Goal: Check status: Check status

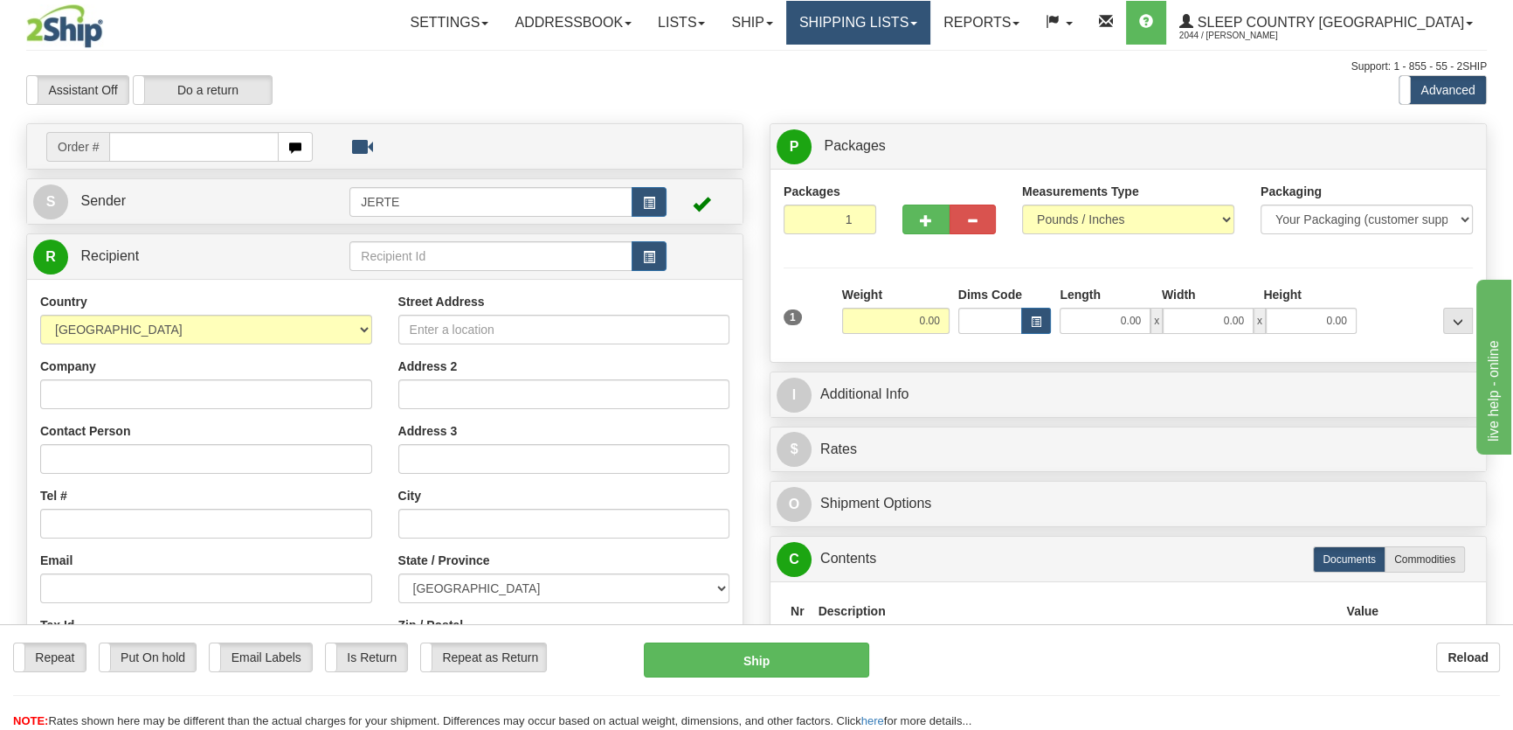
click at [900, 24] on link "Shipping lists" at bounding box center [858, 23] width 144 height 44
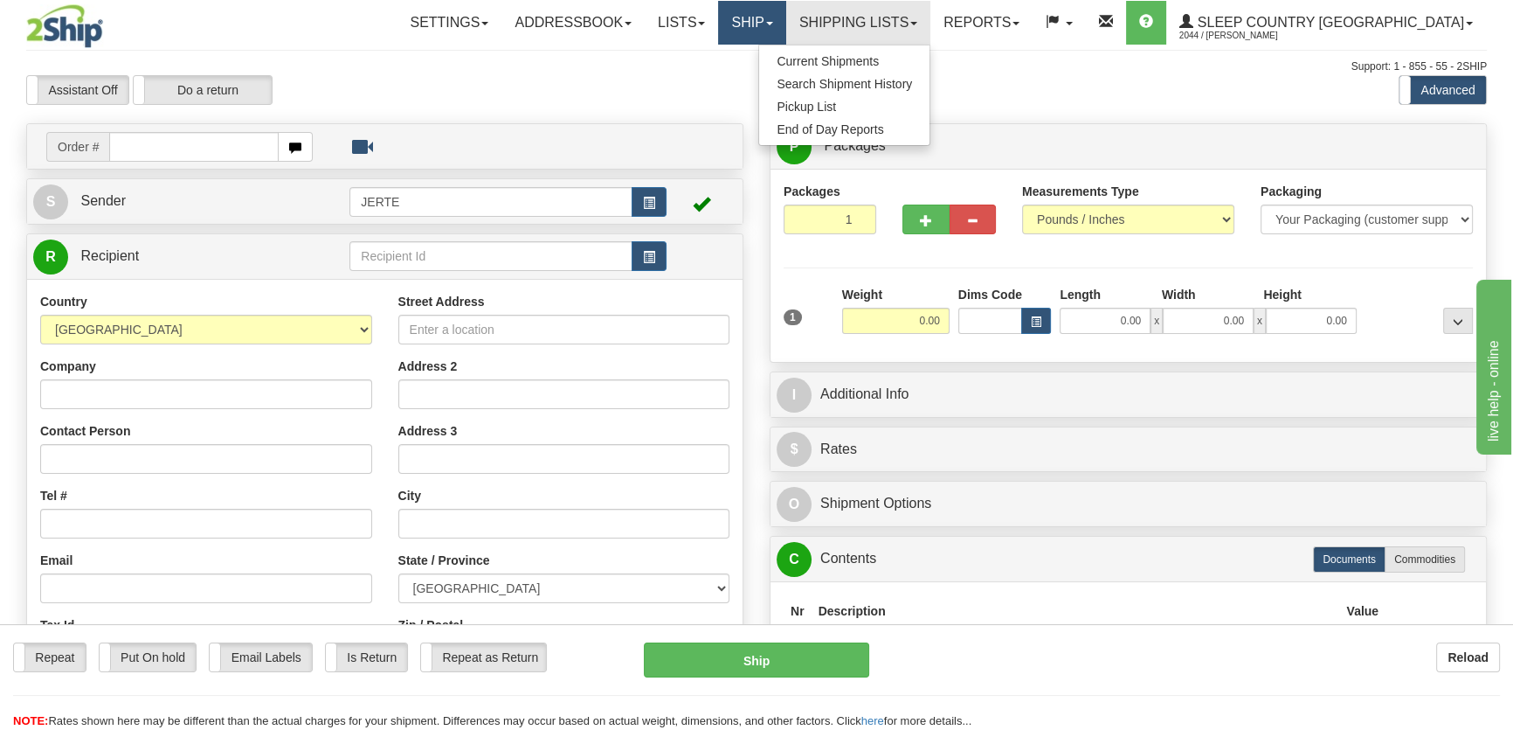
click at [785, 21] on link "Ship" at bounding box center [751, 23] width 67 height 44
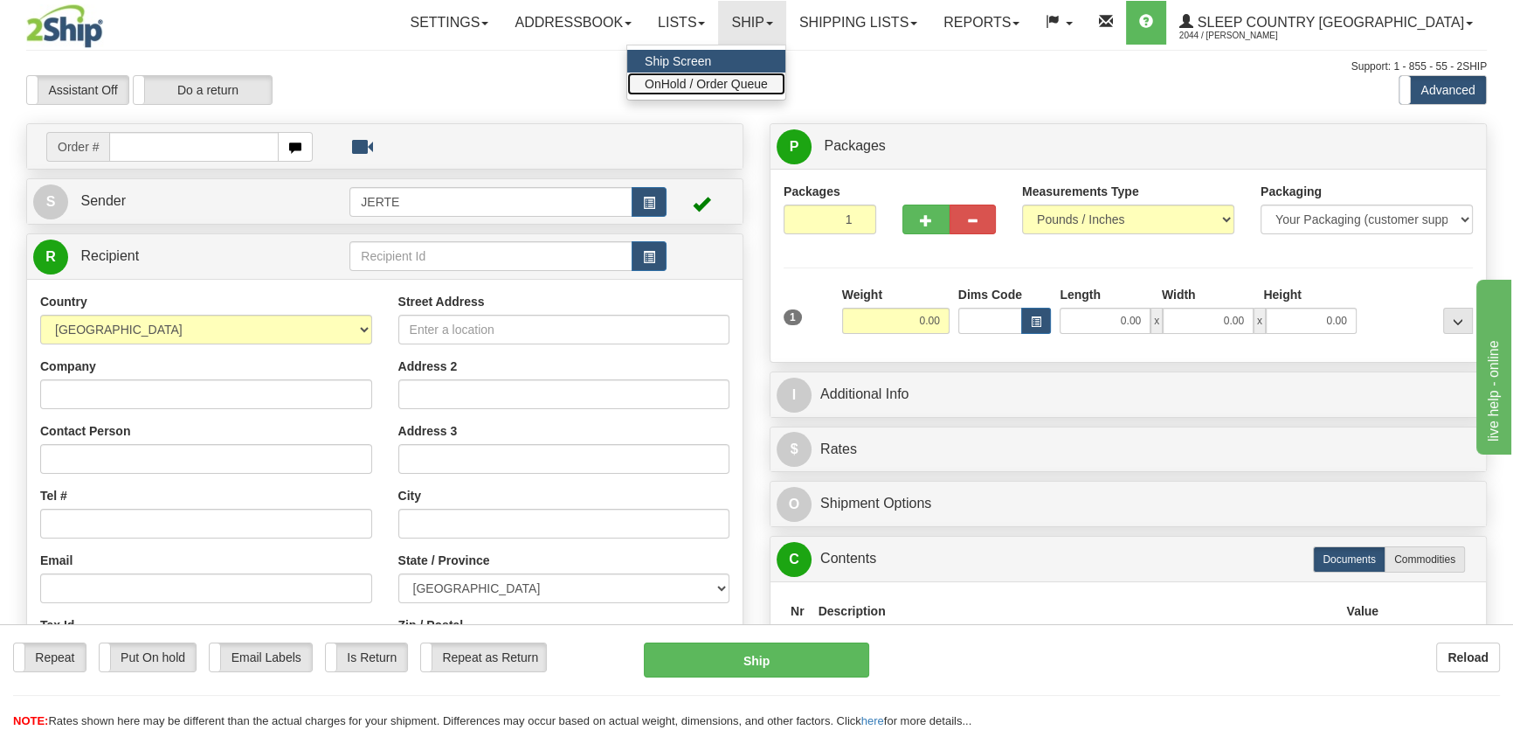
click at [785, 92] on link "OnHold / Order Queue" at bounding box center [706, 84] width 158 height 23
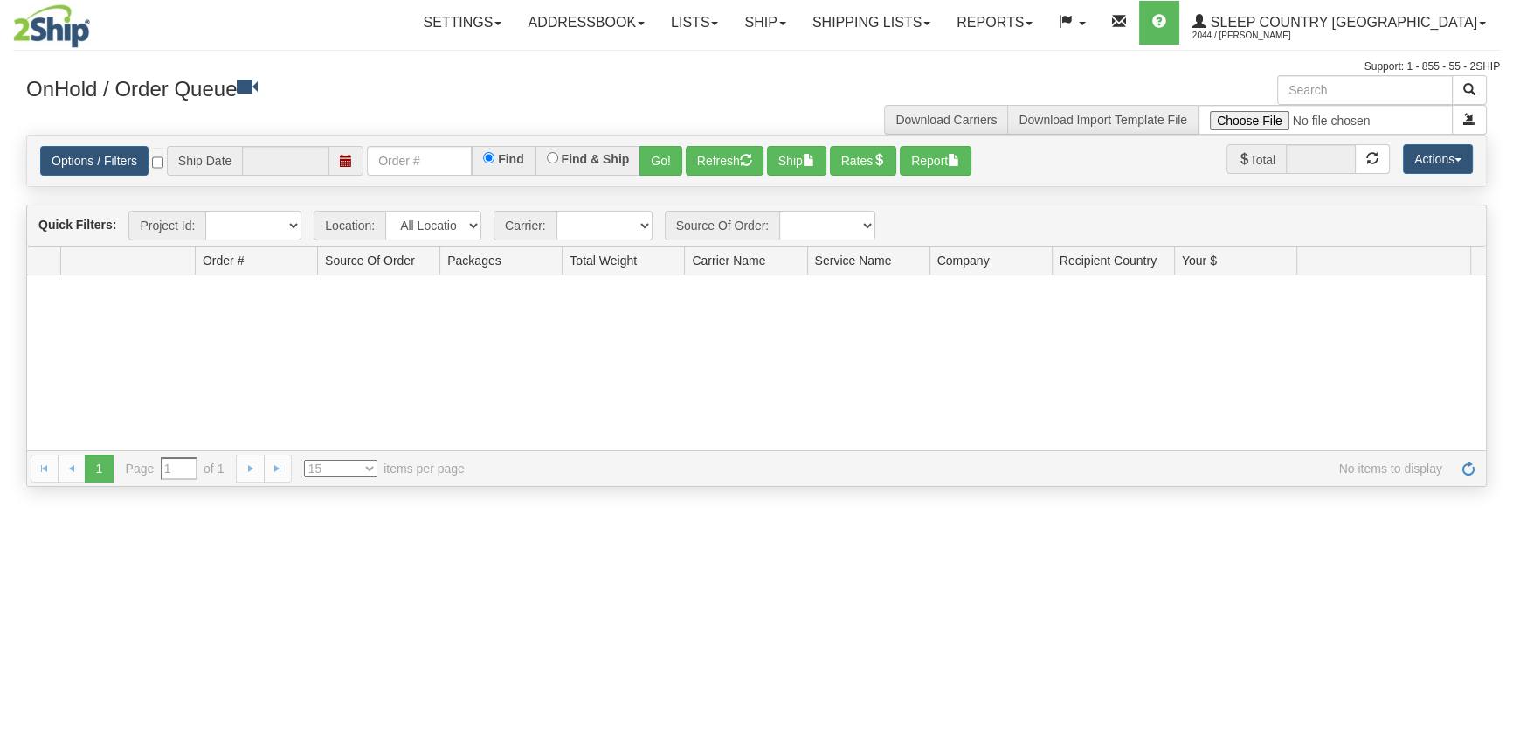
type input "[DATE]"
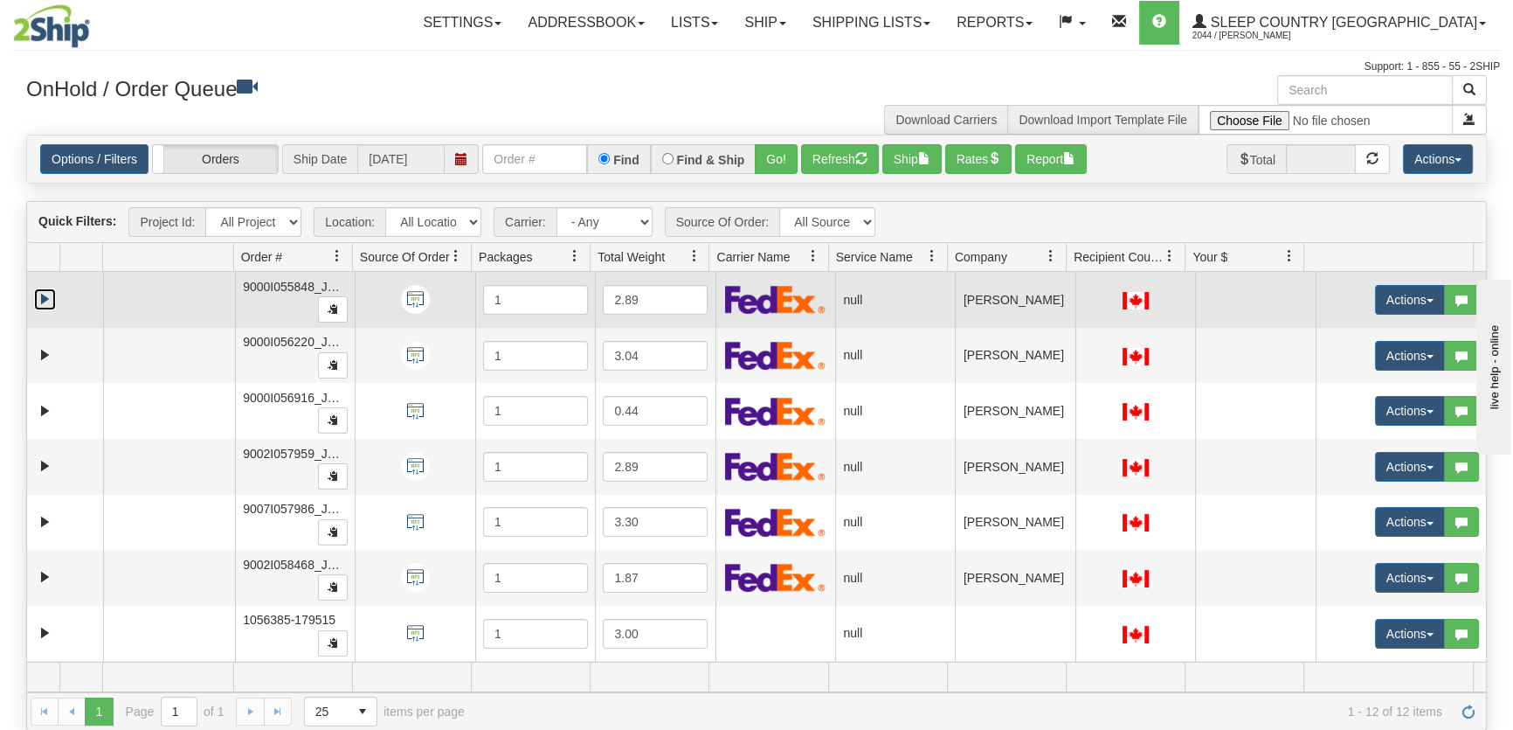
click at [44, 296] on link "Expand" at bounding box center [45, 299] width 22 height 22
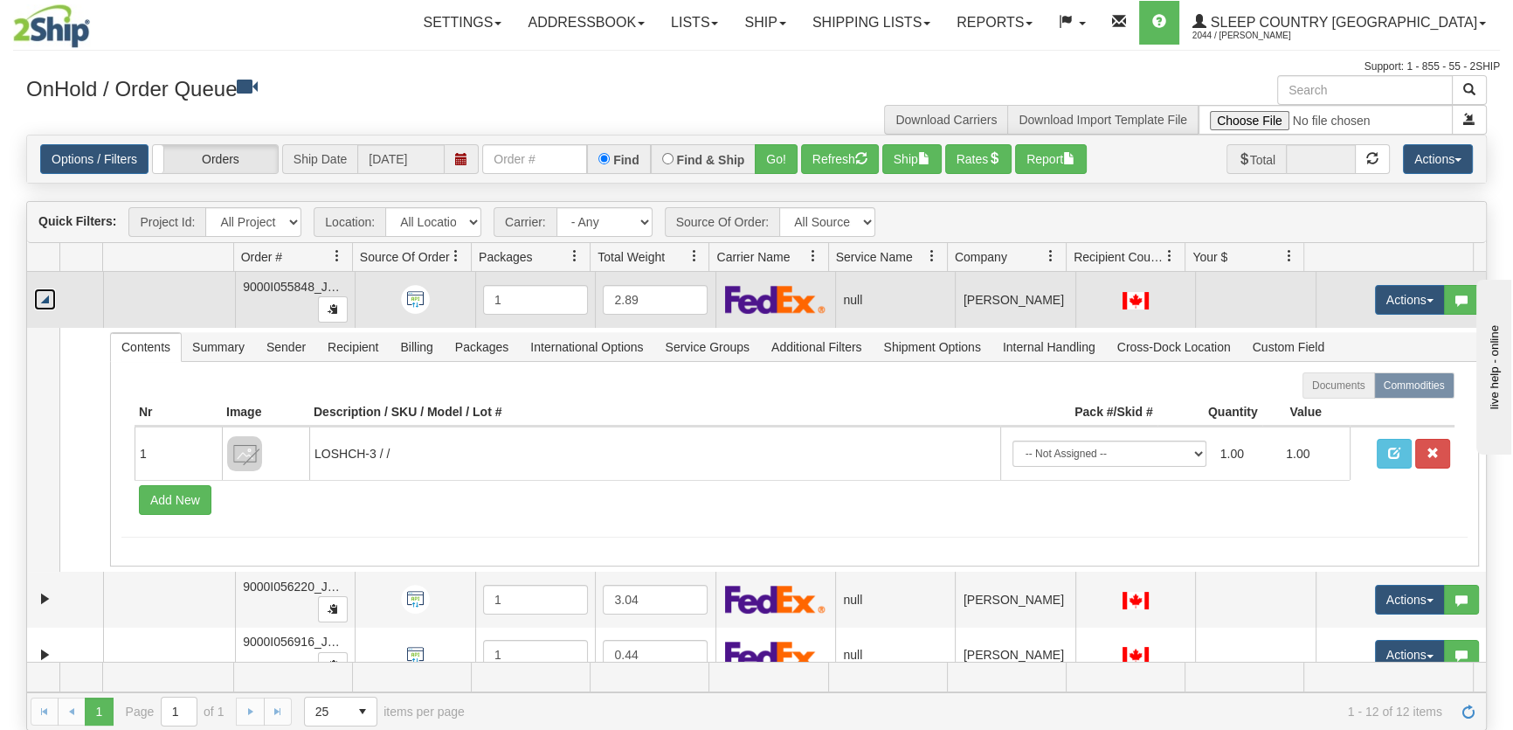
click at [44, 296] on link "Collapse" at bounding box center [45, 299] width 22 height 22
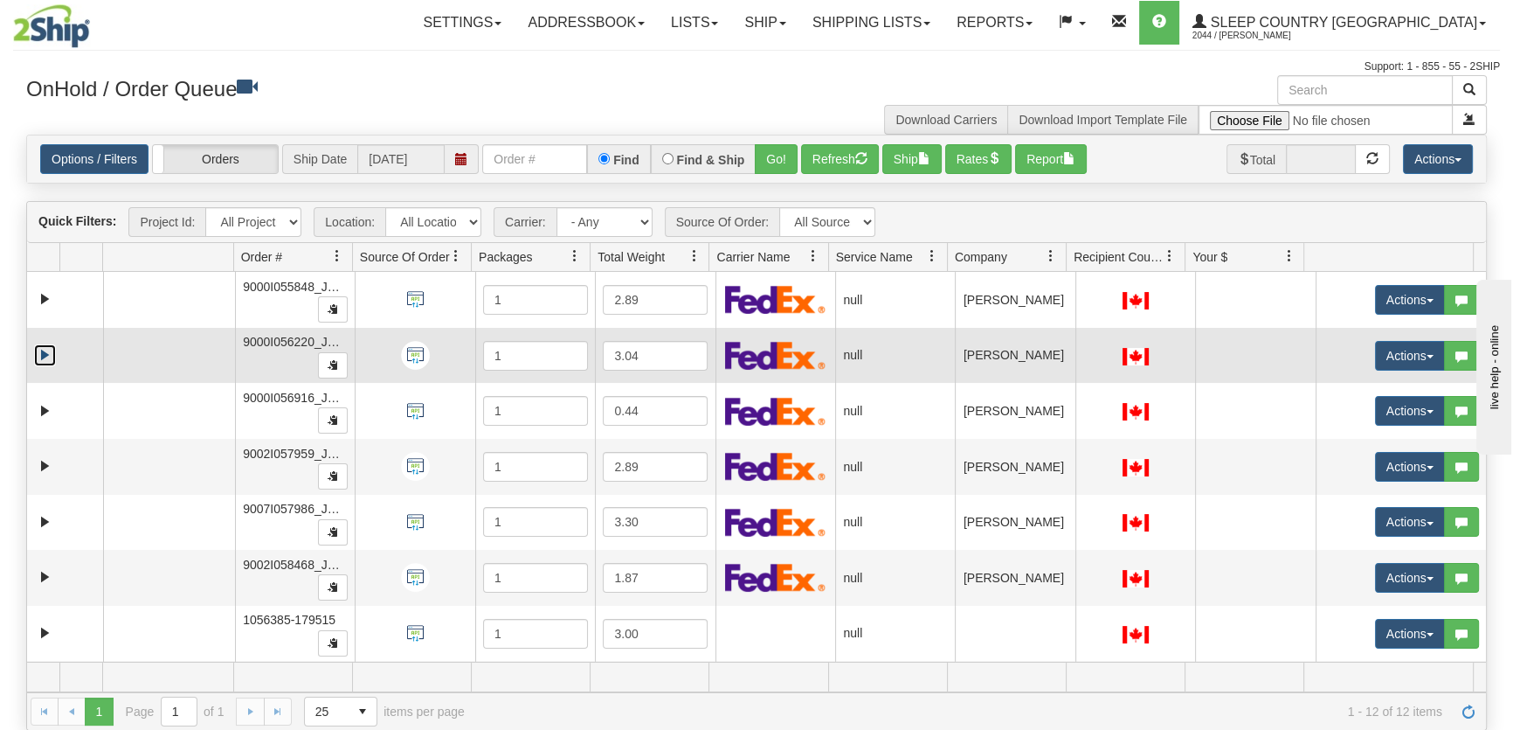
click at [44, 355] on link "Expand" at bounding box center [45, 355] width 22 height 22
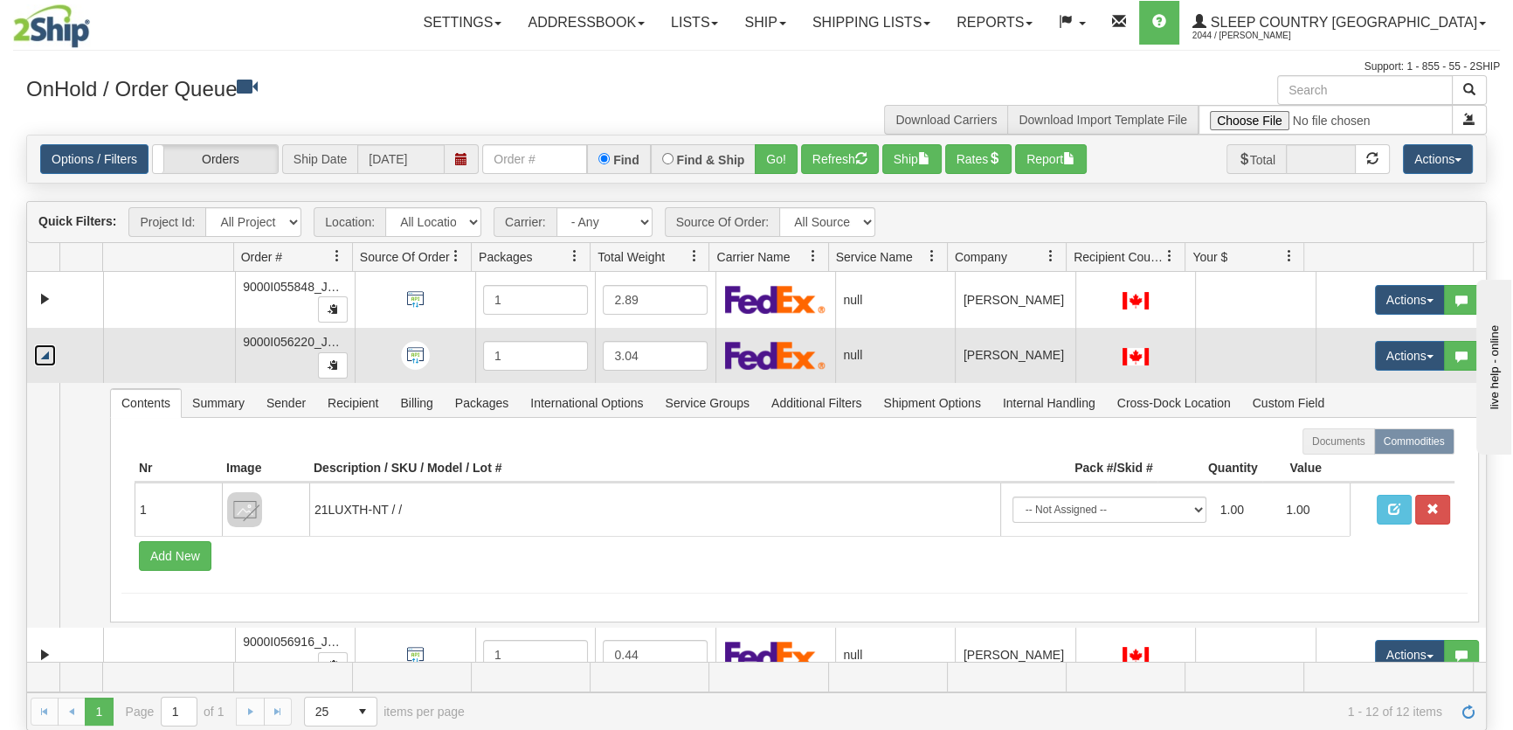
click at [44, 355] on link "Collapse" at bounding box center [45, 355] width 22 height 22
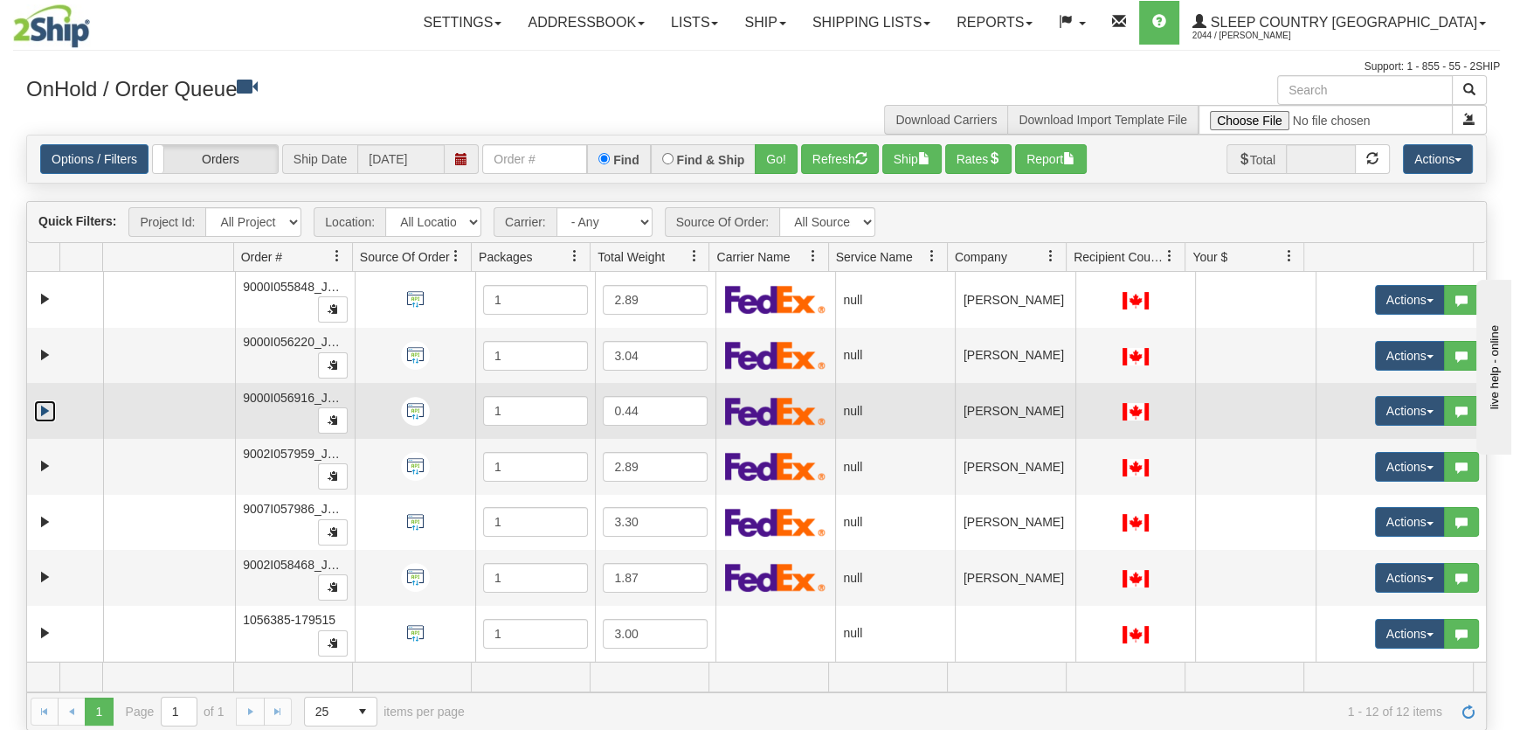
click at [49, 408] on link "Expand" at bounding box center [45, 411] width 22 height 22
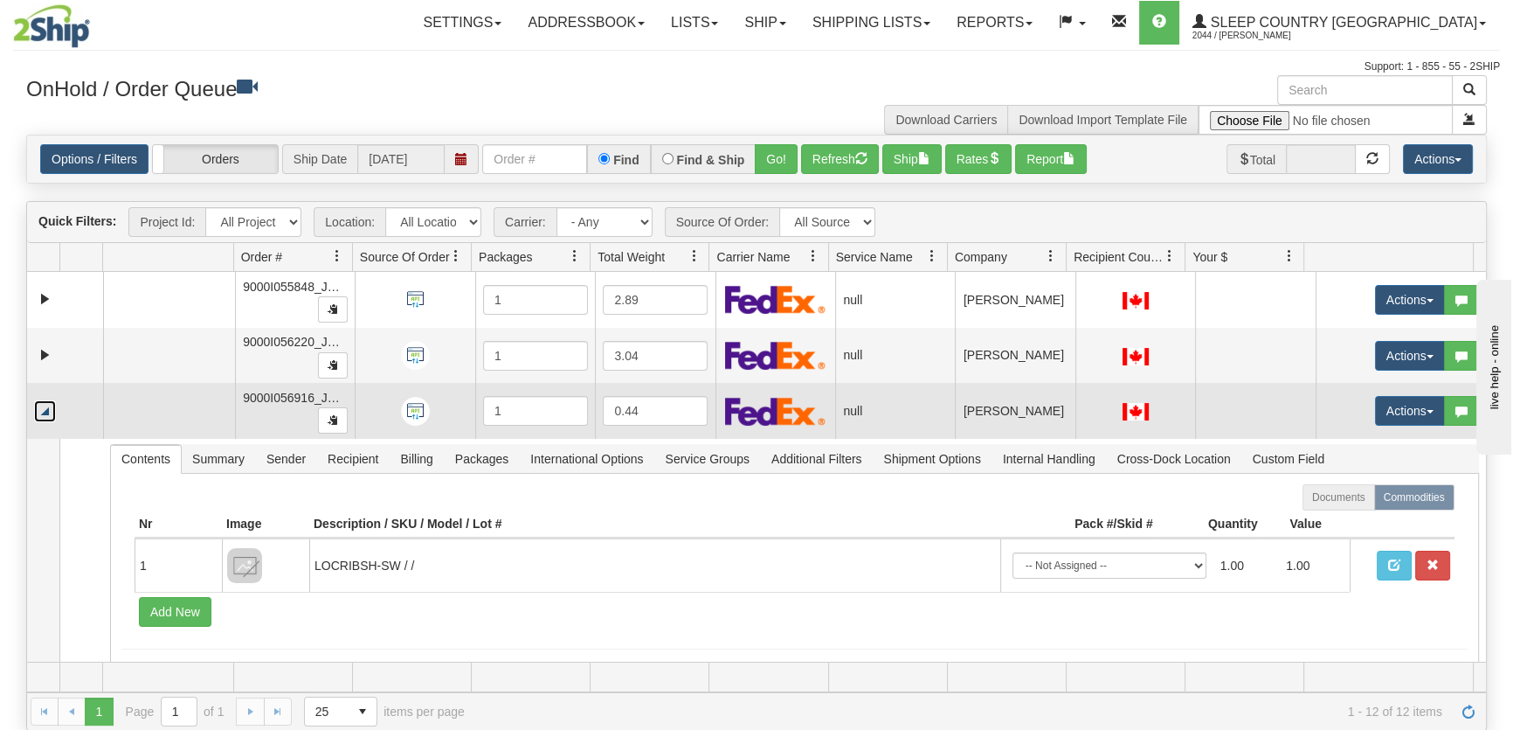
click at [45, 409] on link "Collapse" at bounding box center [45, 411] width 22 height 22
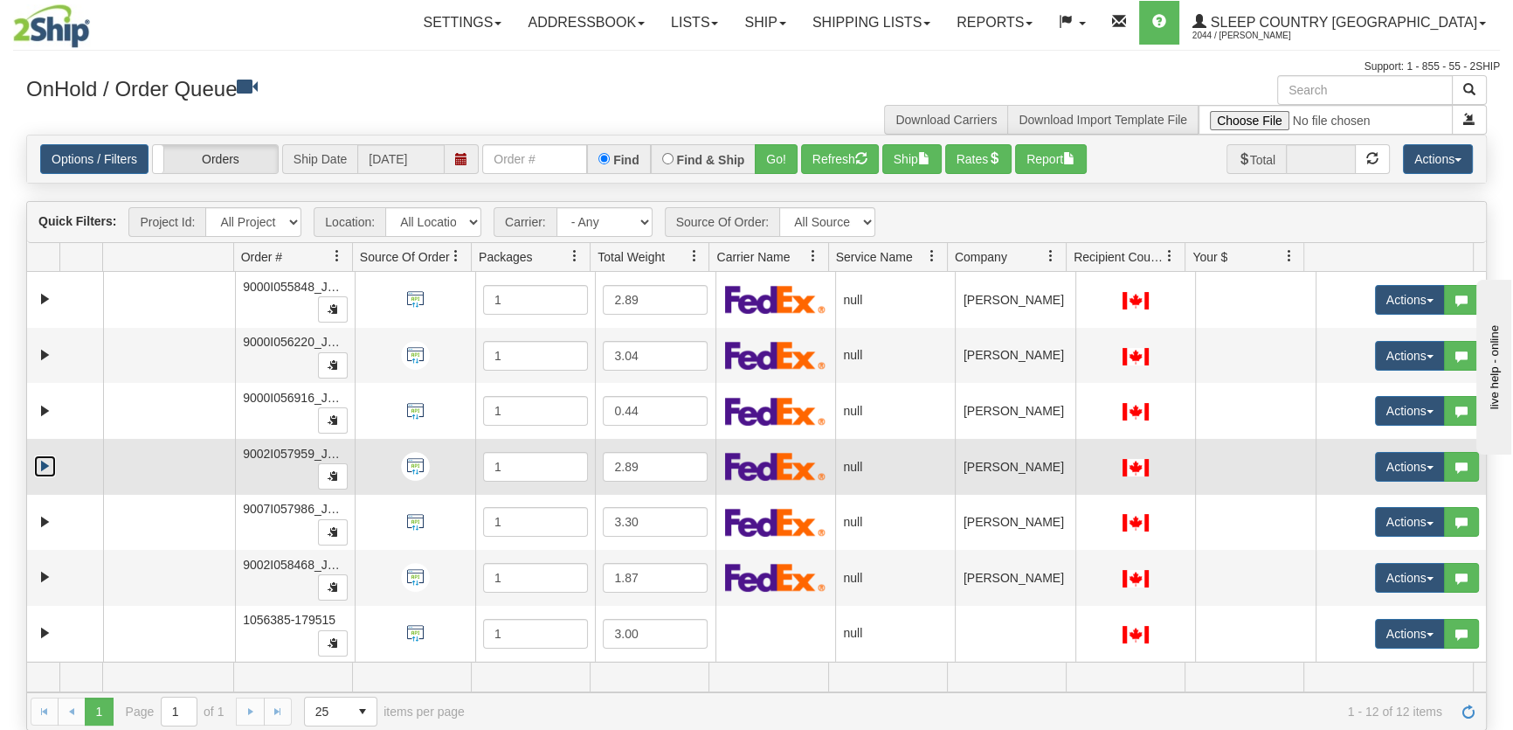
click at [40, 463] on link "Expand" at bounding box center [45, 466] width 22 height 22
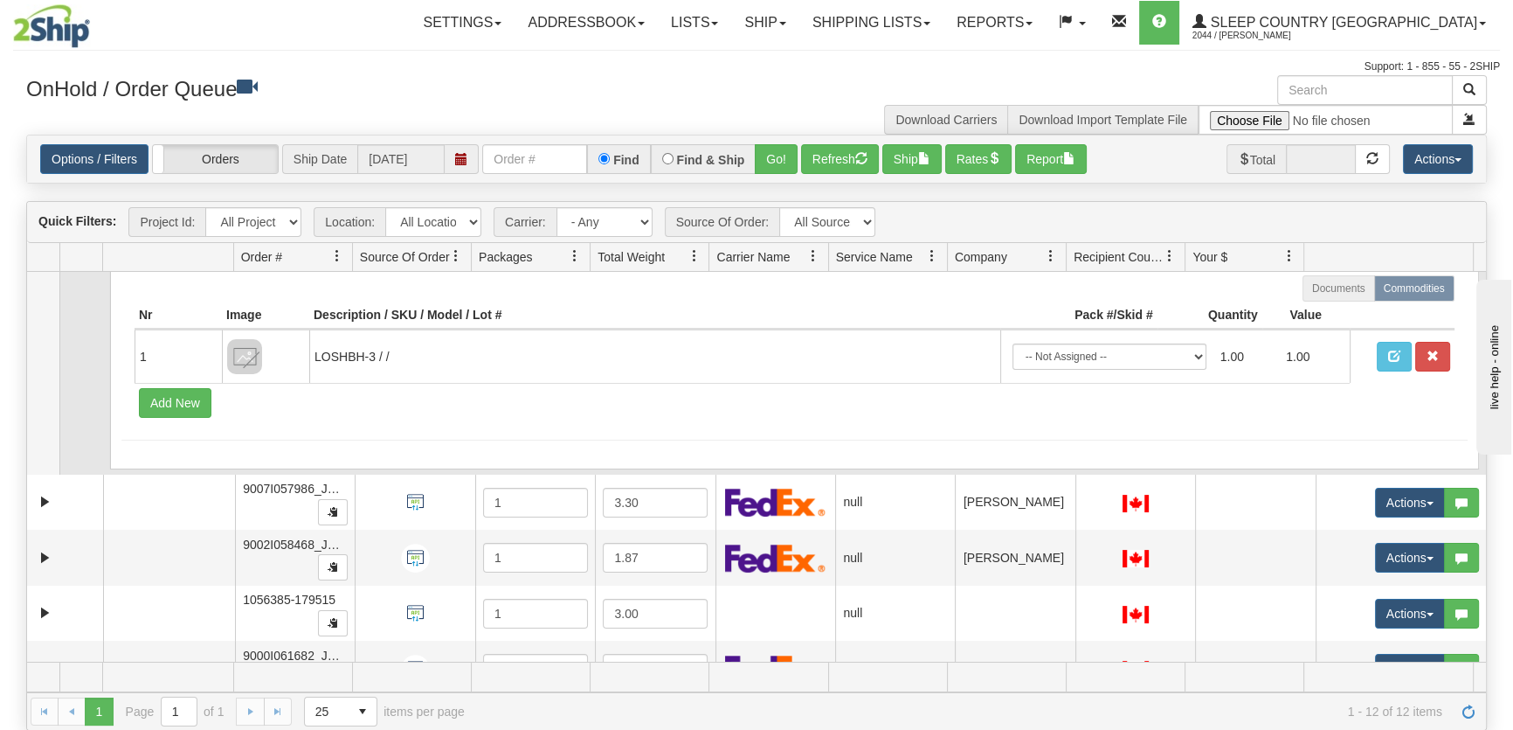
scroll to position [132, 0]
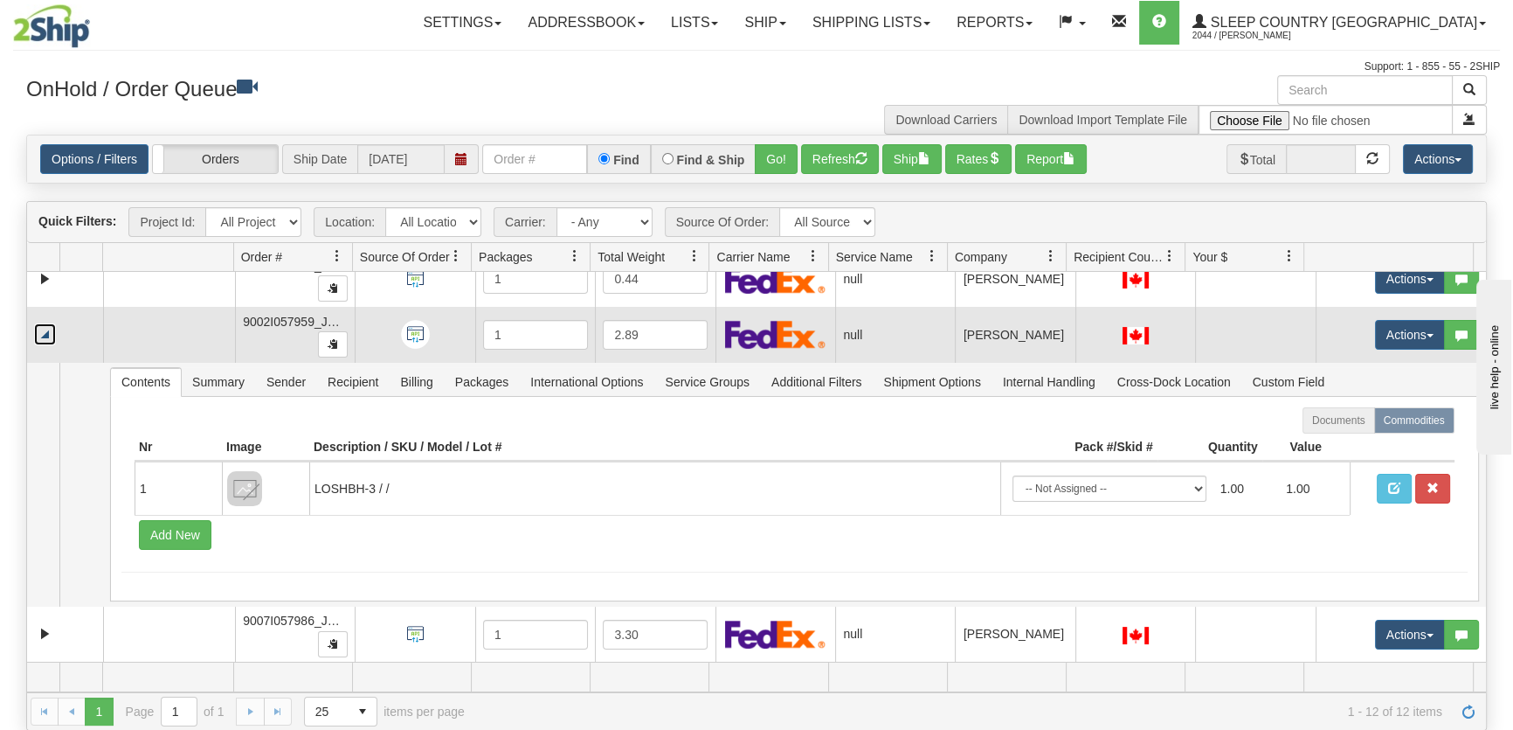
click at [39, 335] on link "Collapse" at bounding box center [45, 334] width 22 height 22
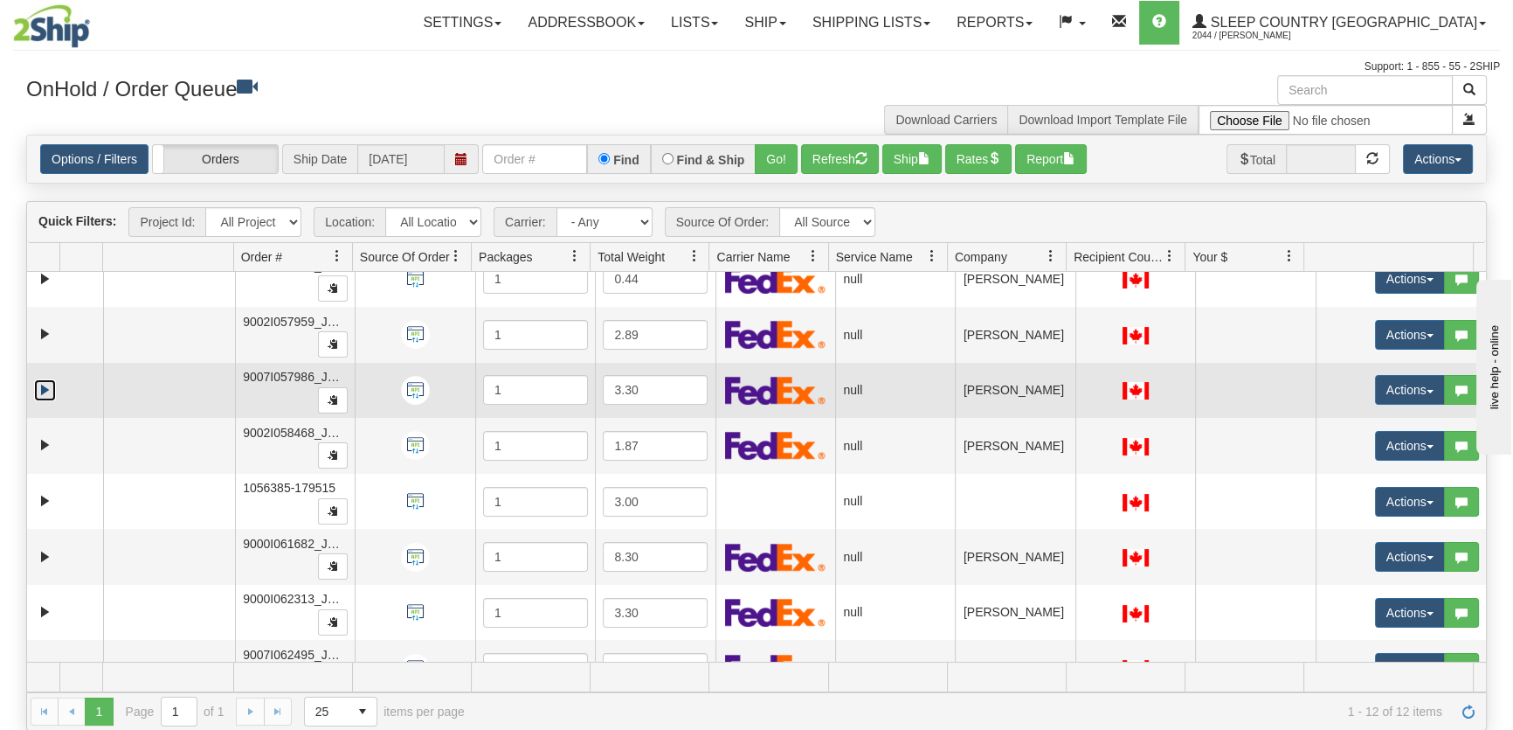
click at [44, 390] on link "Expand" at bounding box center [45, 390] width 22 height 22
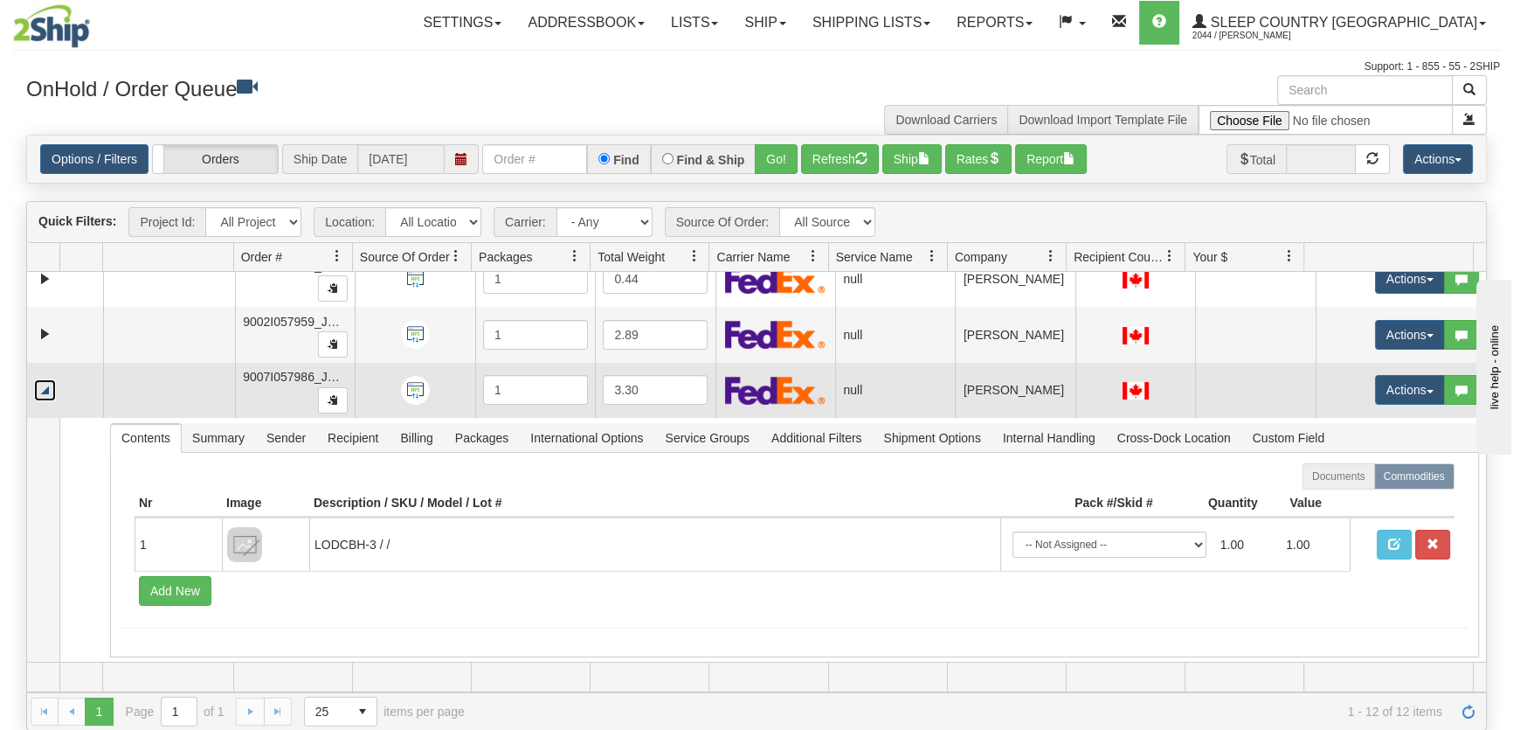
click at [44, 390] on link "Collapse" at bounding box center [45, 390] width 22 height 22
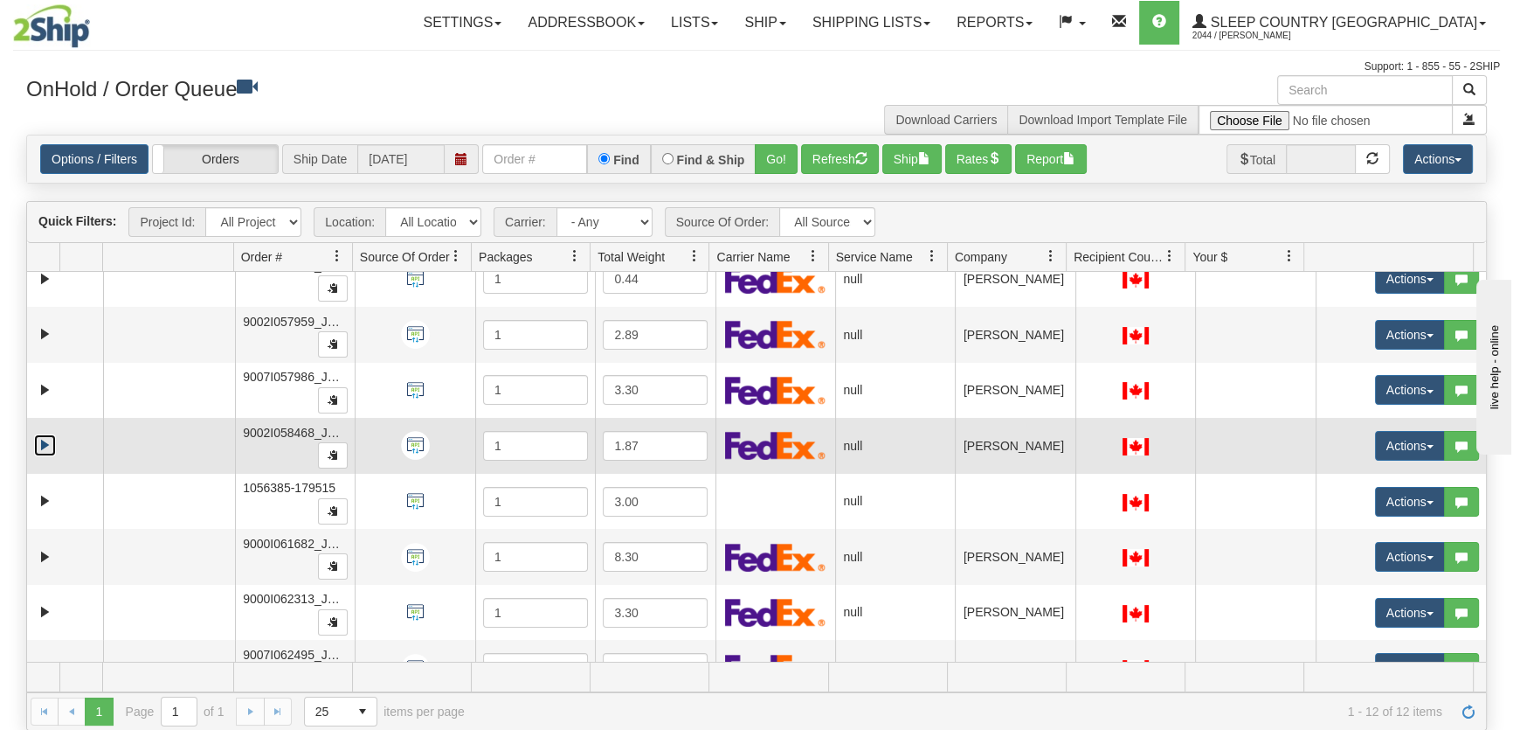
click at [41, 445] on link "Expand" at bounding box center [45, 445] width 22 height 22
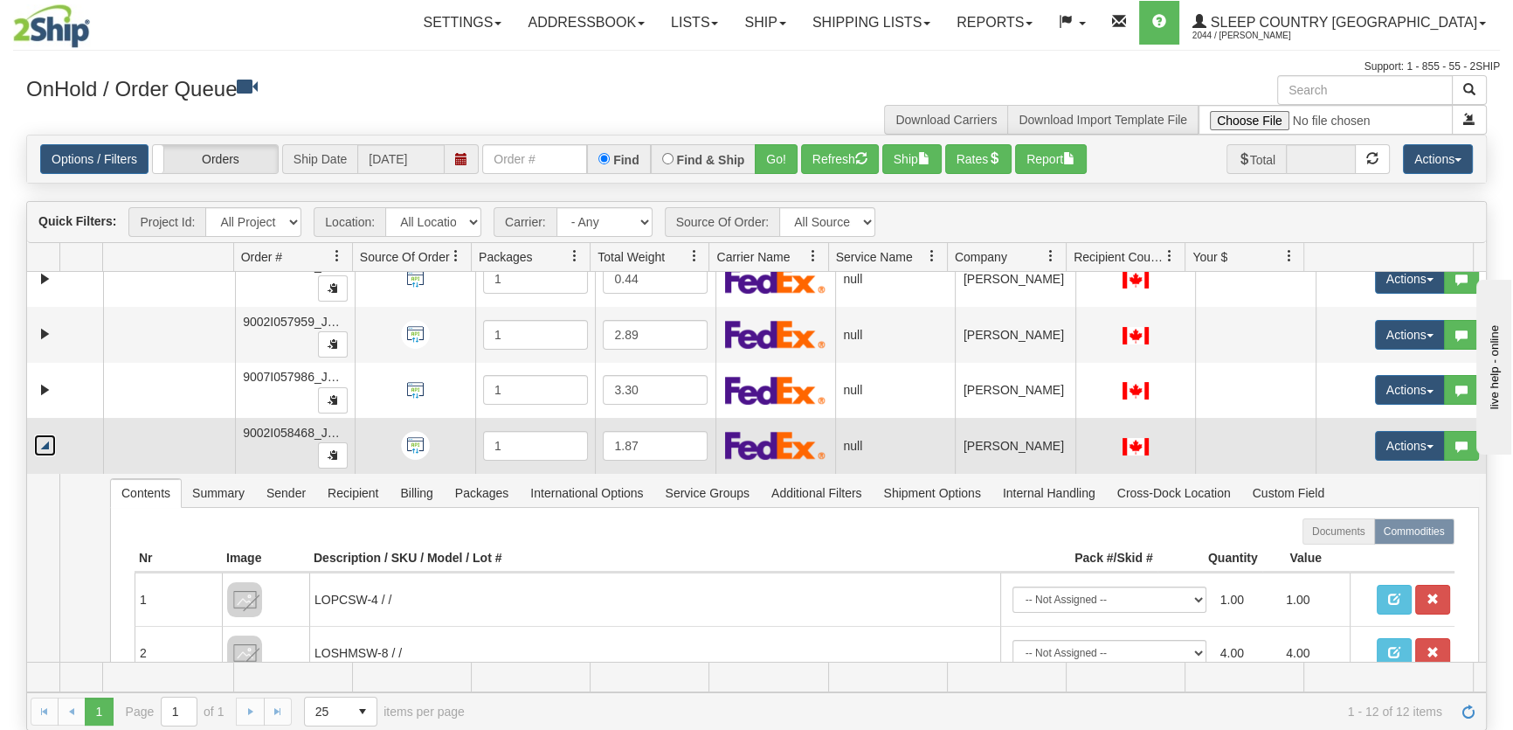
scroll to position [264, 0]
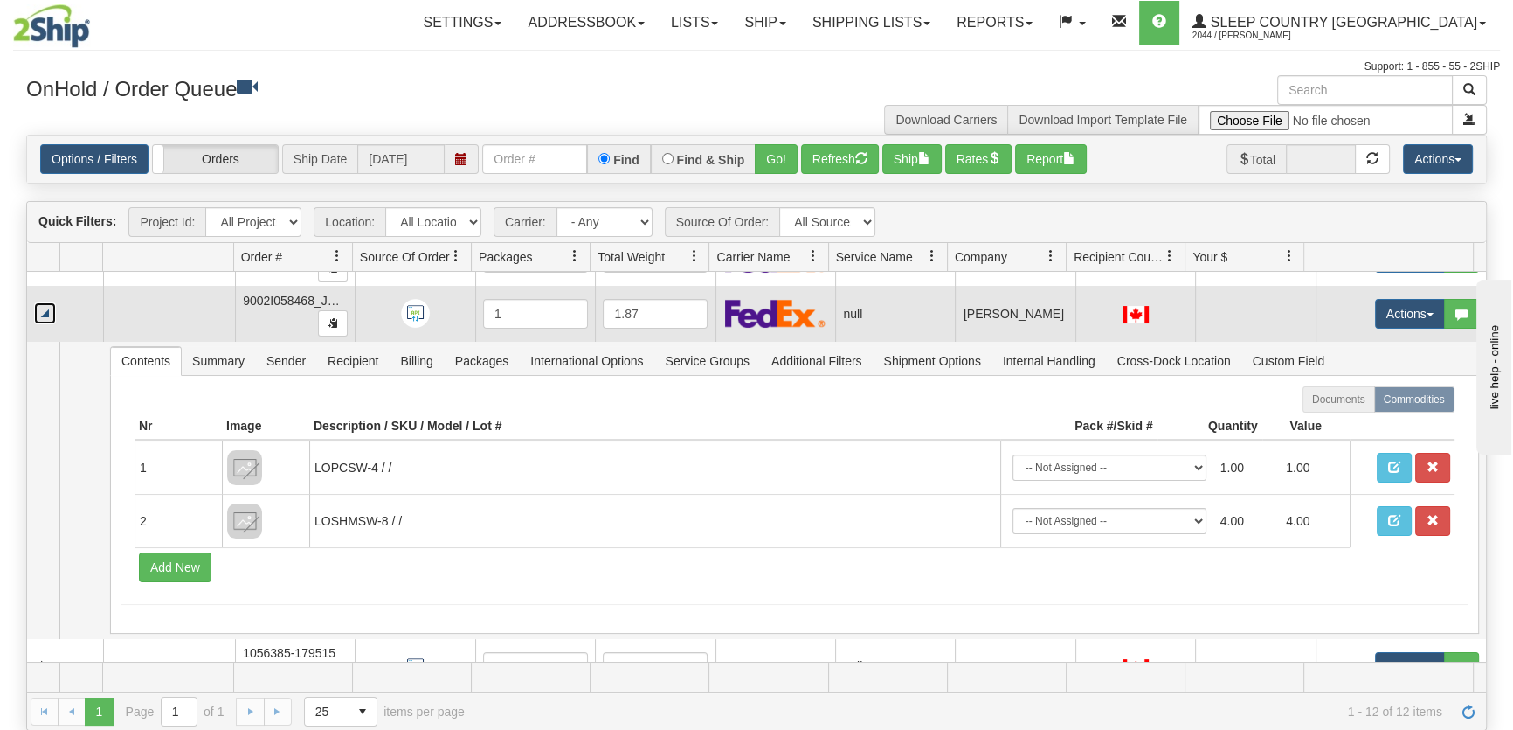
click at [43, 315] on link "Collapse" at bounding box center [45, 313] width 22 height 22
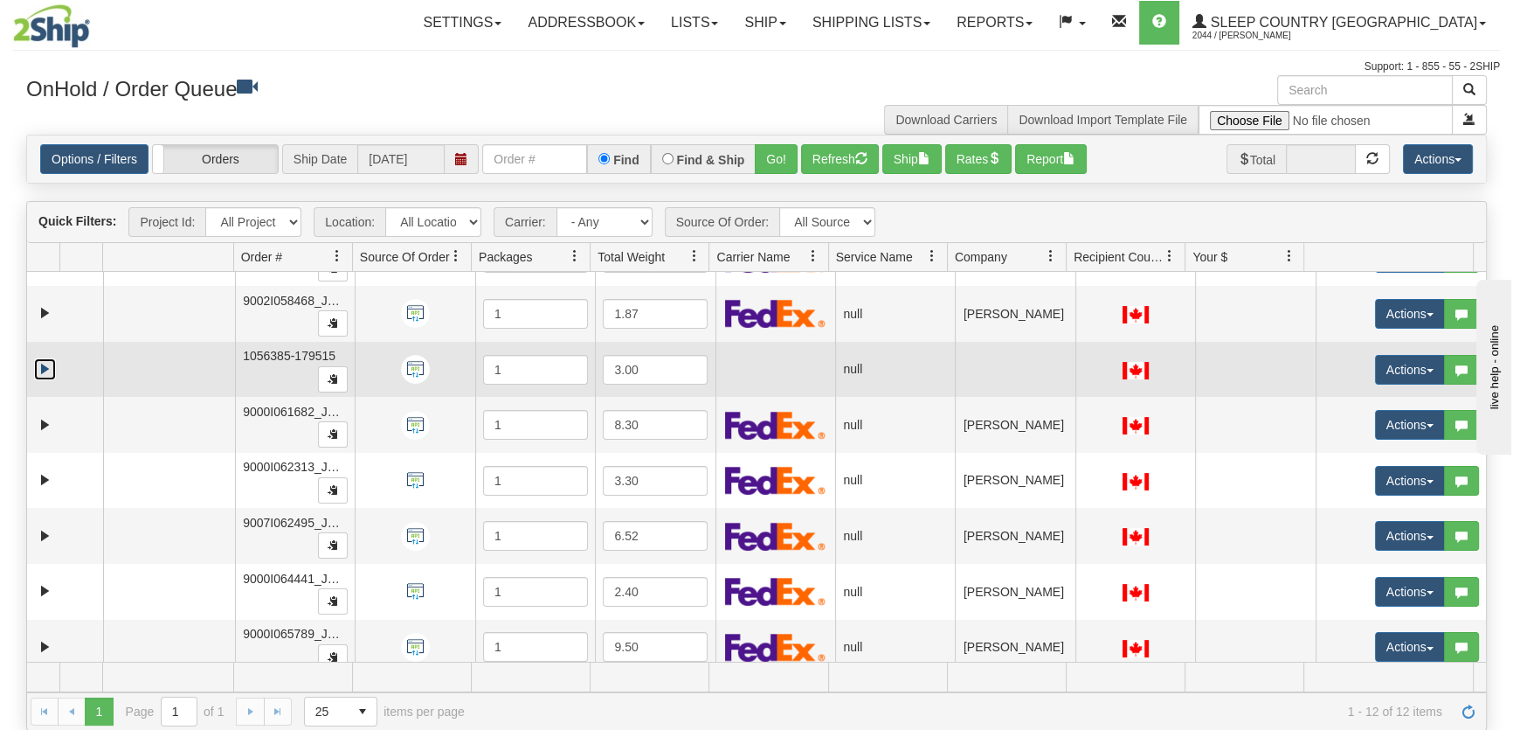
click at [41, 363] on link "Expand" at bounding box center [45, 369] width 22 height 22
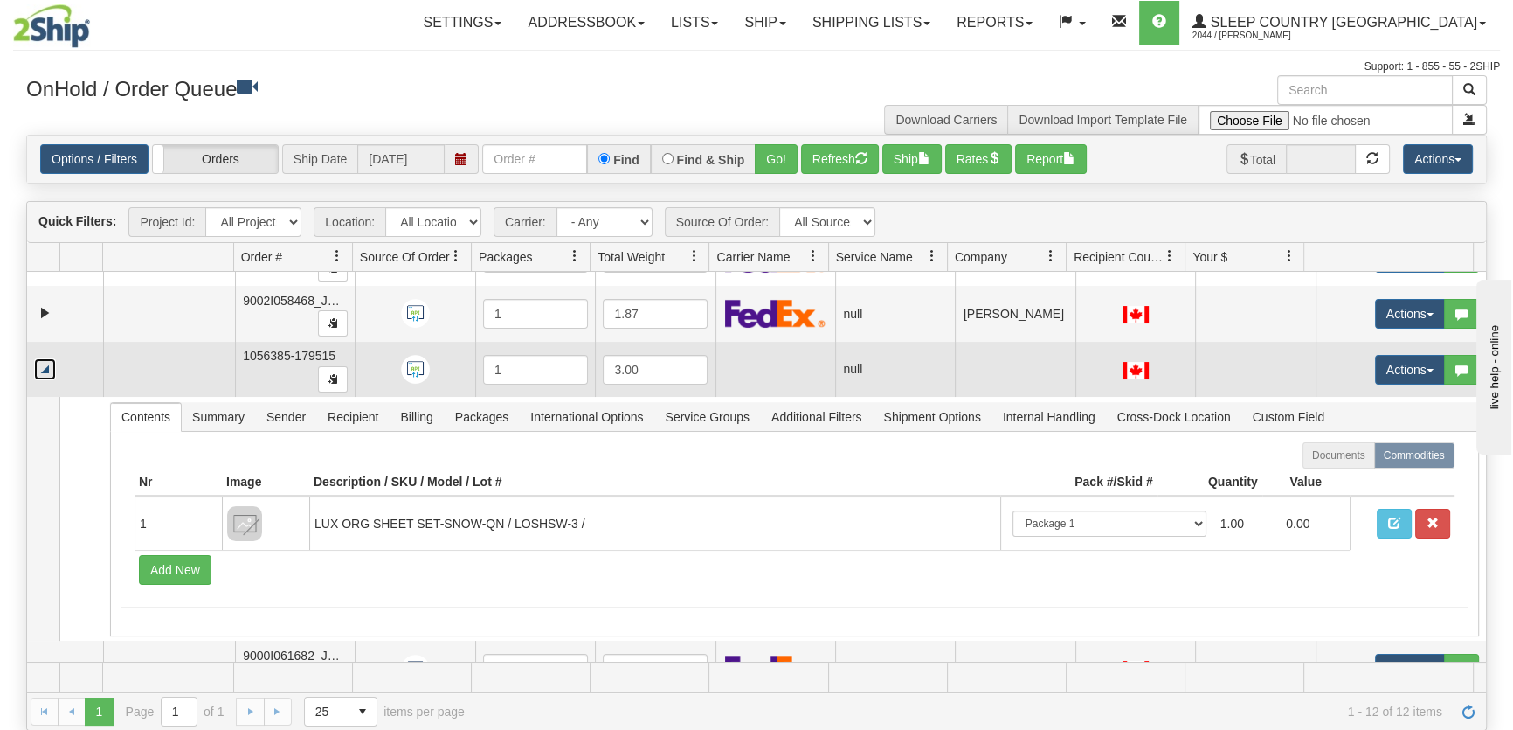
click at [44, 366] on link "Collapse" at bounding box center [45, 369] width 22 height 22
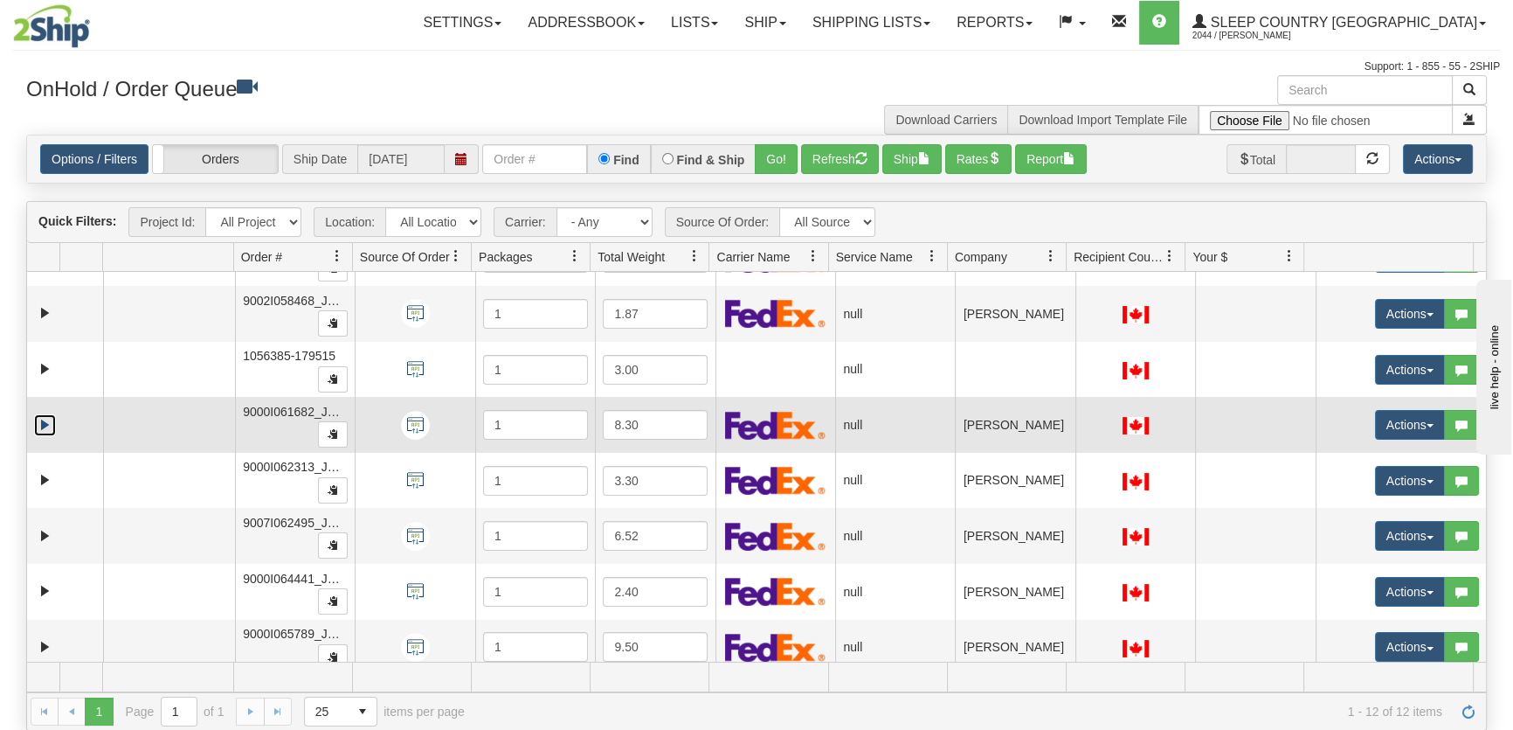
click at [43, 423] on link "Expand" at bounding box center [45, 425] width 22 height 22
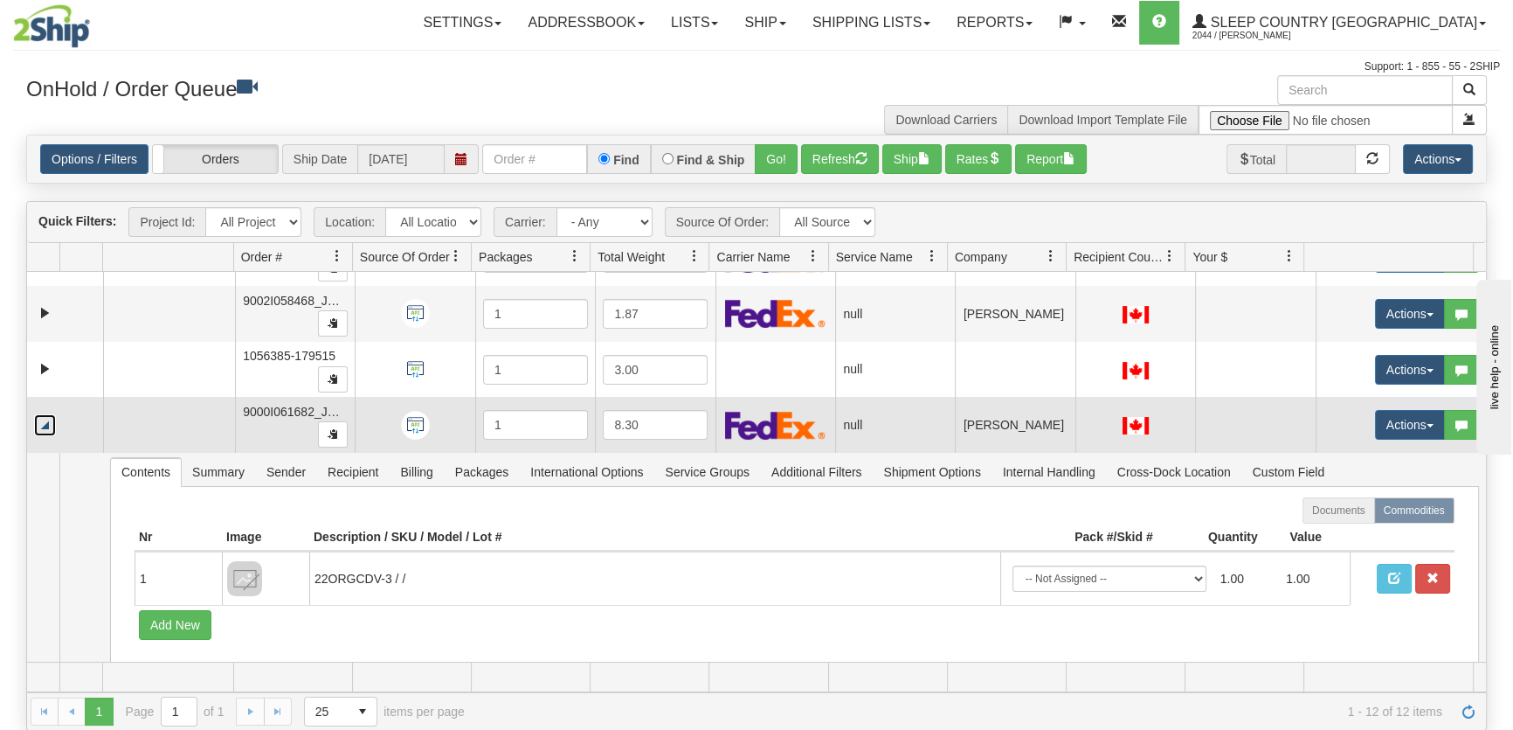
click at [43, 423] on link "Collapse" at bounding box center [45, 425] width 22 height 22
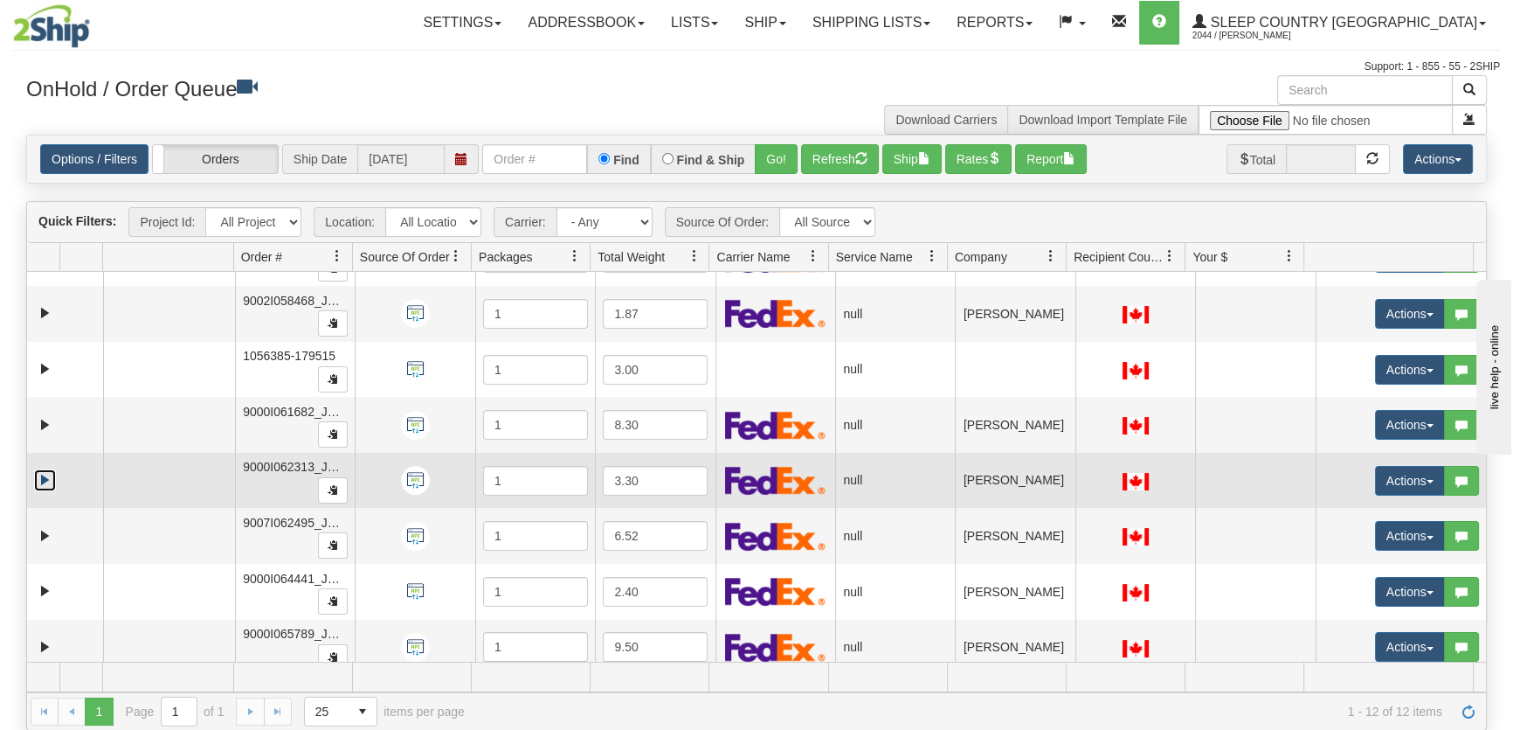
click at [43, 473] on link "Expand" at bounding box center [45, 480] width 22 height 22
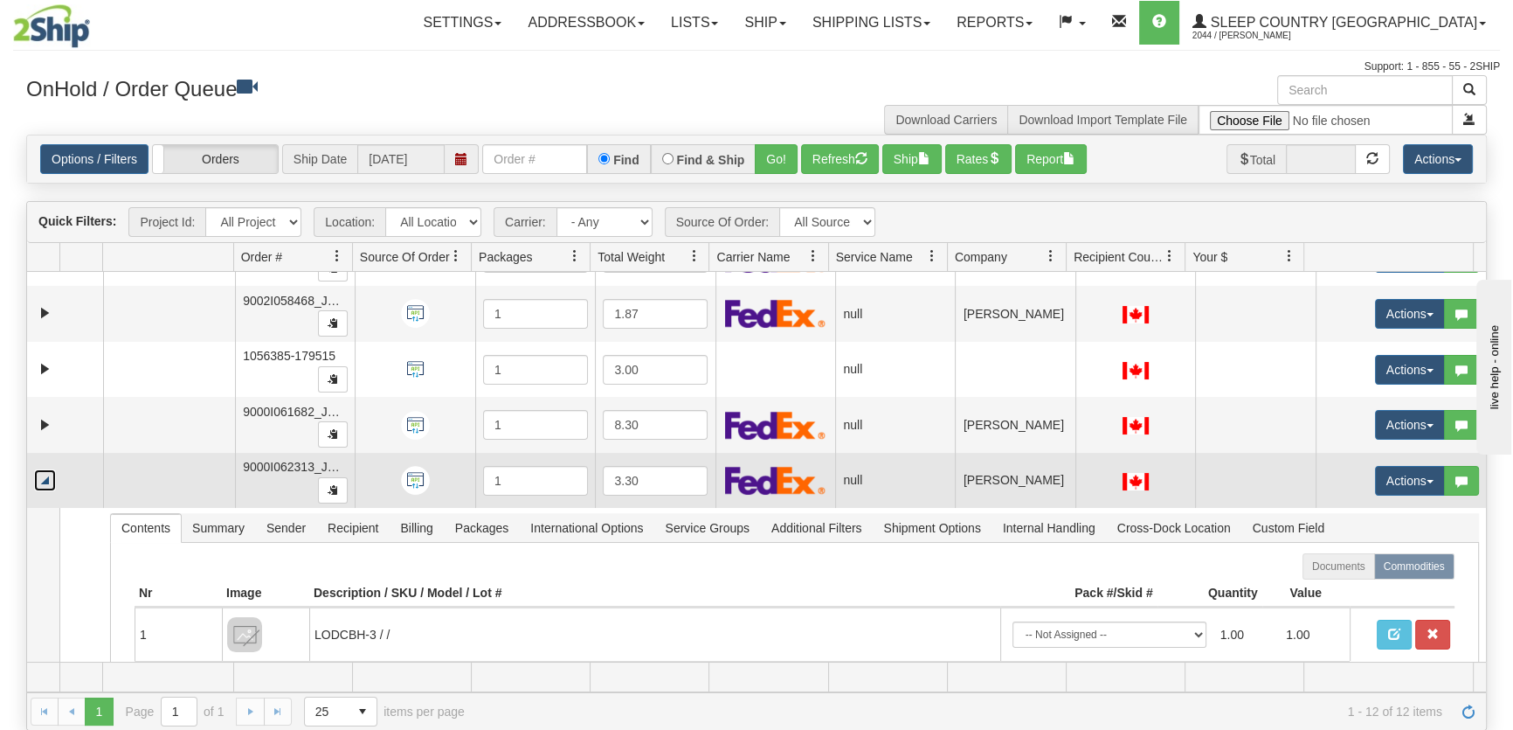
scroll to position [397, 0]
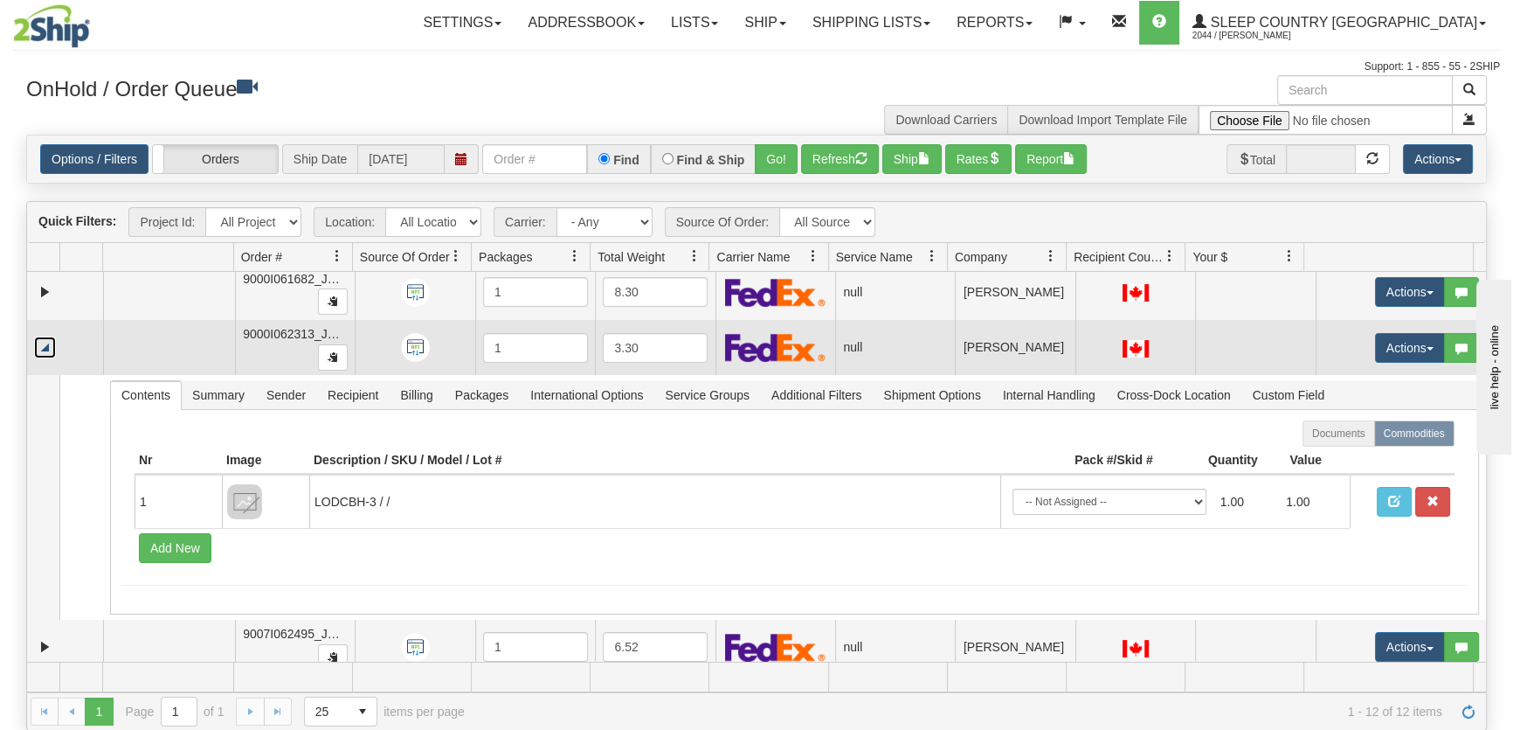
click at [43, 348] on link "Collapse" at bounding box center [45, 347] width 22 height 22
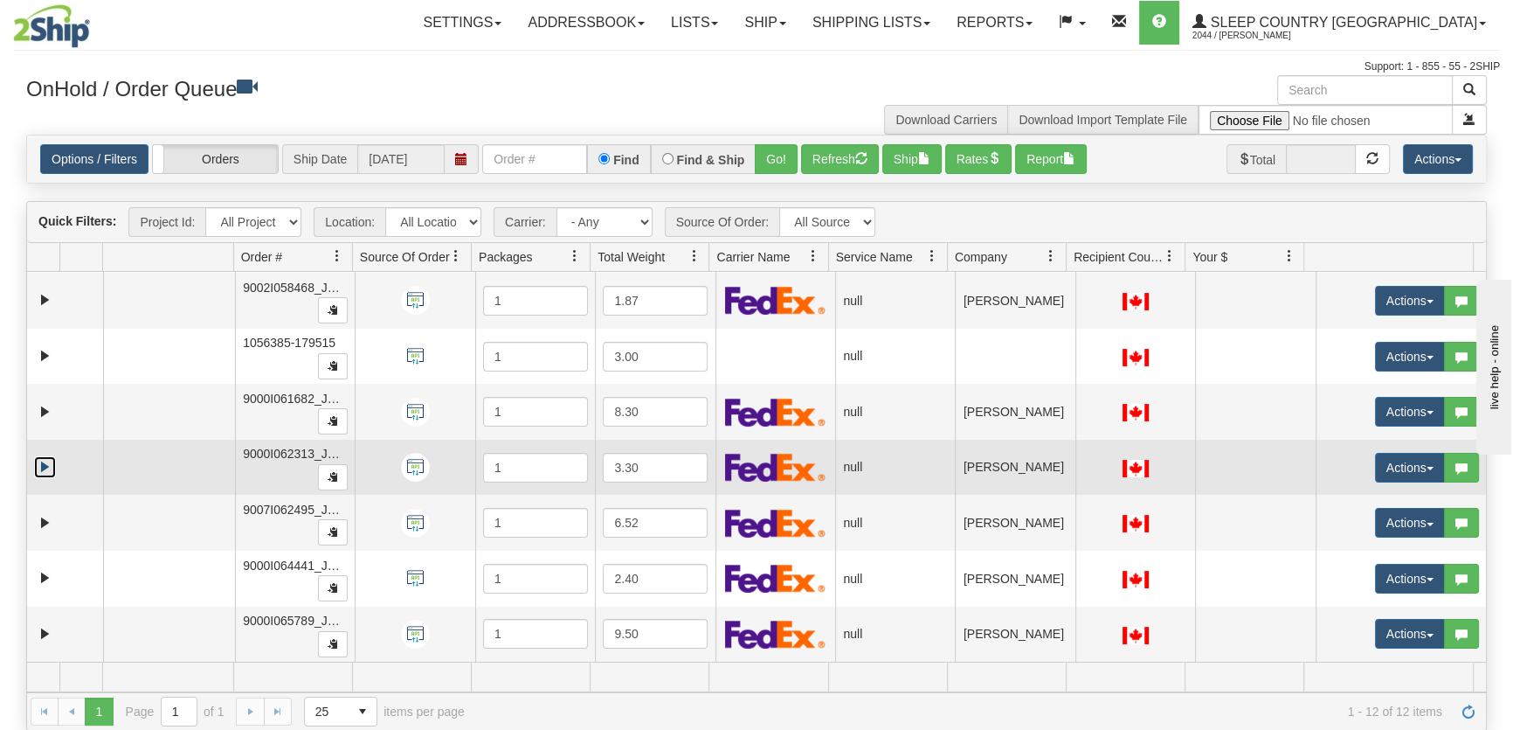
scroll to position [275, 0]
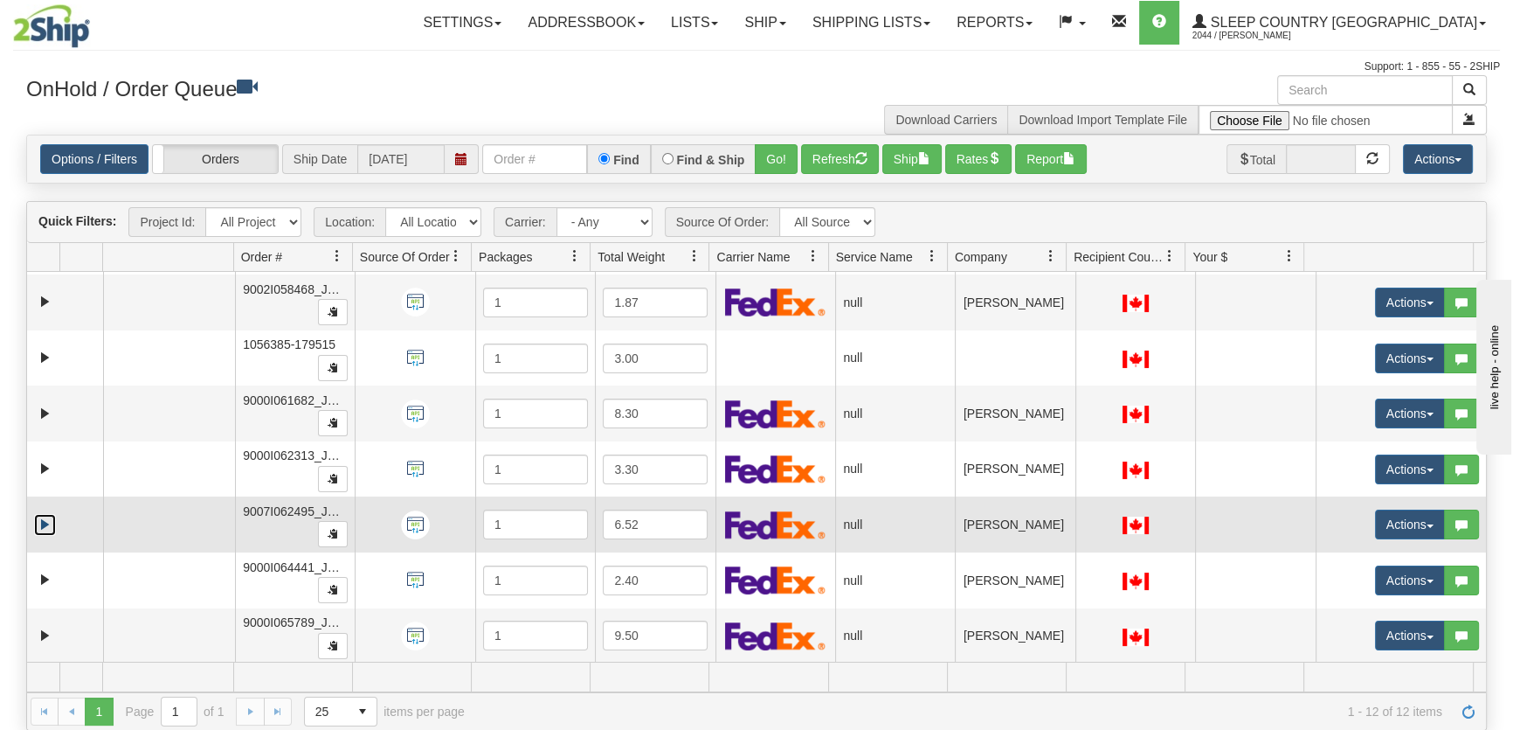
click at [44, 518] on link "Expand" at bounding box center [45, 525] width 22 height 22
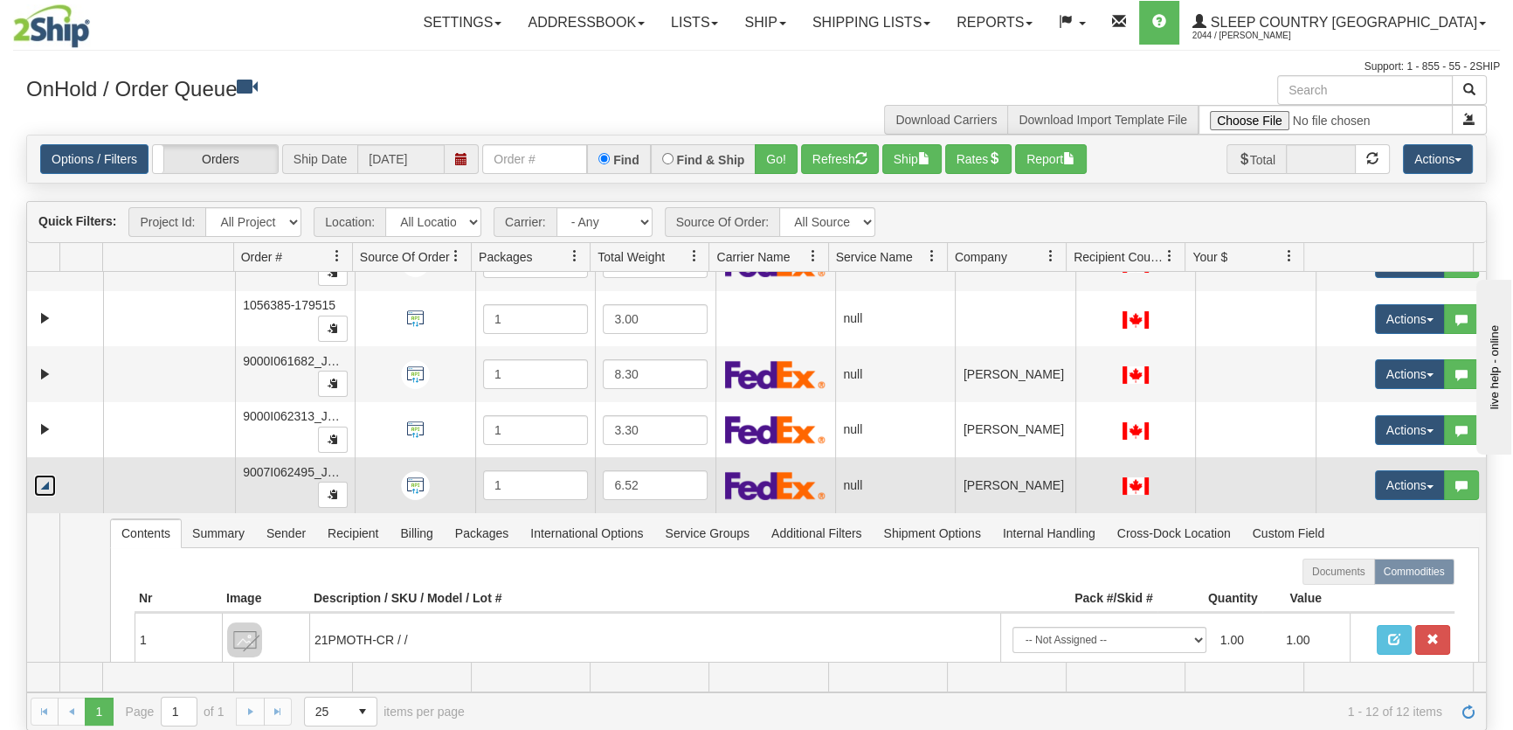
scroll to position [446, 0]
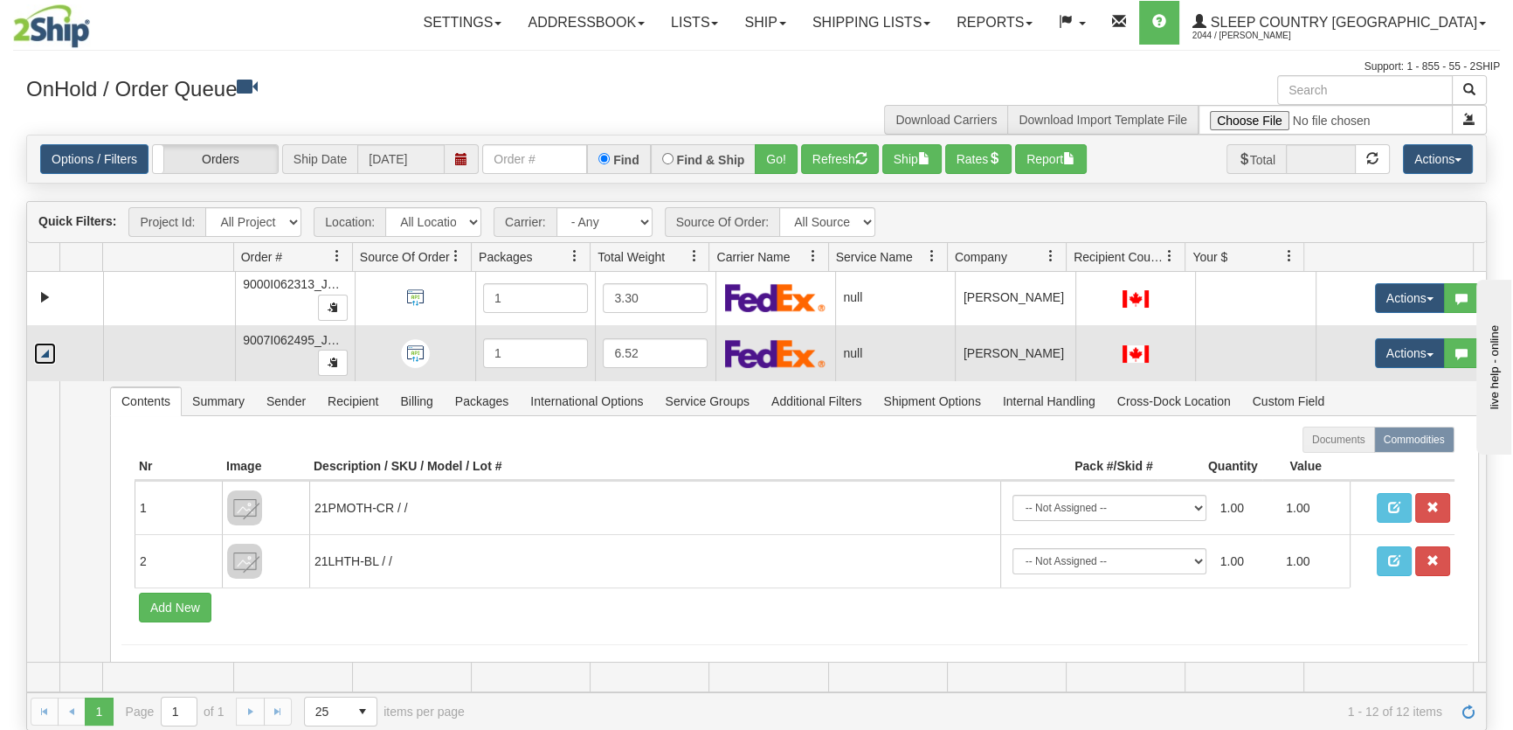
click at [44, 354] on link "Collapse" at bounding box center [45, 353] width 22 height 22
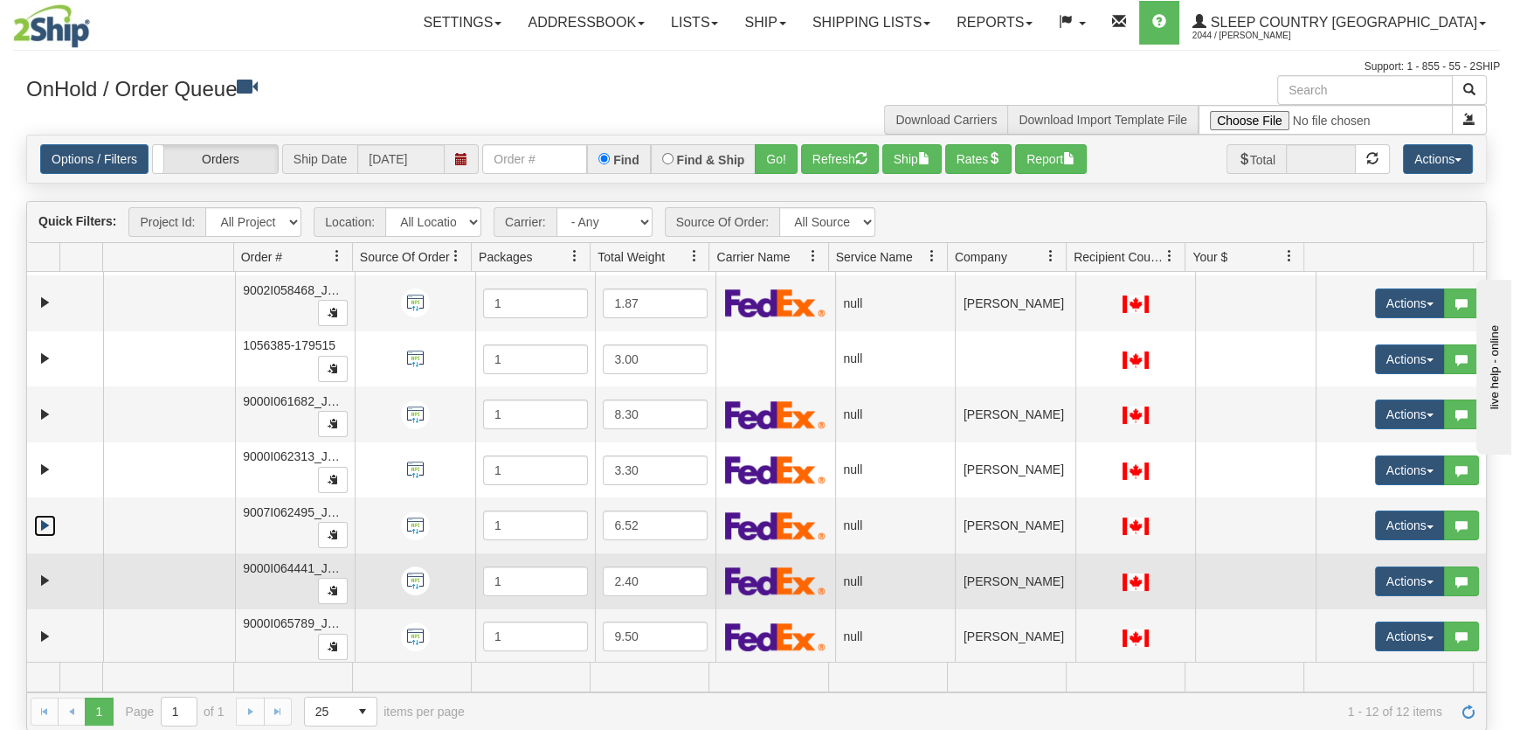
scroll to position [132, 0]
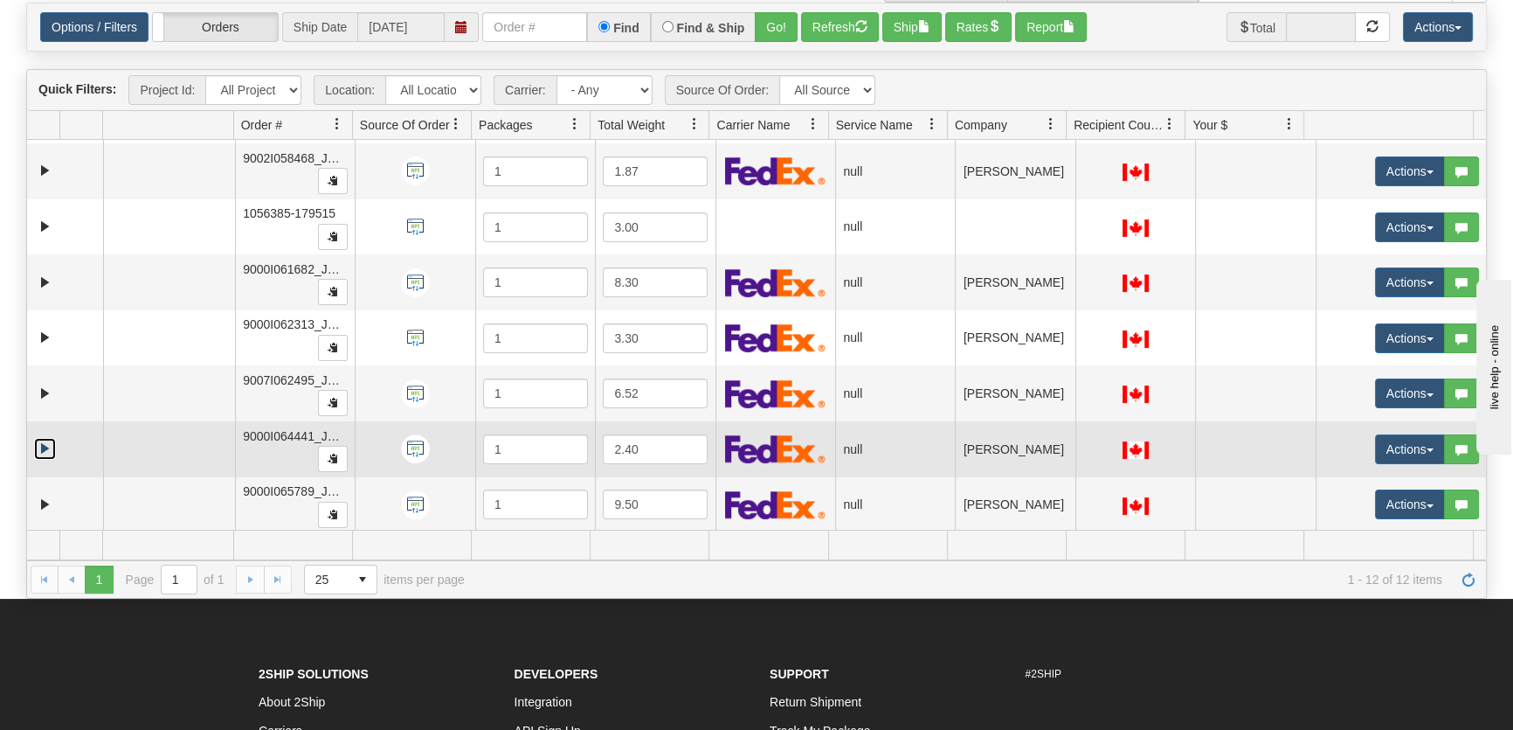
click at [41, 441] on link "Expand" at bounding box center [45, 449] width 22 height 22
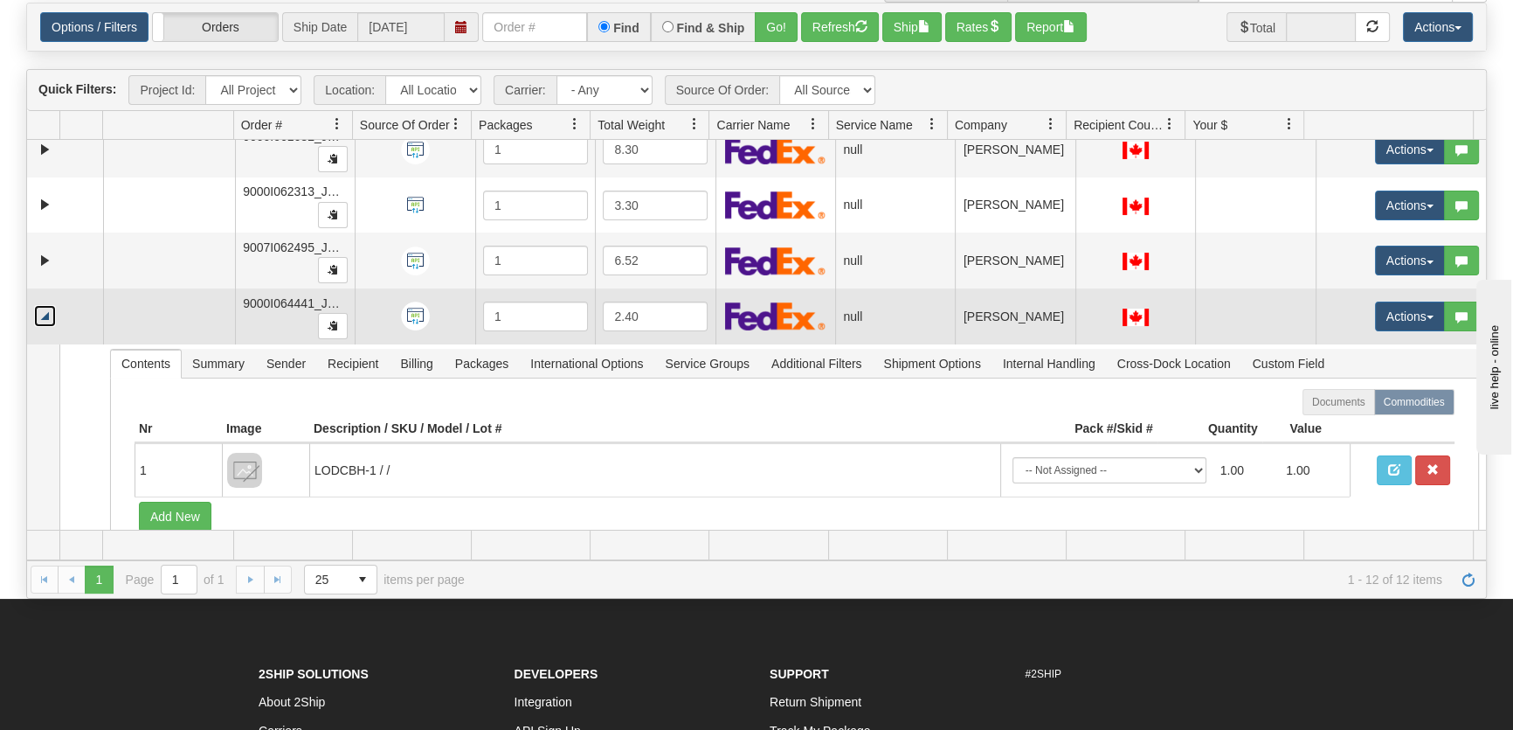
scroll to position [518, 0]
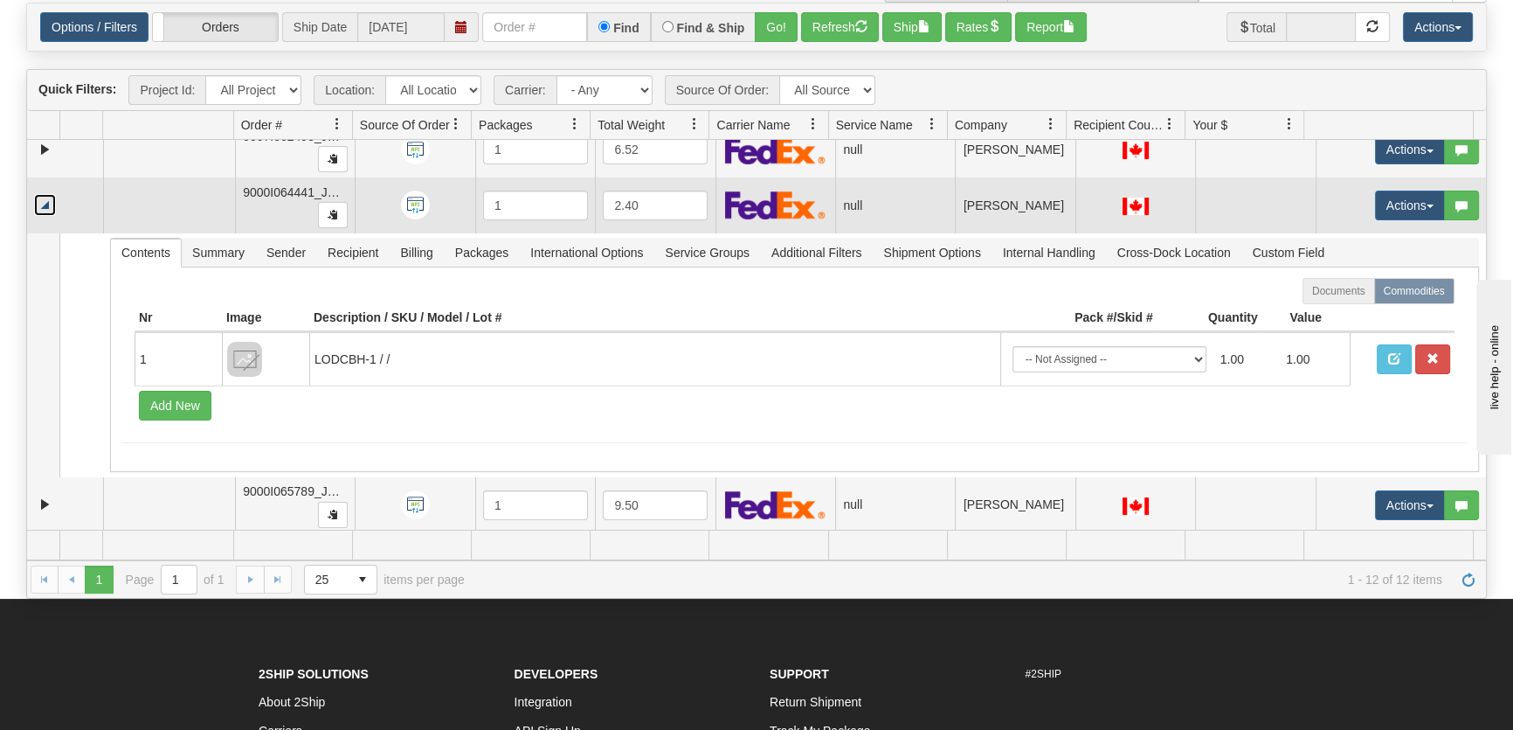
click at [47, 197] on link "Collapse" at bounding box center [45, 205] width 22 height 22
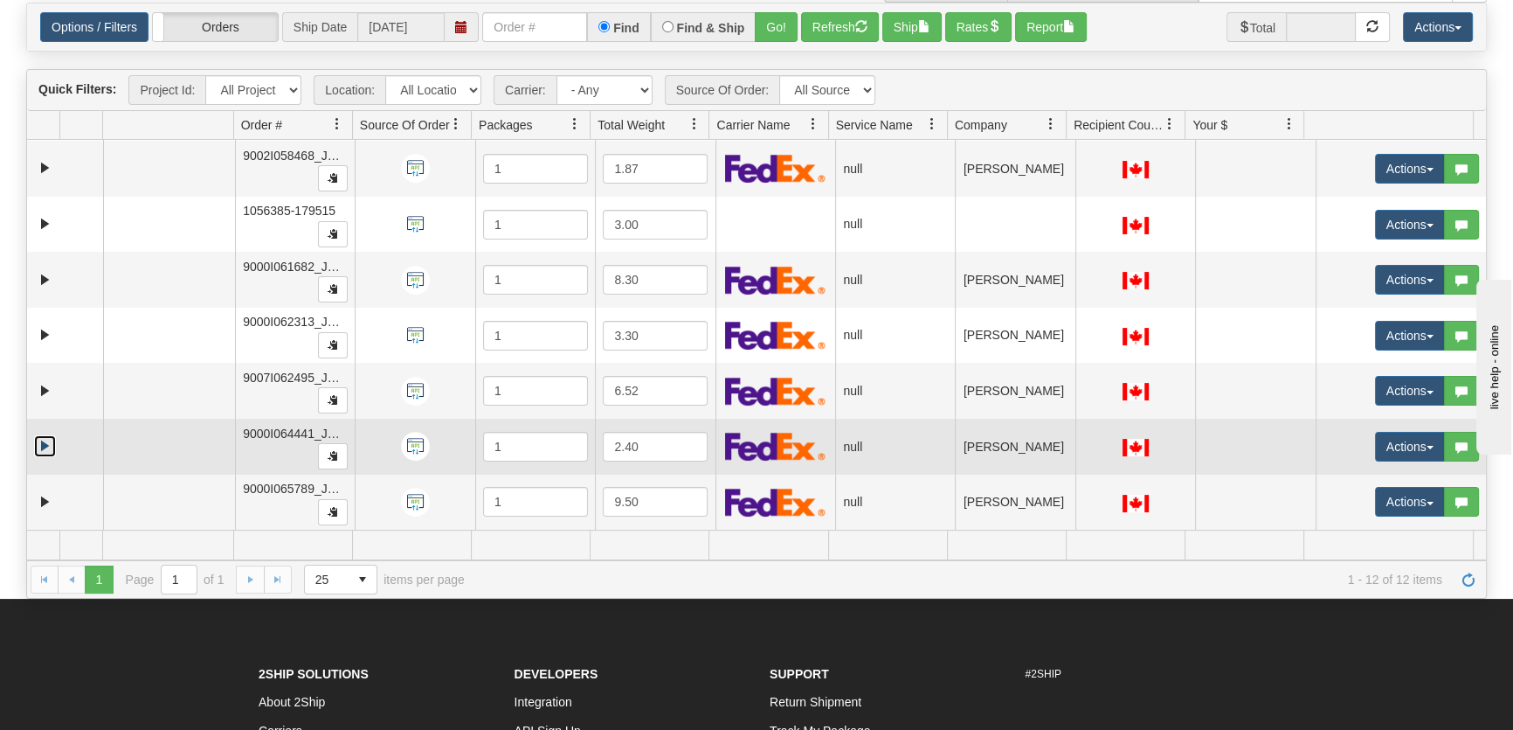
scroll to position [275, 0]
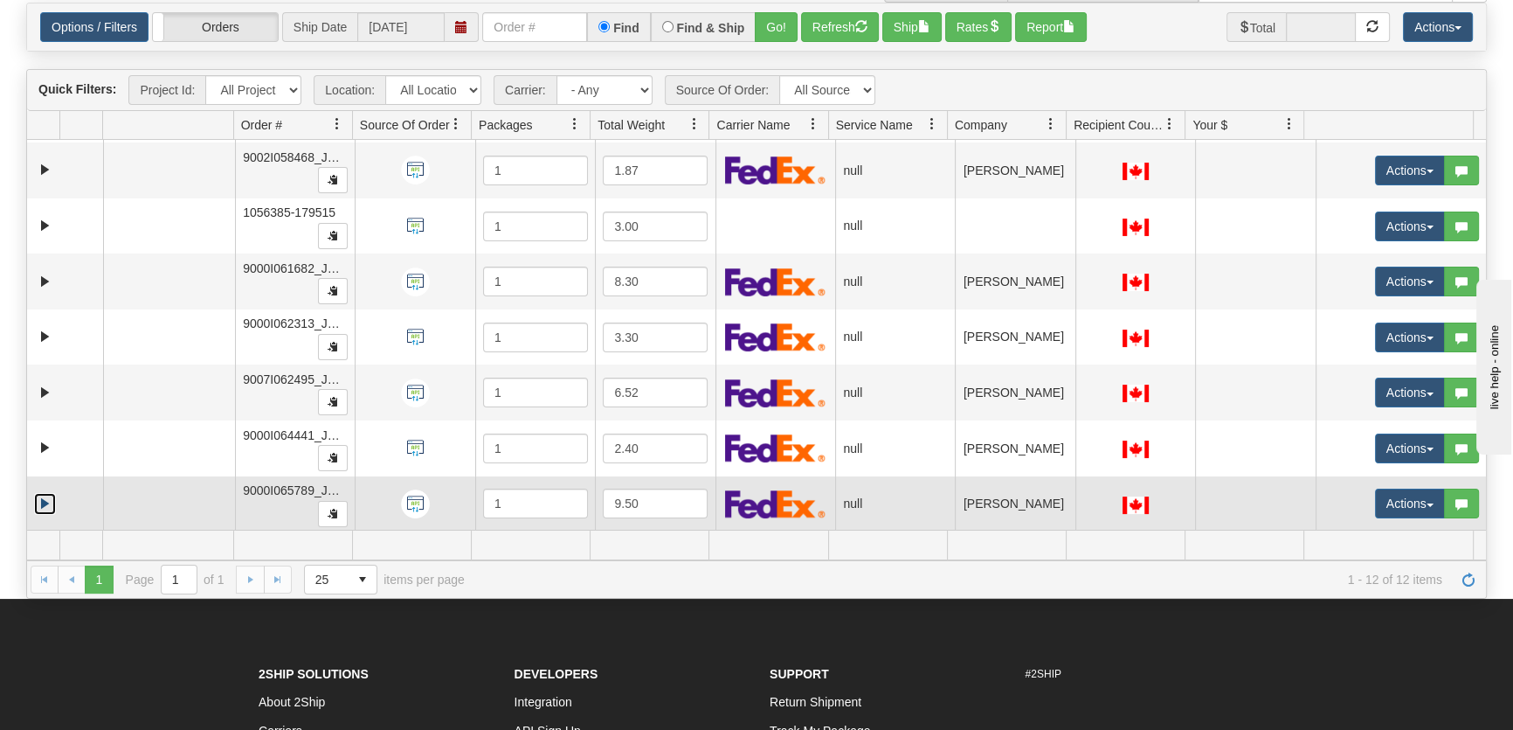
click at [41, 498] on link "Expand" at bounding box center [45, 504] width 22 height 22
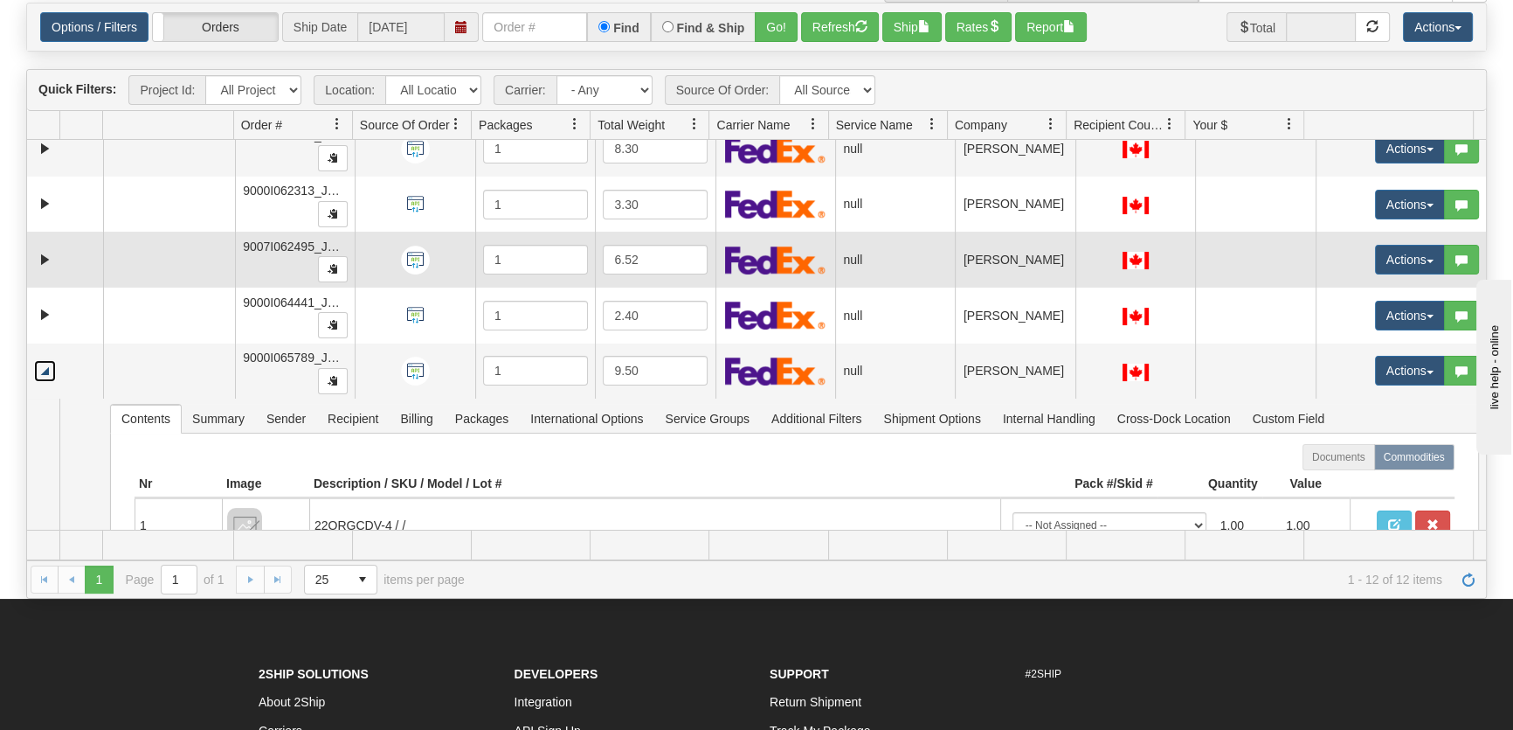
scroll to position [518, 0]
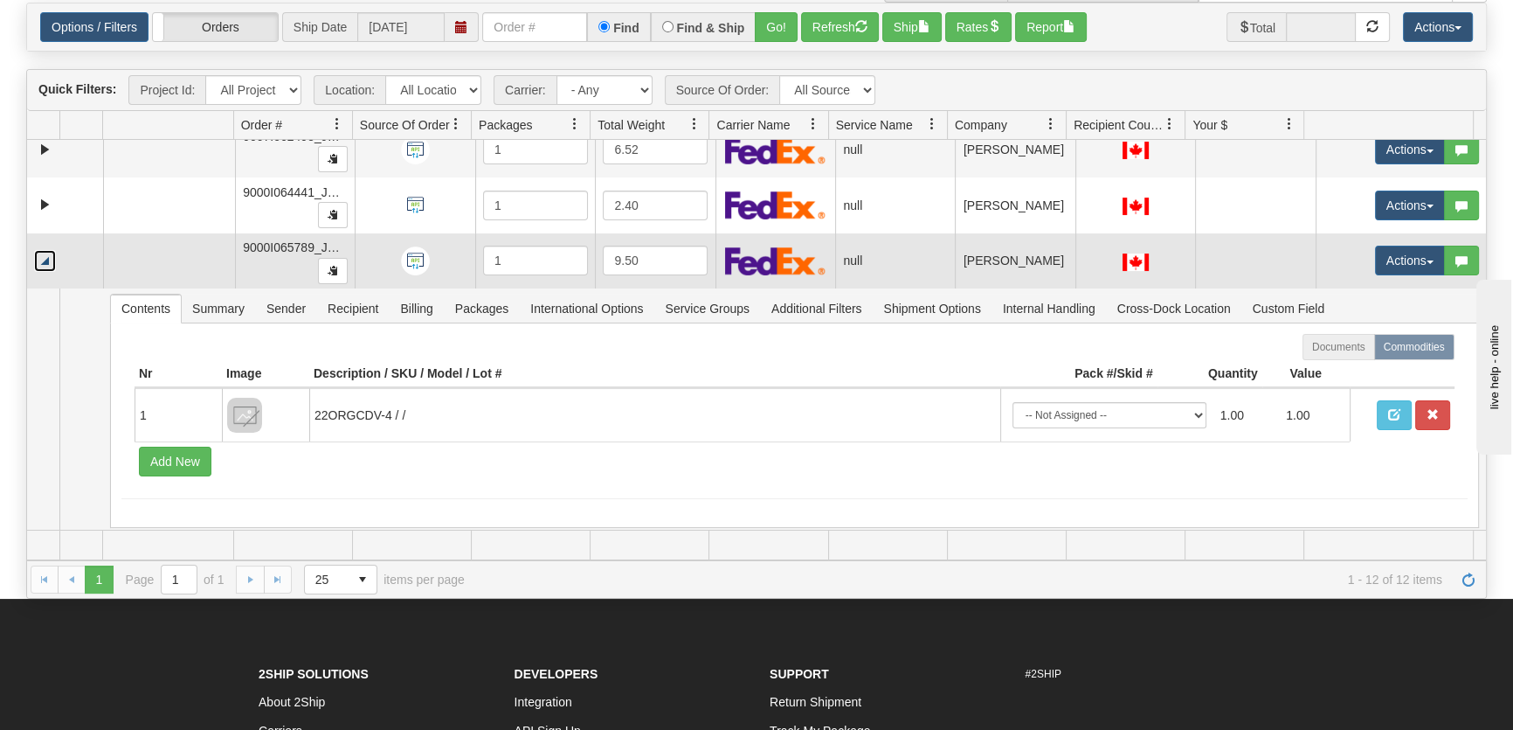
click at [45, 259] on link "Collapse" at bounding box center [45, 261] width 22 height 22
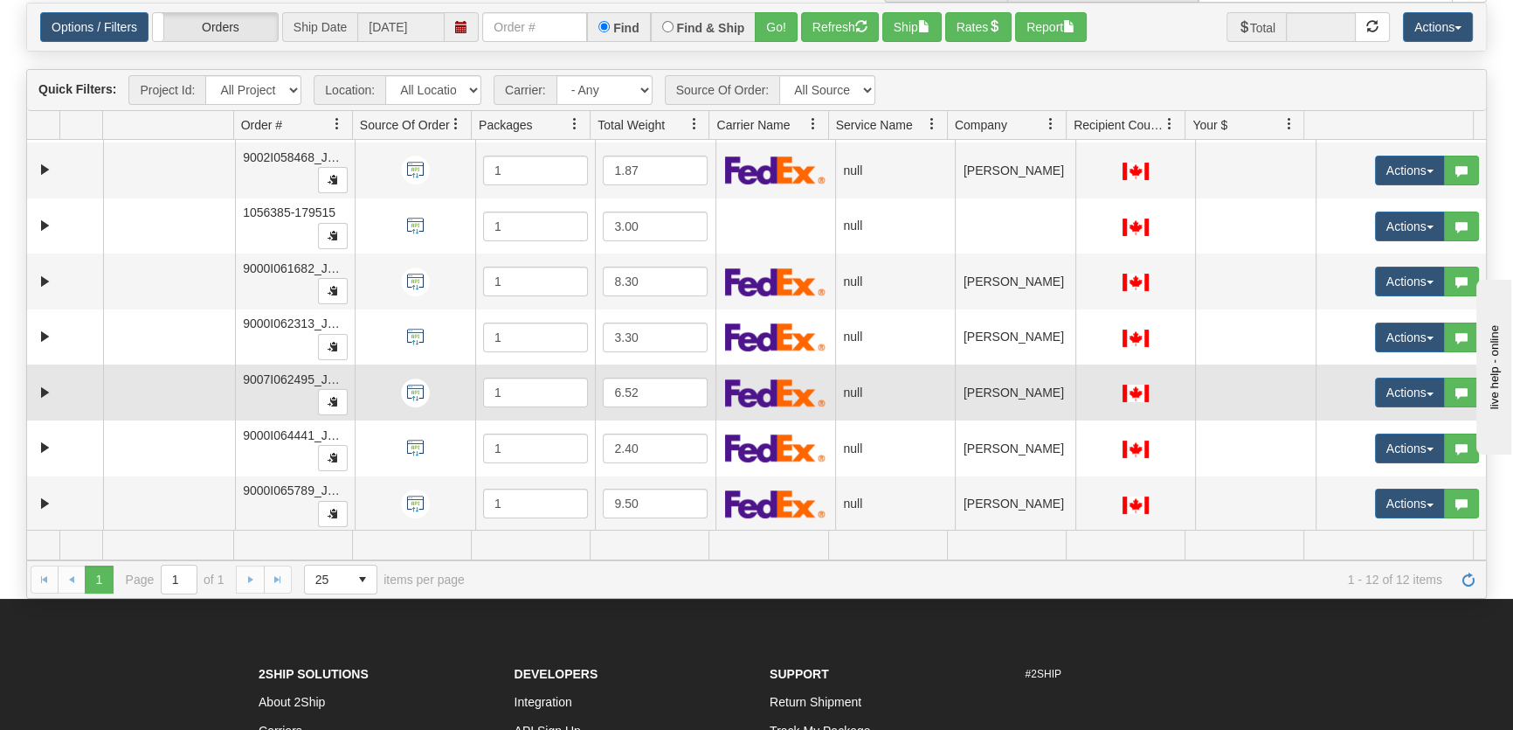
scroll to position [274, 0]
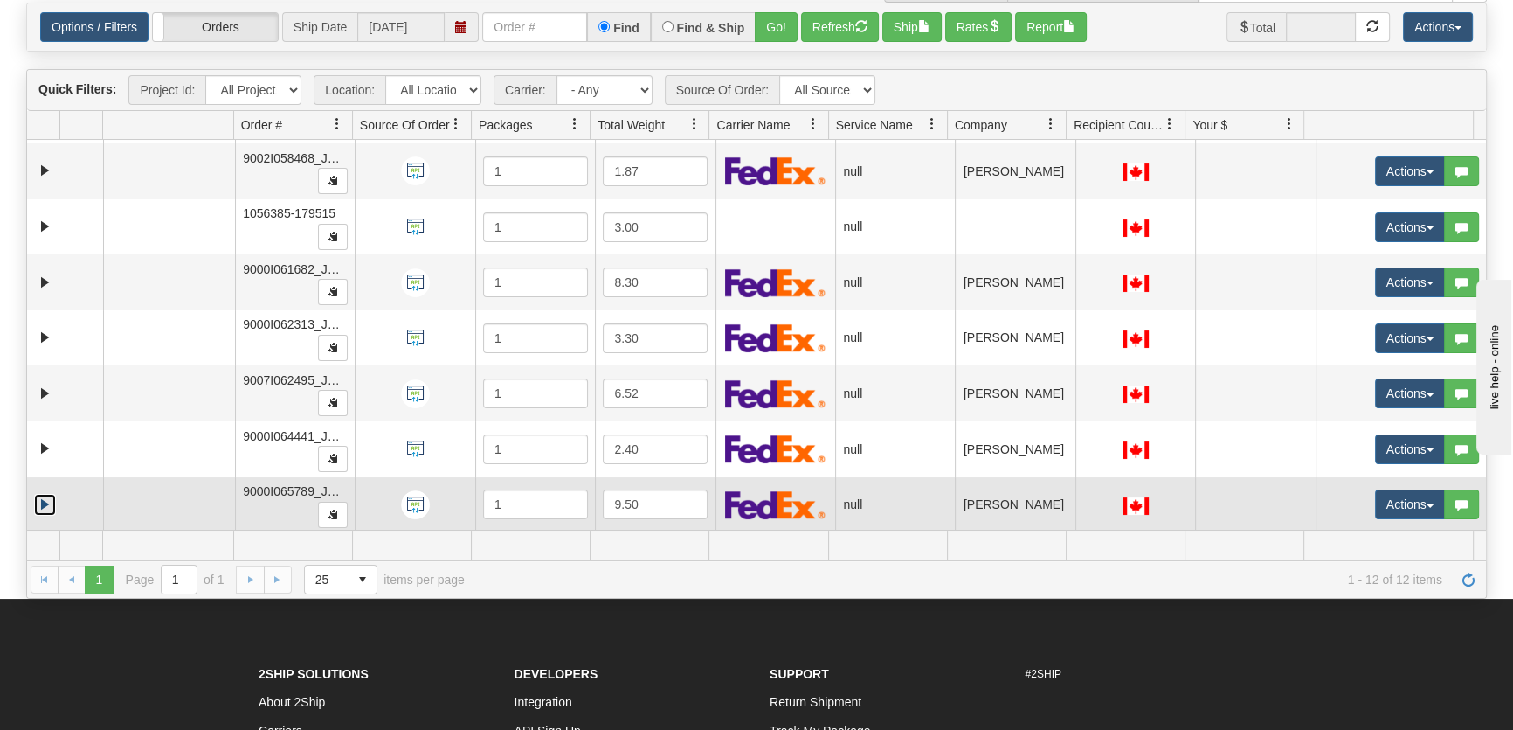
click at [44, 500] on link "Expand" at bounding box center [45, 505] width 22 height 22
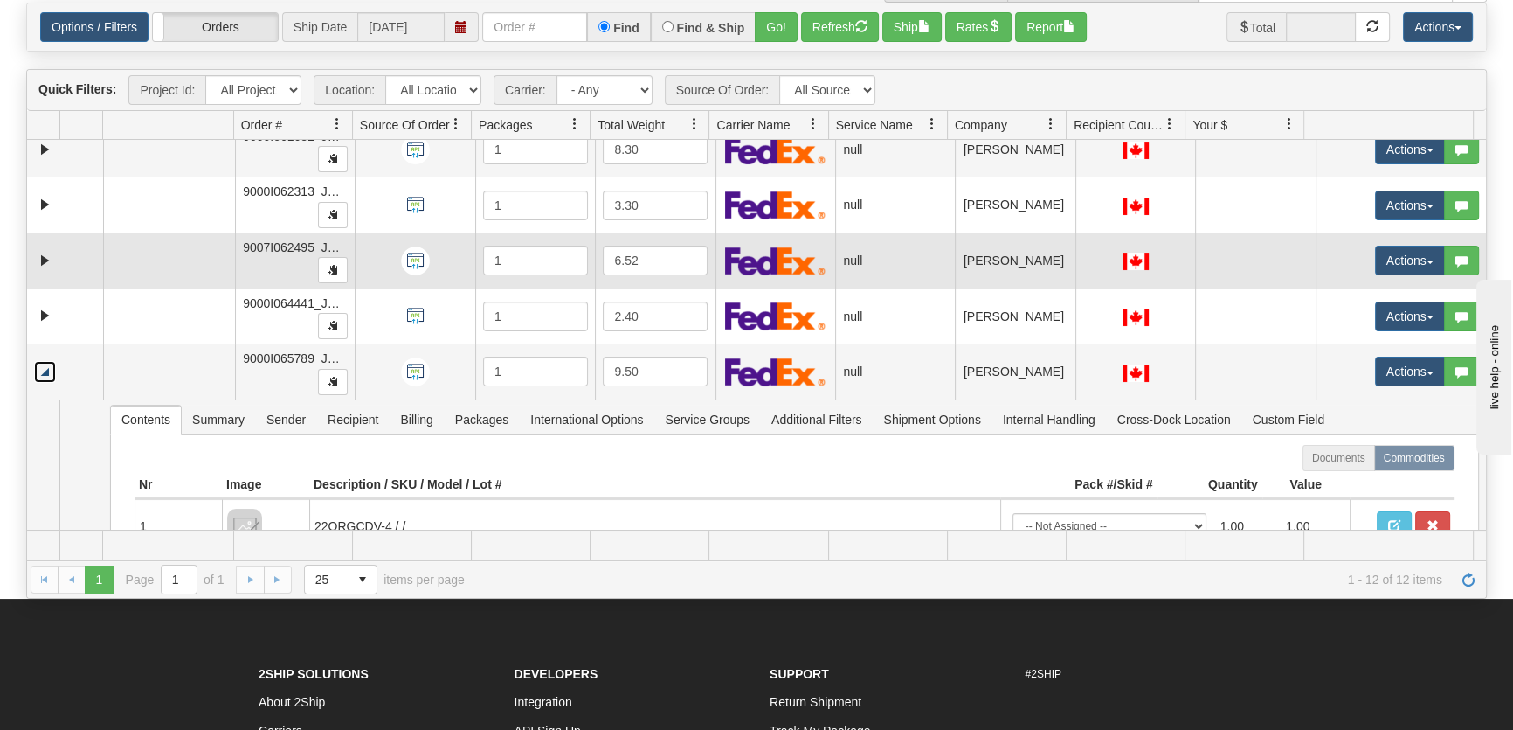
scroll to position [518, 0]
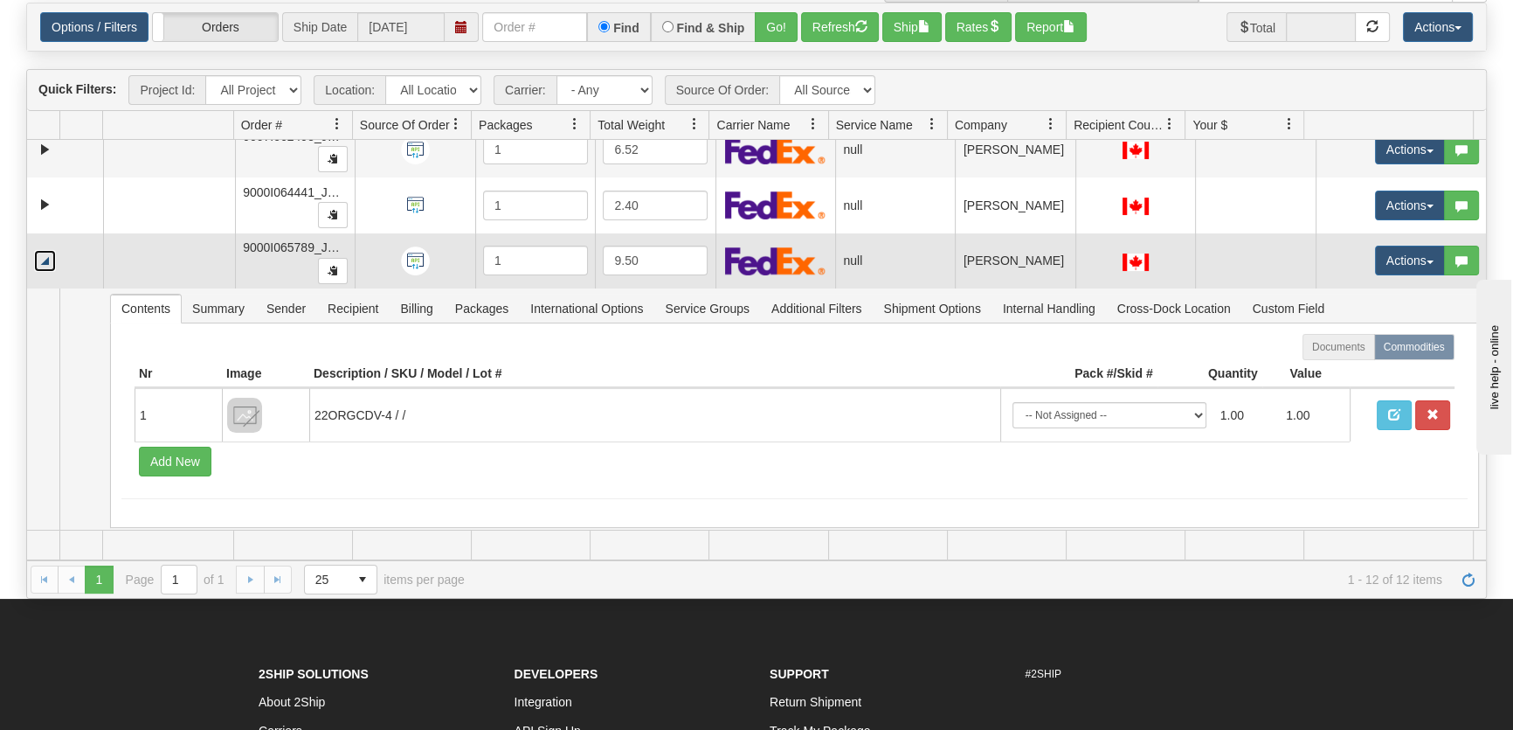
click at [45, 255] on link "Collapse" at bounding box center [45, 261] width 22 height 22
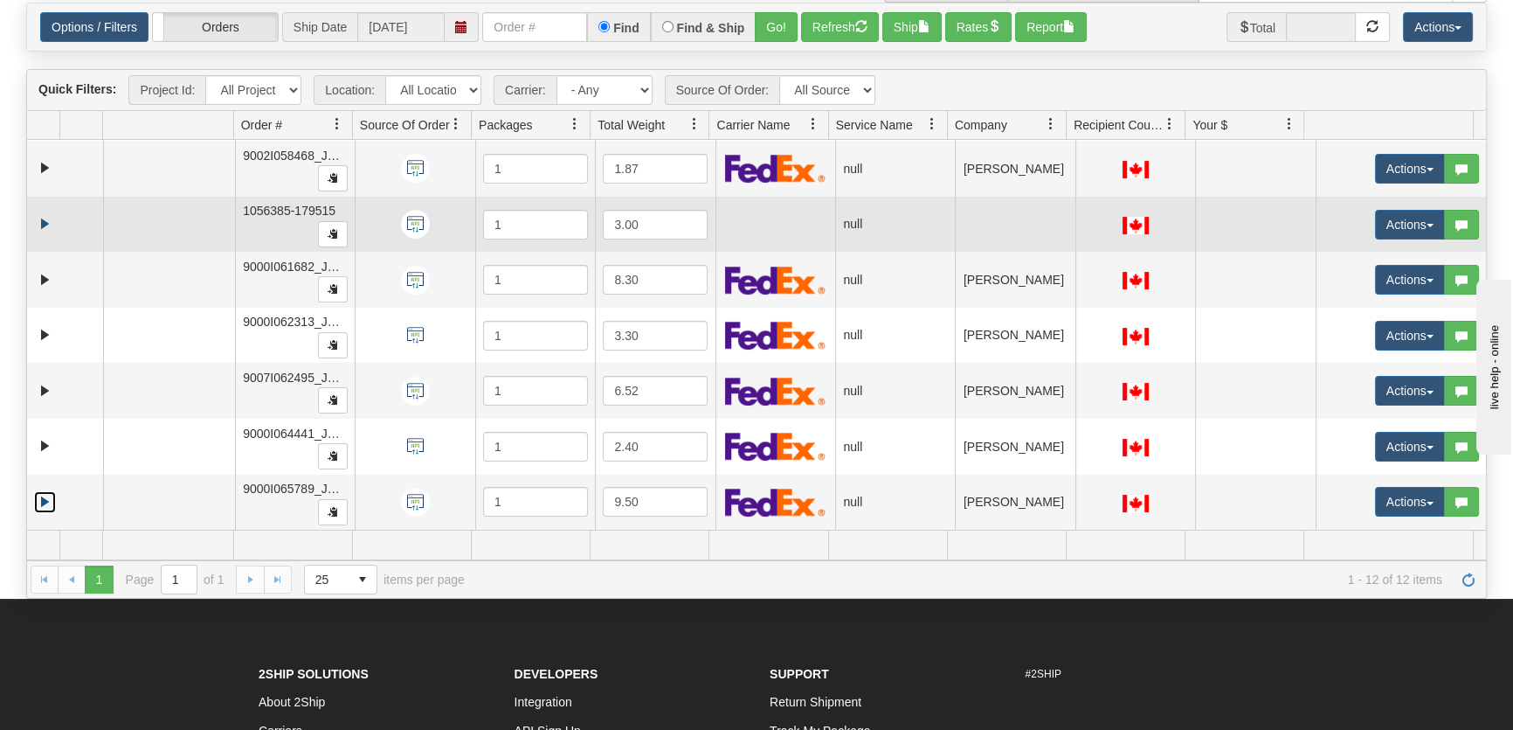
scroll to position [275, 0]
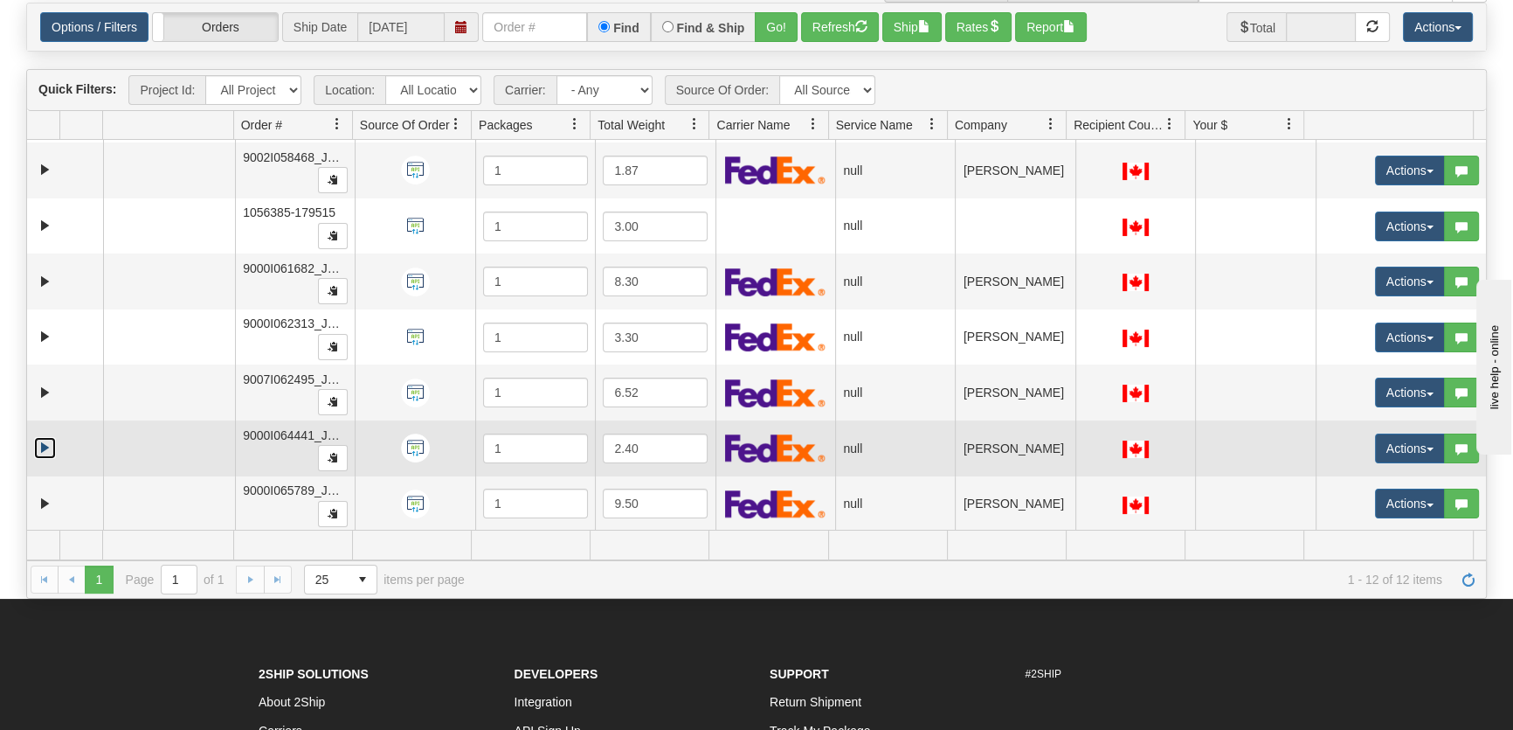
click at [46, 437] on link "Expand" at bounding box center [45, 448] width 22 height 22
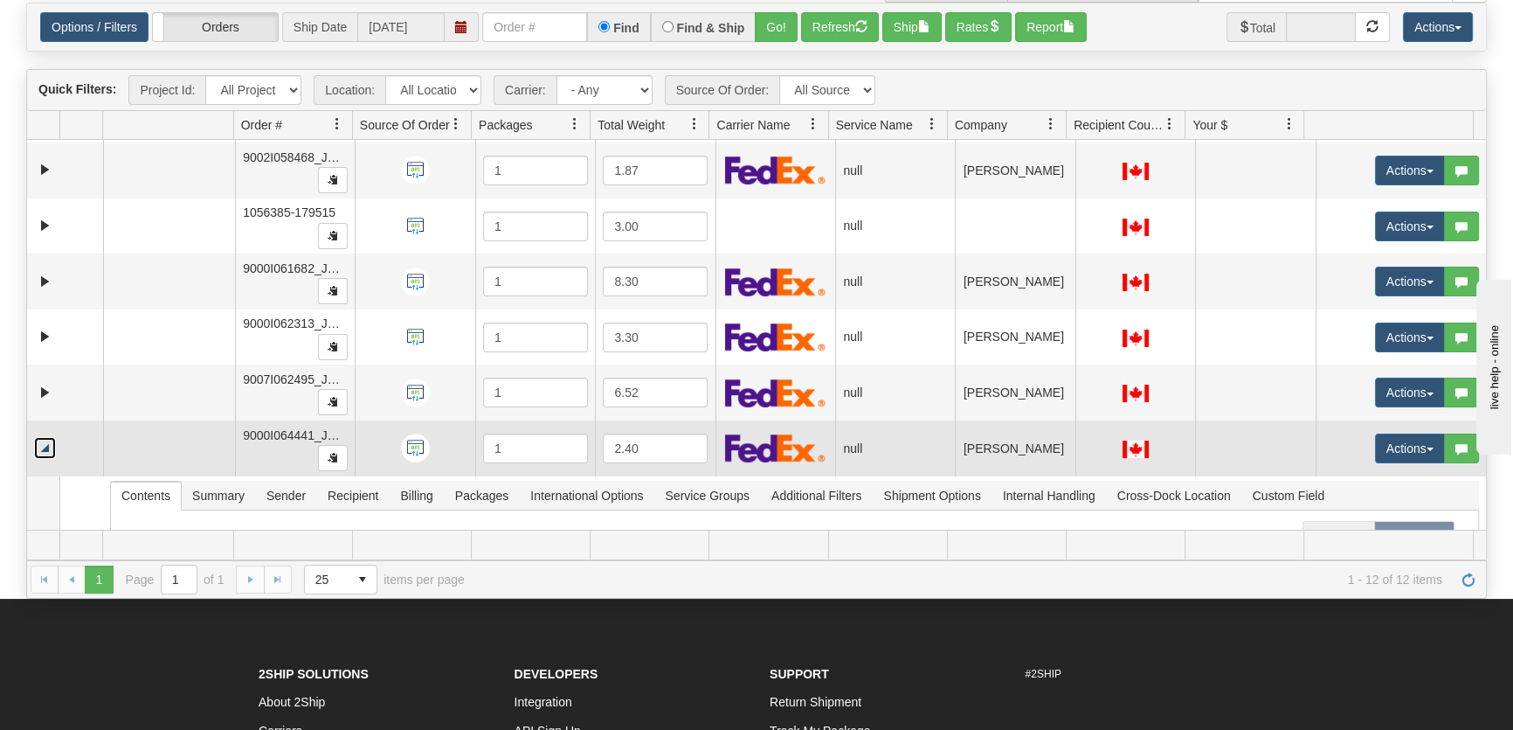
scroll to position [518, 0]
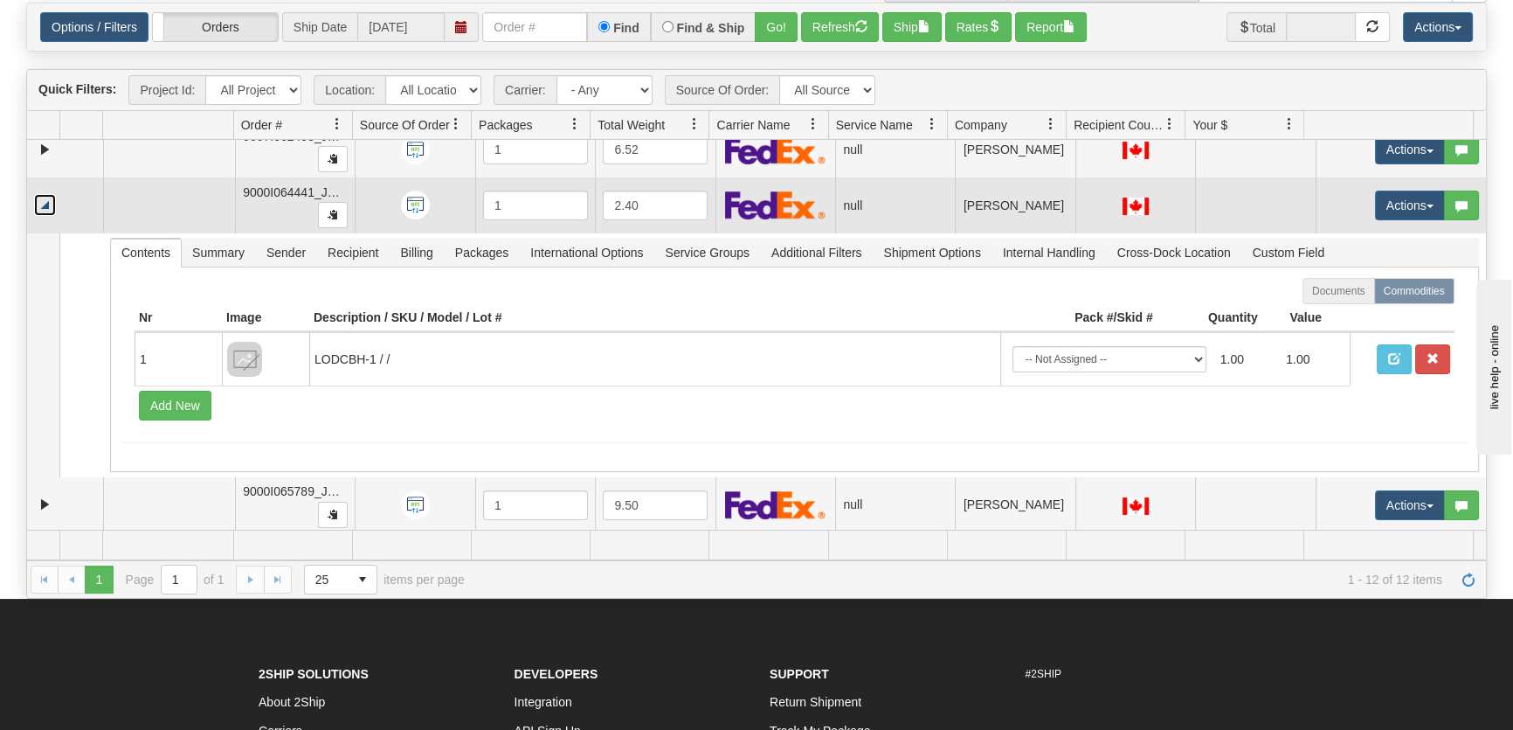
click at [45, 204] on link "Collapse" at bounding box center [45, 205] width 22 height 22
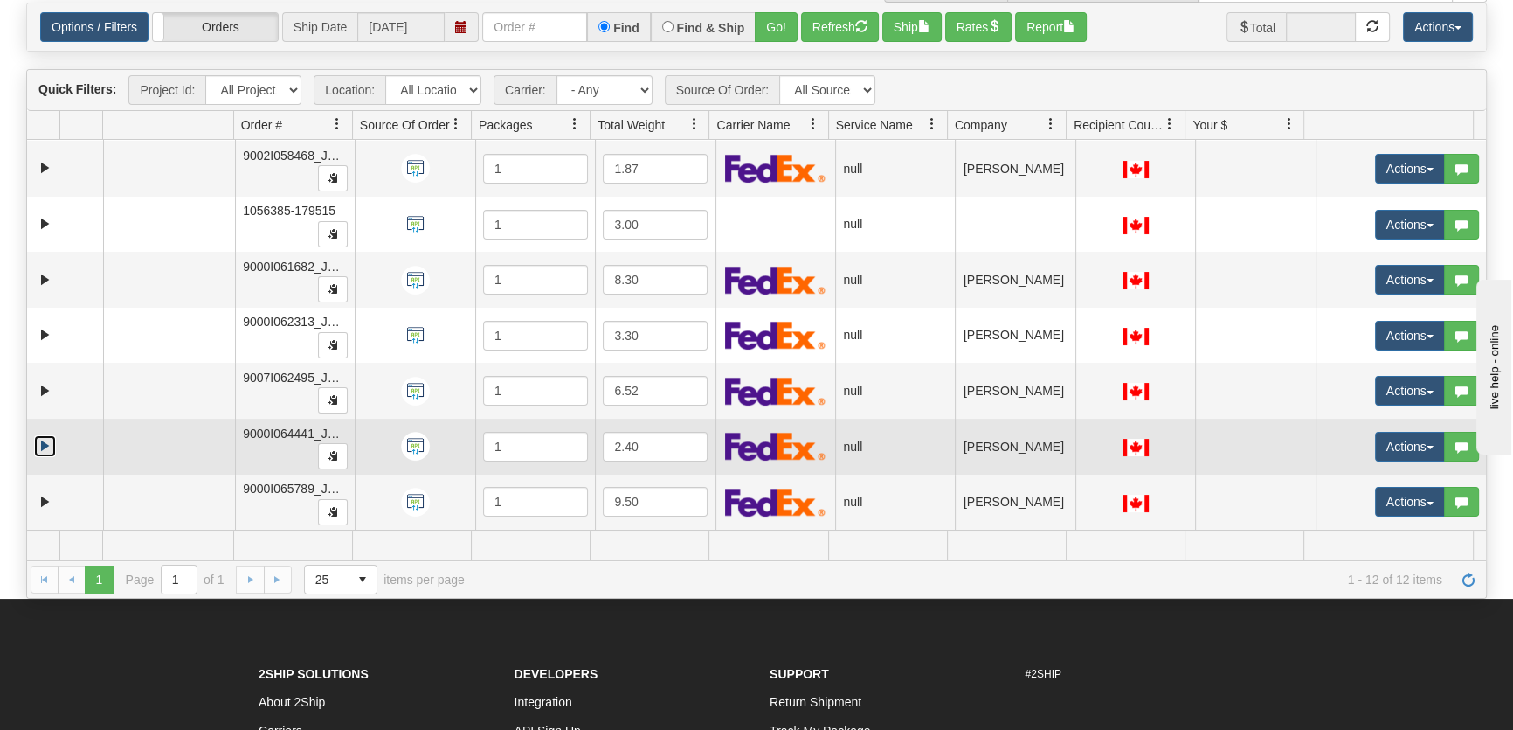
scroll to position [275, 0]
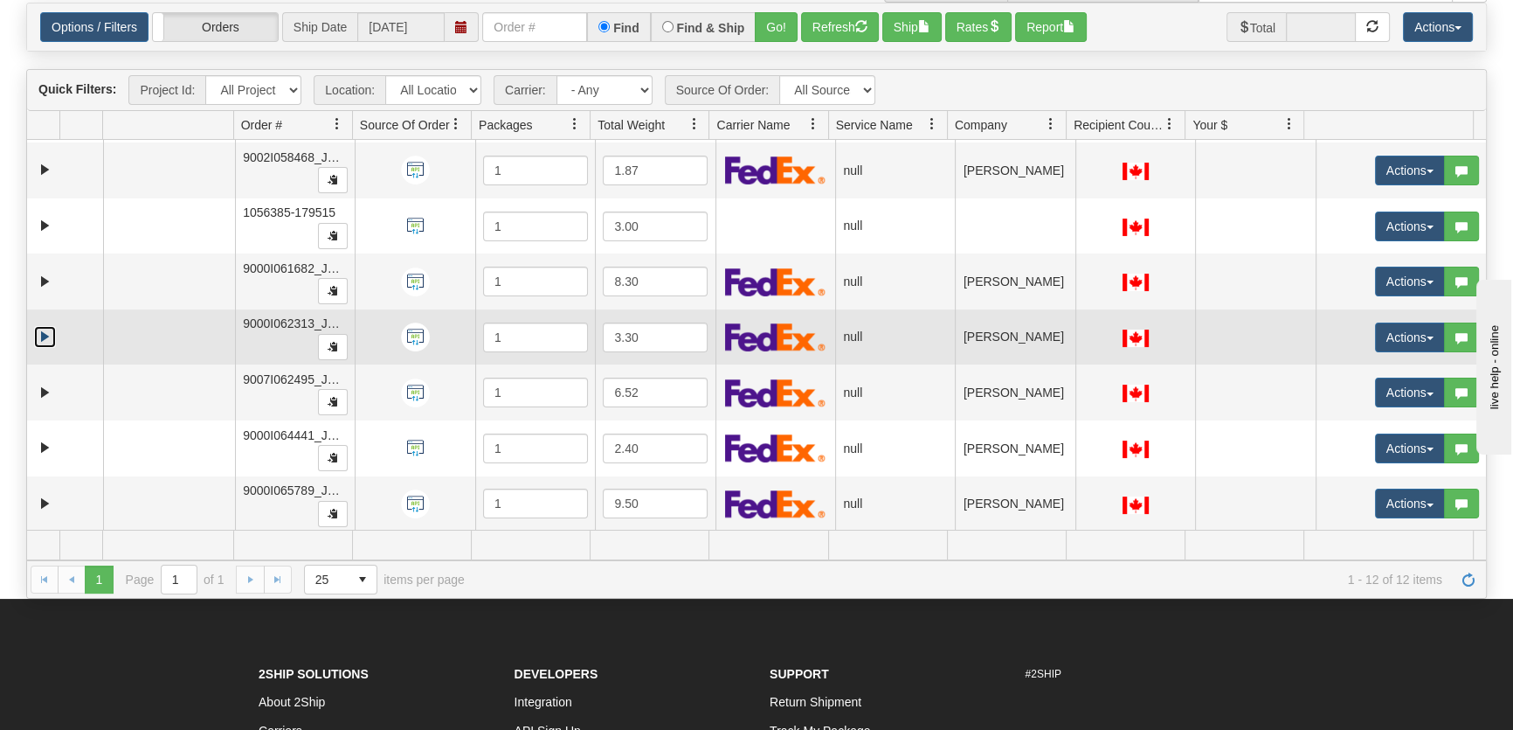
click at [45, 329] on link "Expand" at bounding box center [45, 337] width 22 height 22
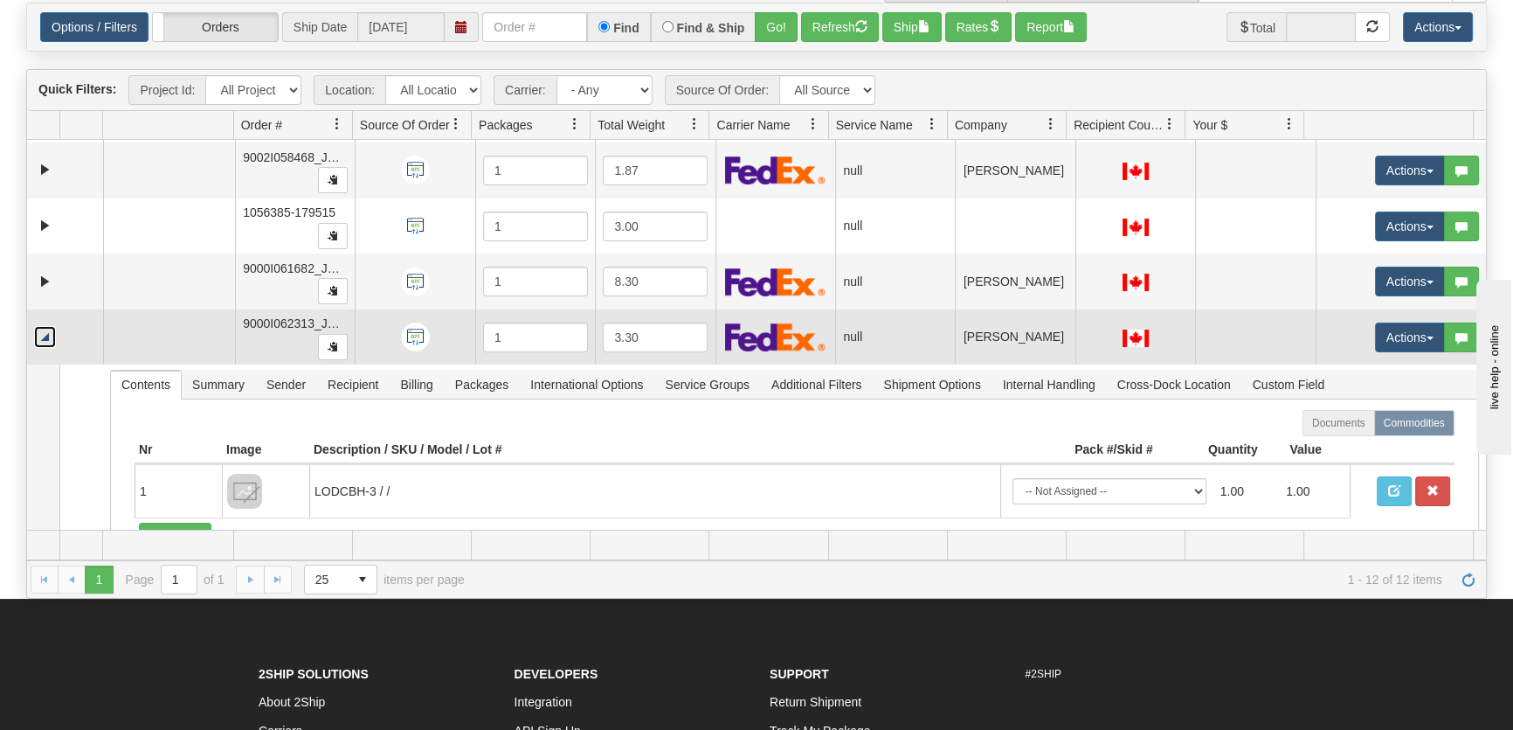
click at [45, 329] on link "Collapse" at bounding box center [45, 337] width 22 height 22
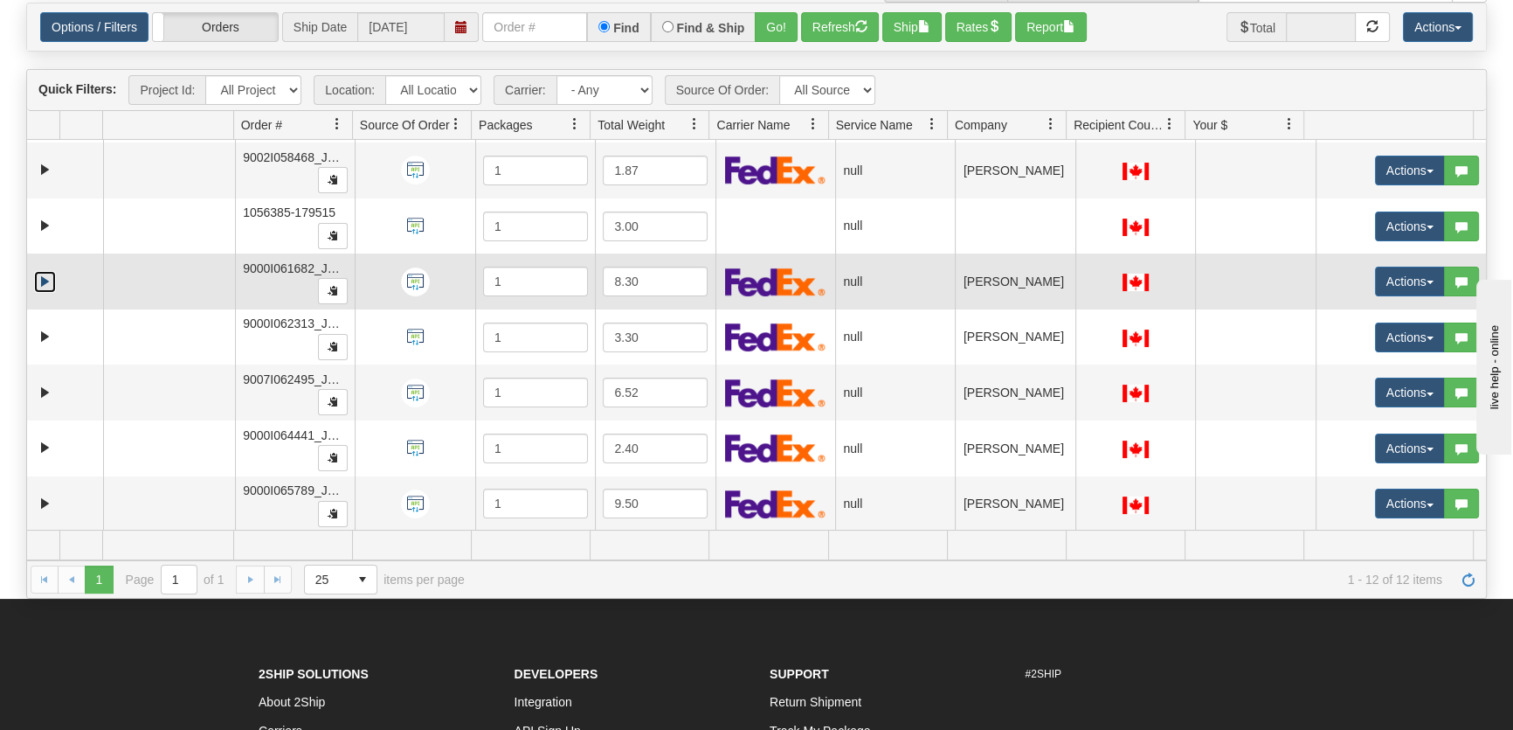
click at [44, 277] on link "Expand" at bounding box center [45, 282] width 22 height 22
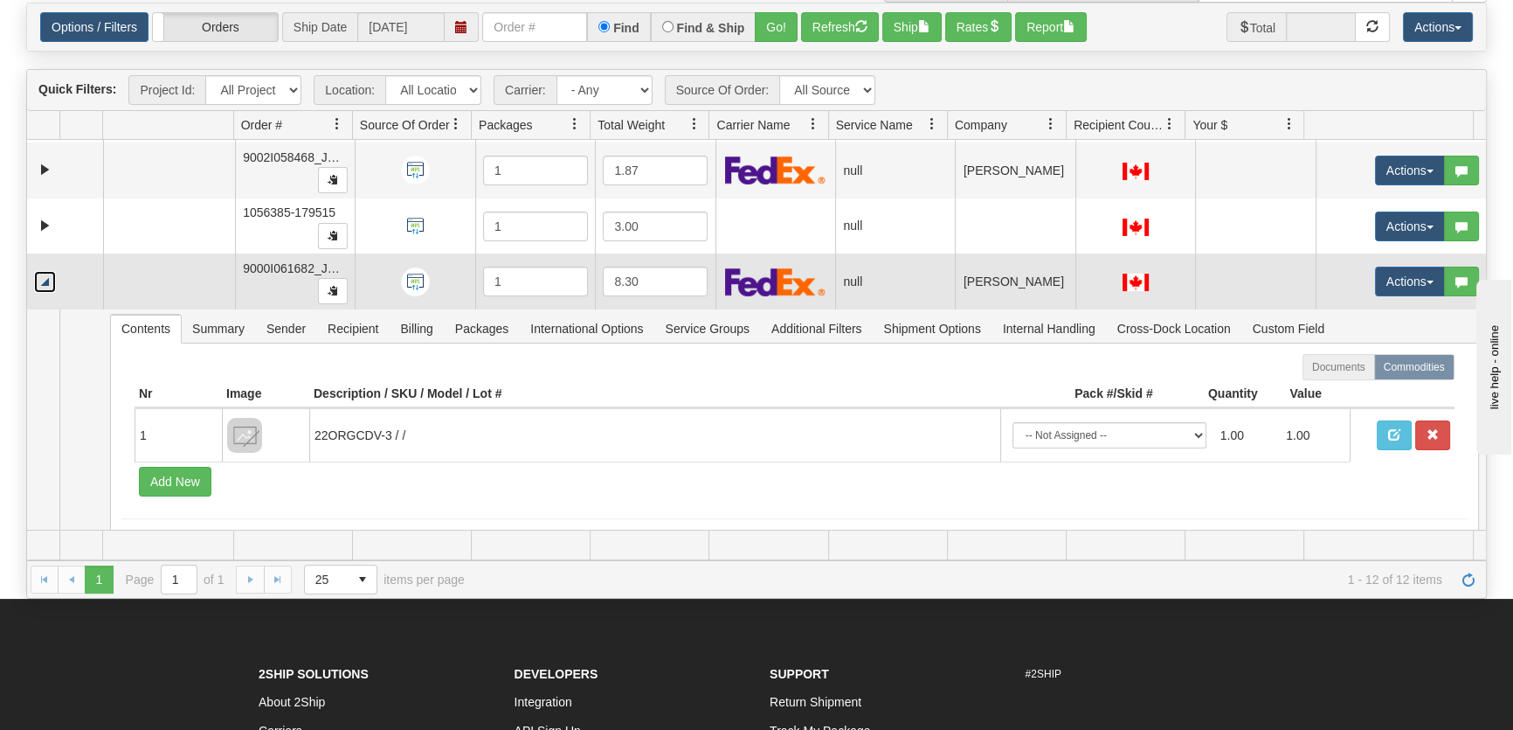
click at [44, 277] on link "Collapse" at bounding box center [45, 282] width 22 height 22
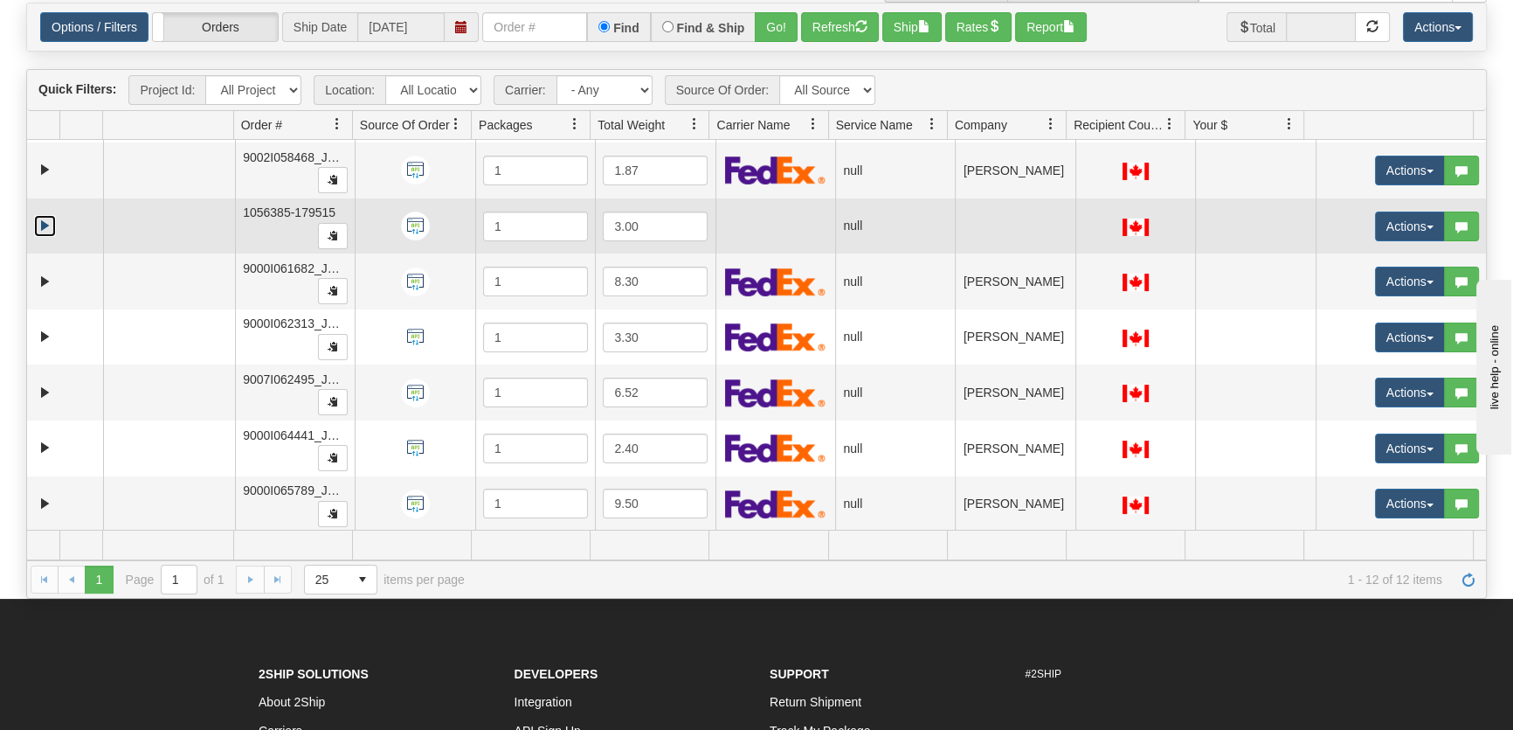
click at [43, 226] on link "Expand" at bounding box center [45, 226] width 22 height 22
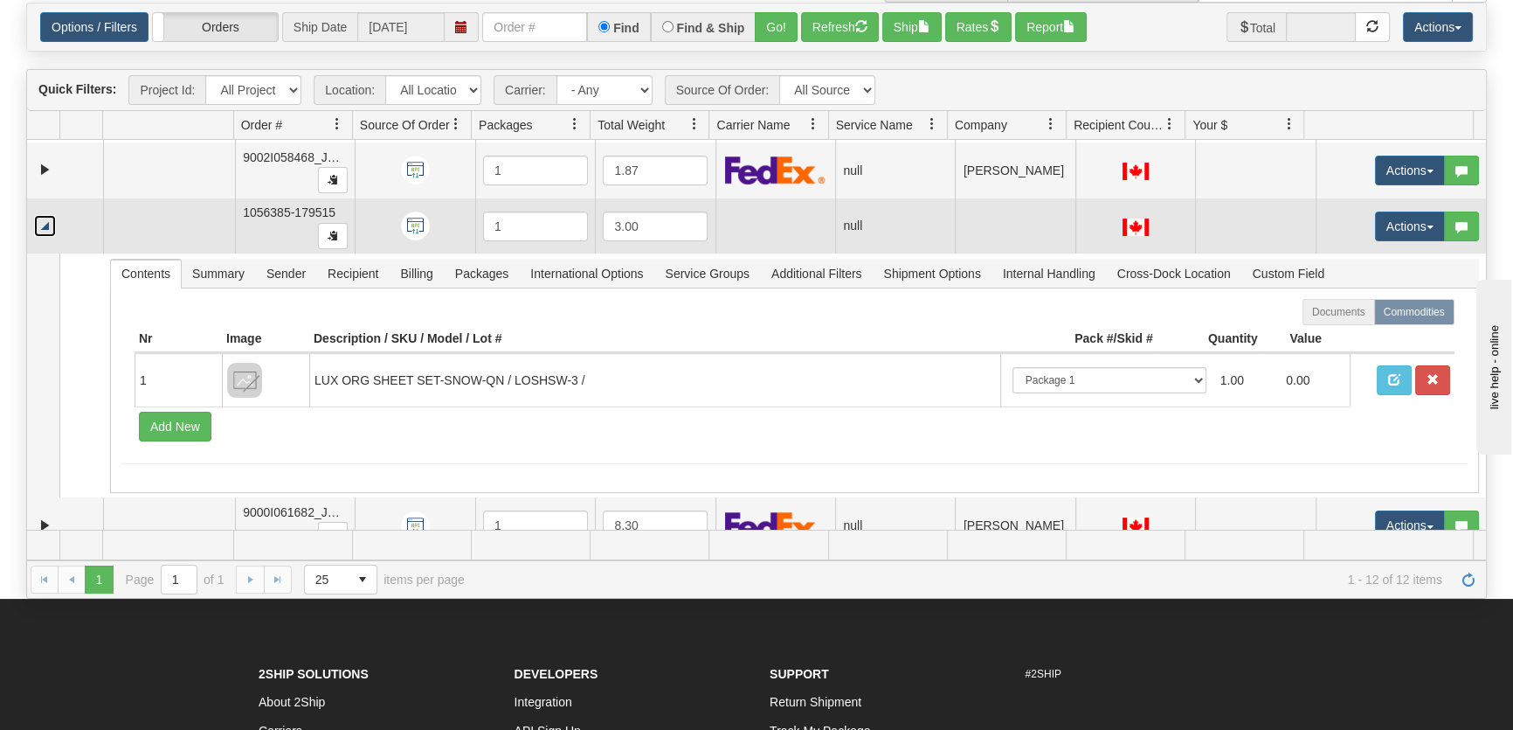
click at [43, 226] on link "Collapse" at bounding box center [45, 226] width 22 height 22
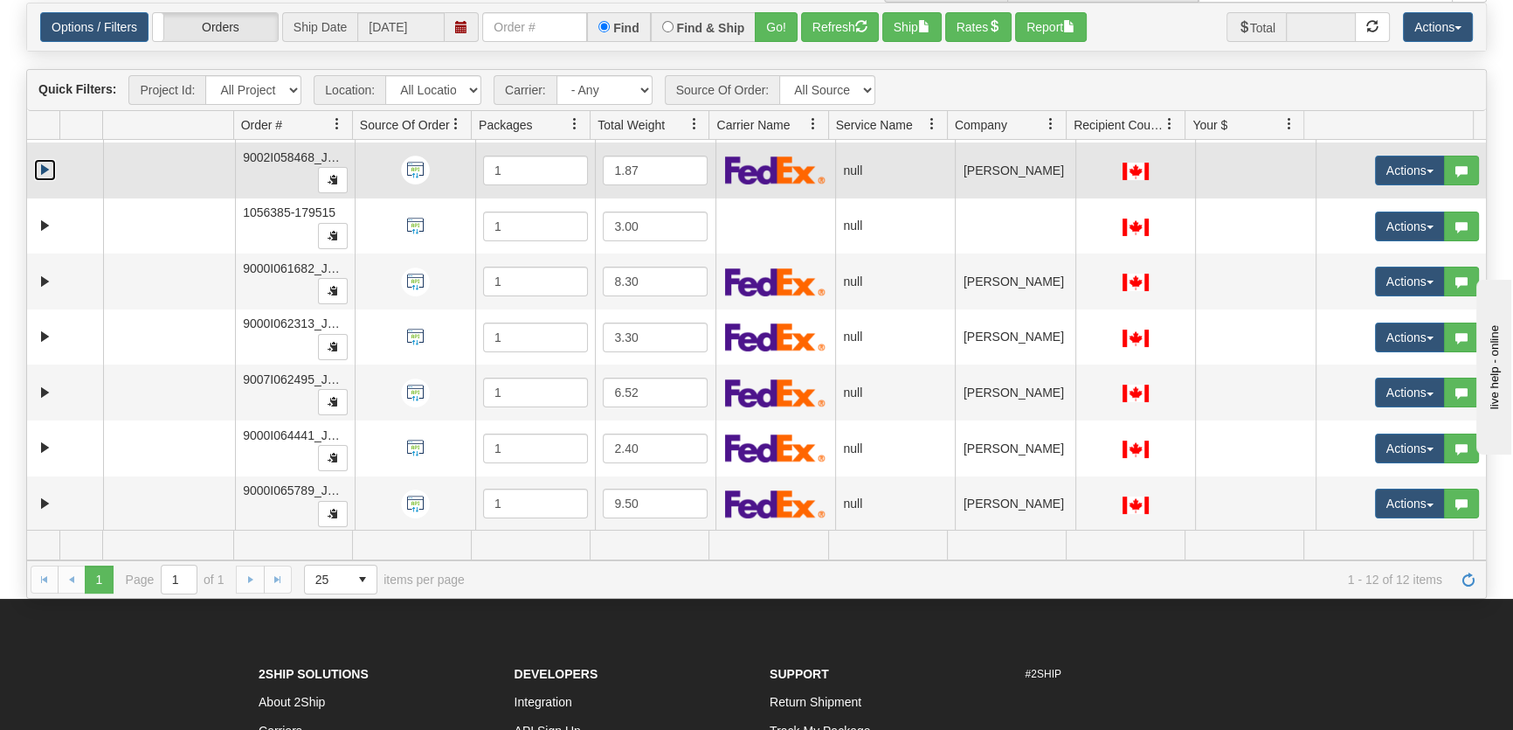
click at [43, 172] on link "Expand" at bounding box center [45, 170] width 22 height 22
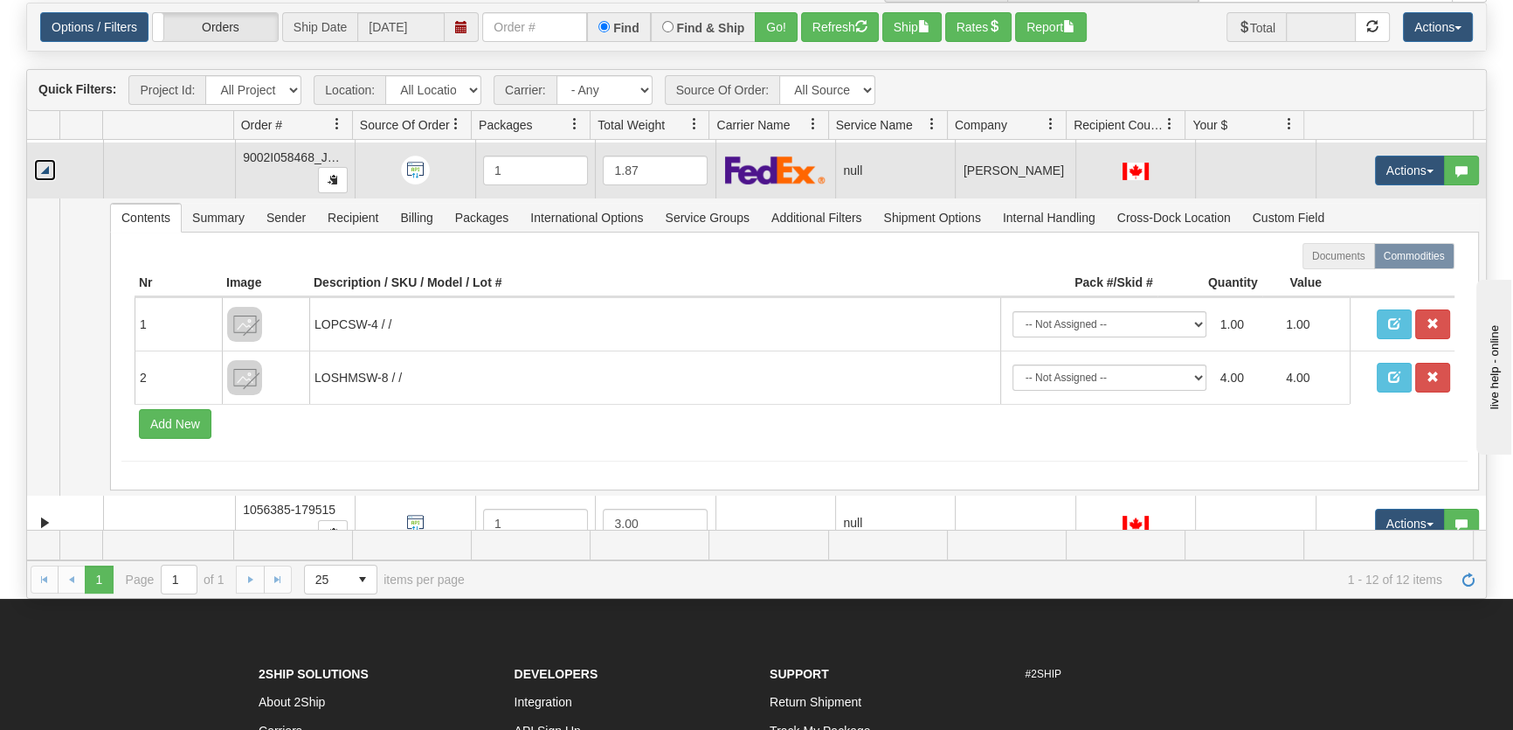
click at [43, 172] on link "Collapse" at bounding box center [45, 170] width 22 height 22
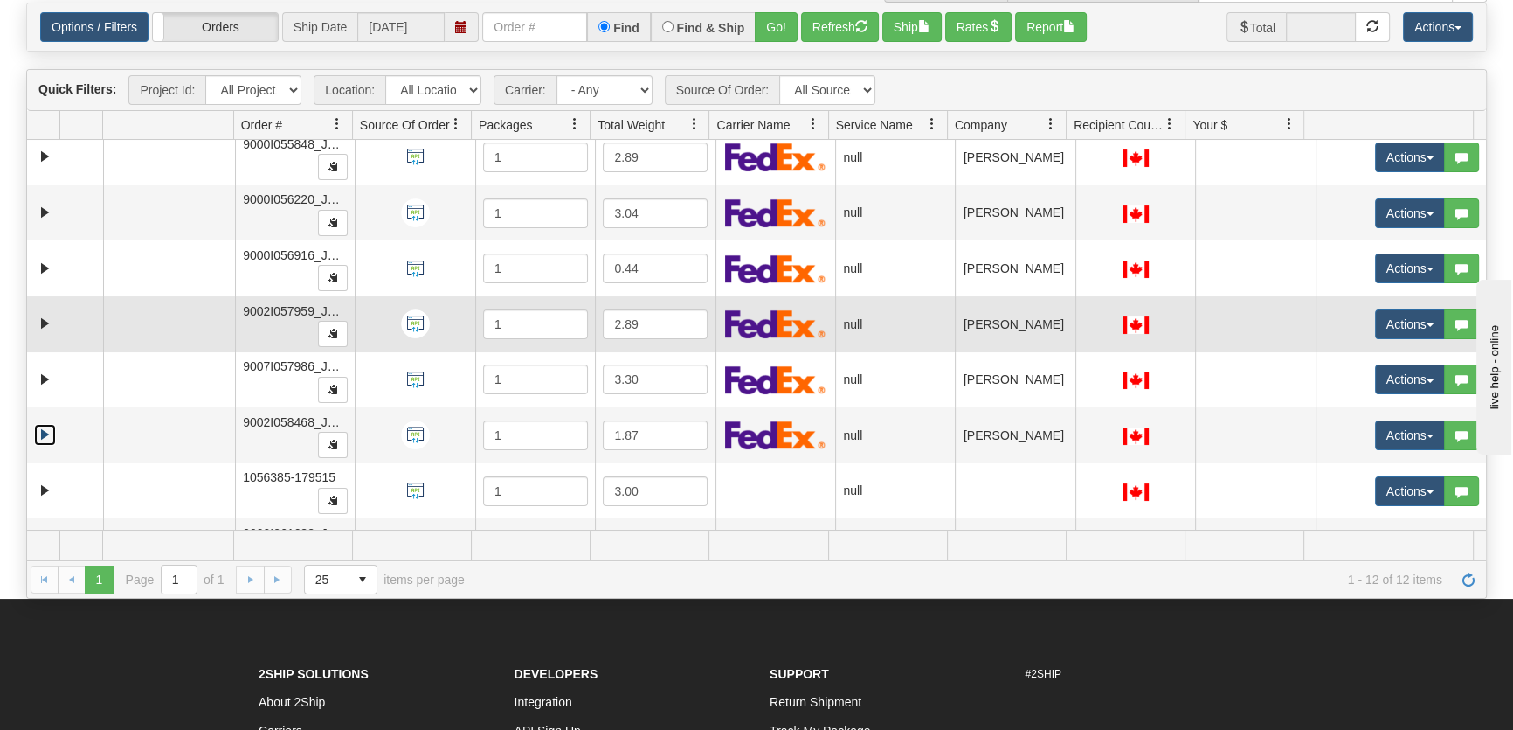
scroll to position [0, 0]
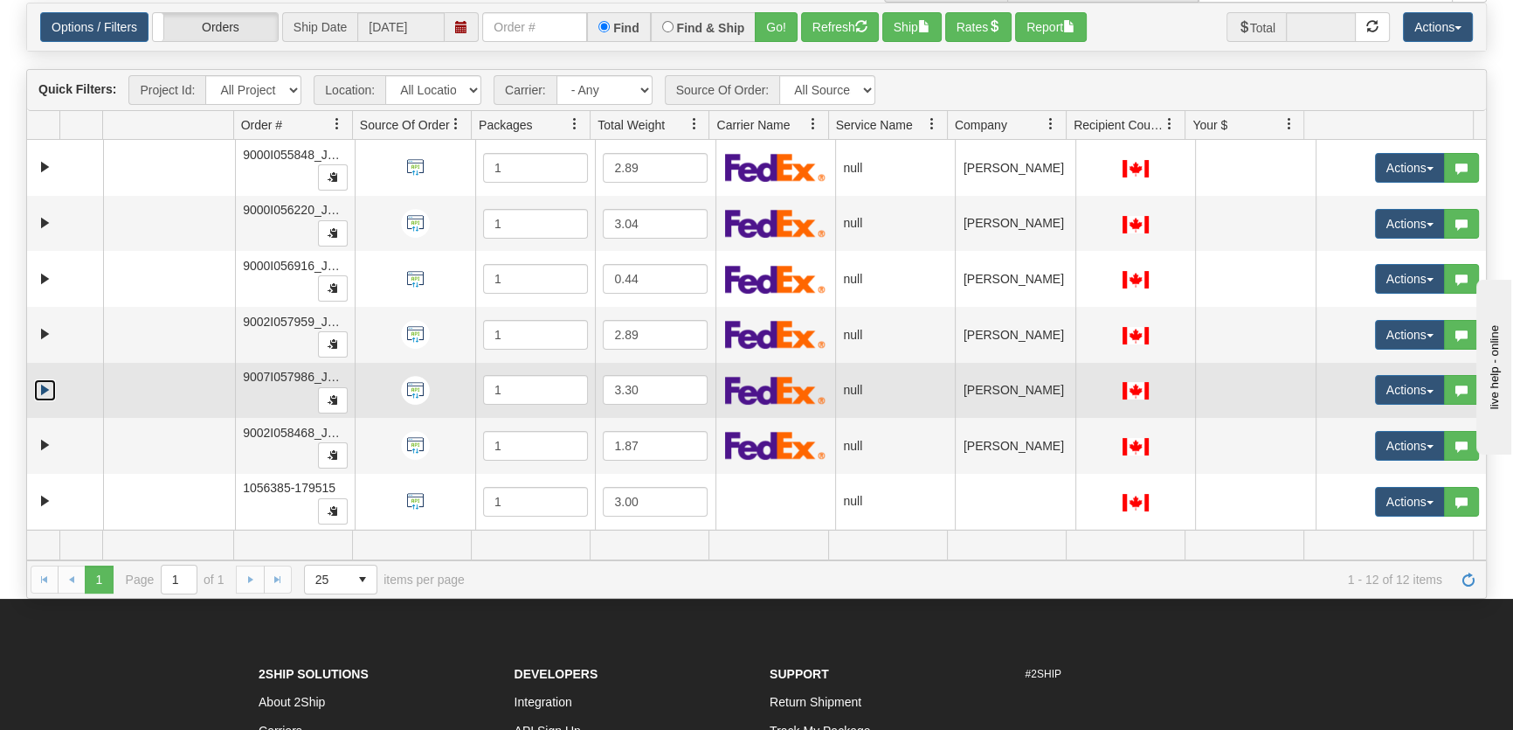
click at [39, 393] on link "Expand" at bounding box center [45, 390] width 22 height 22
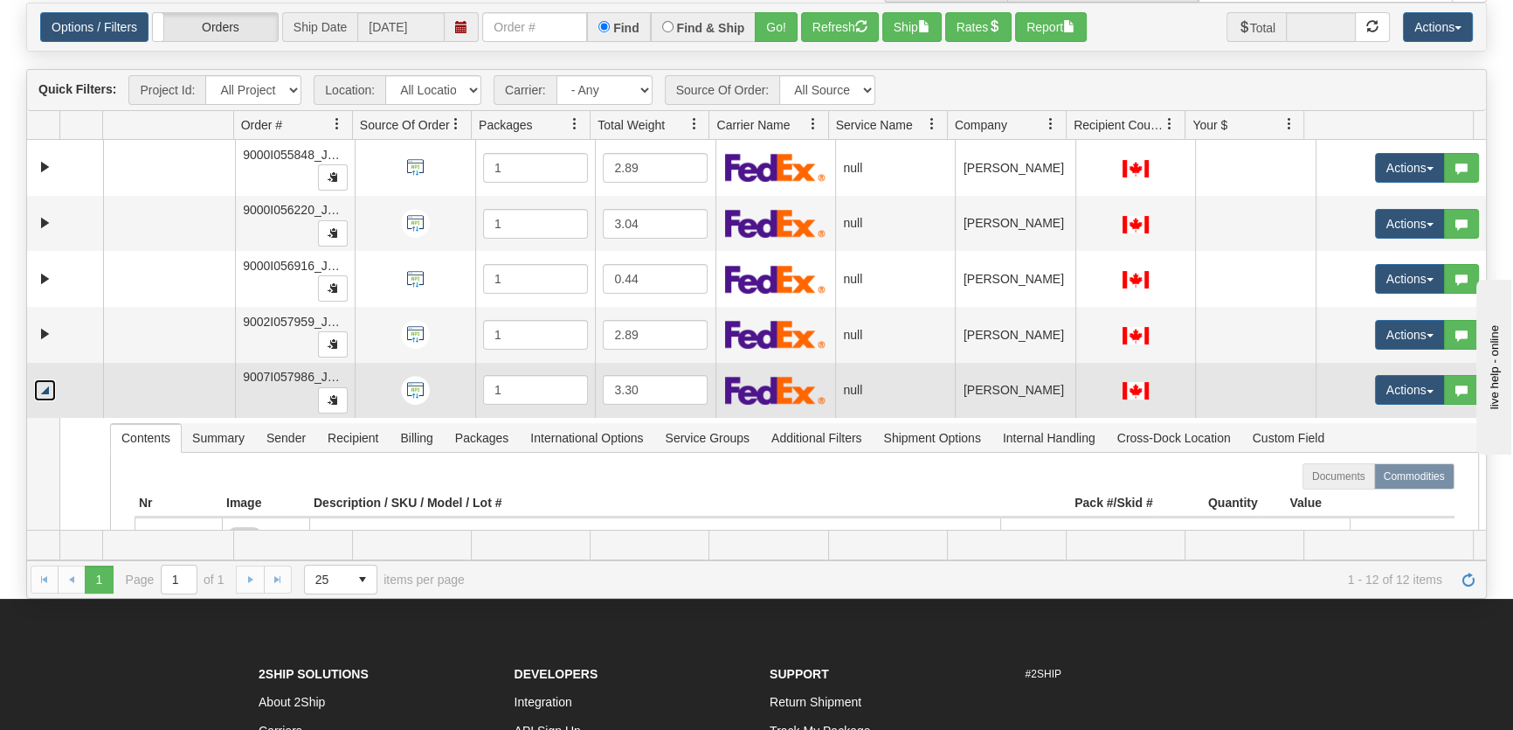
click at [50, 381] on link "Collapse" at bounding box center [45, 390] width 22 height 22
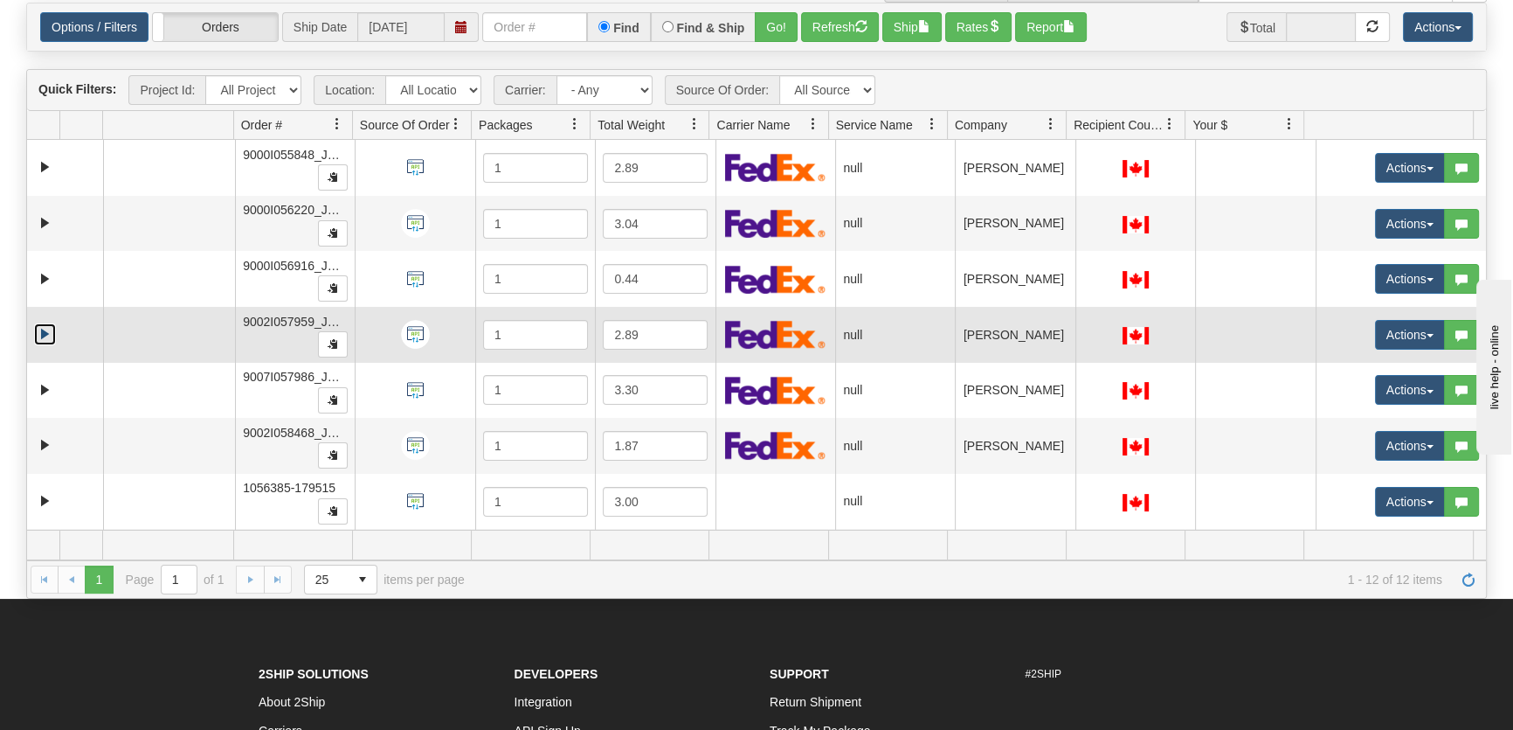
click at [46, 338] on link "Expand" at bounding box center [45, 334] width 22 height 22
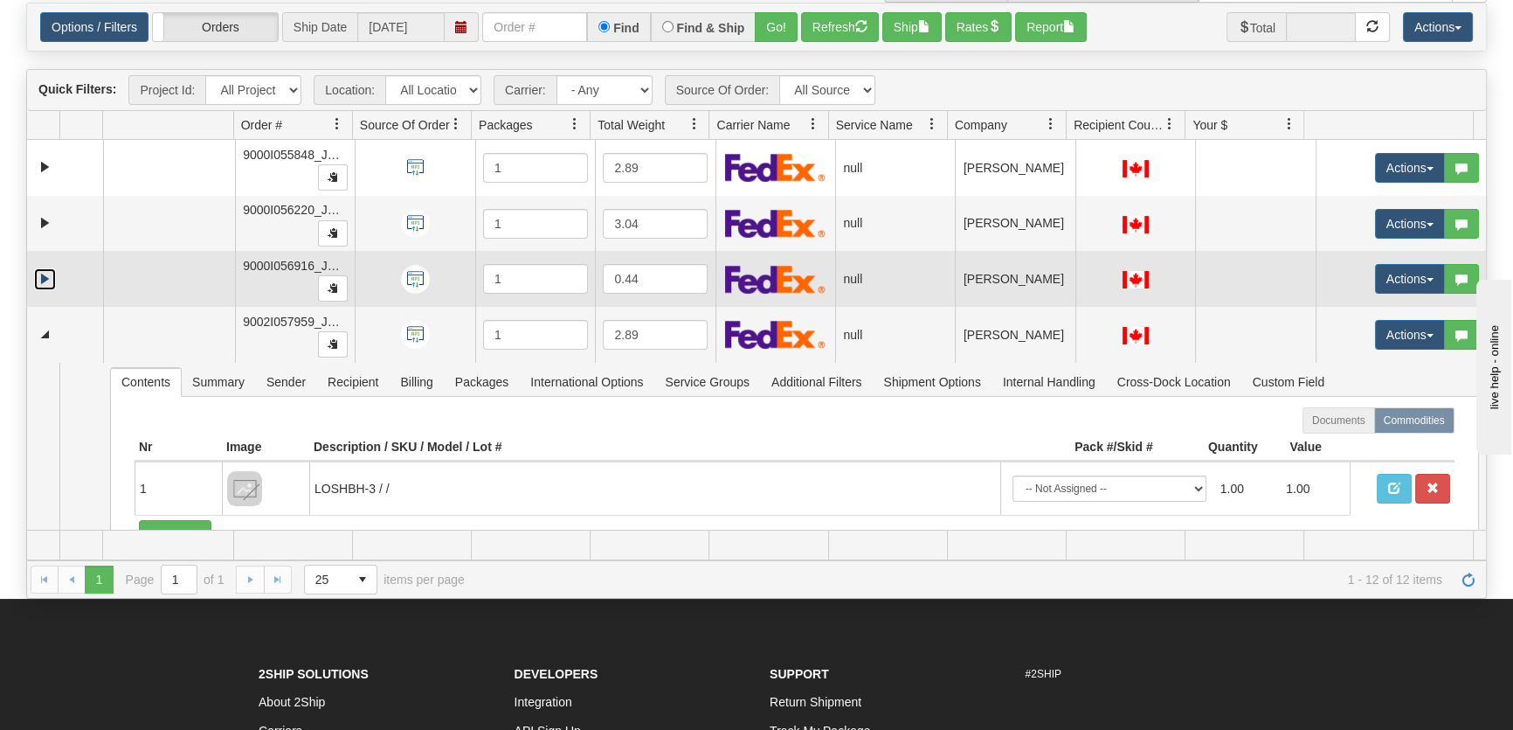
click at [46, 280] on link "Expand" at bounding box center [45, 279] width 22 height 22
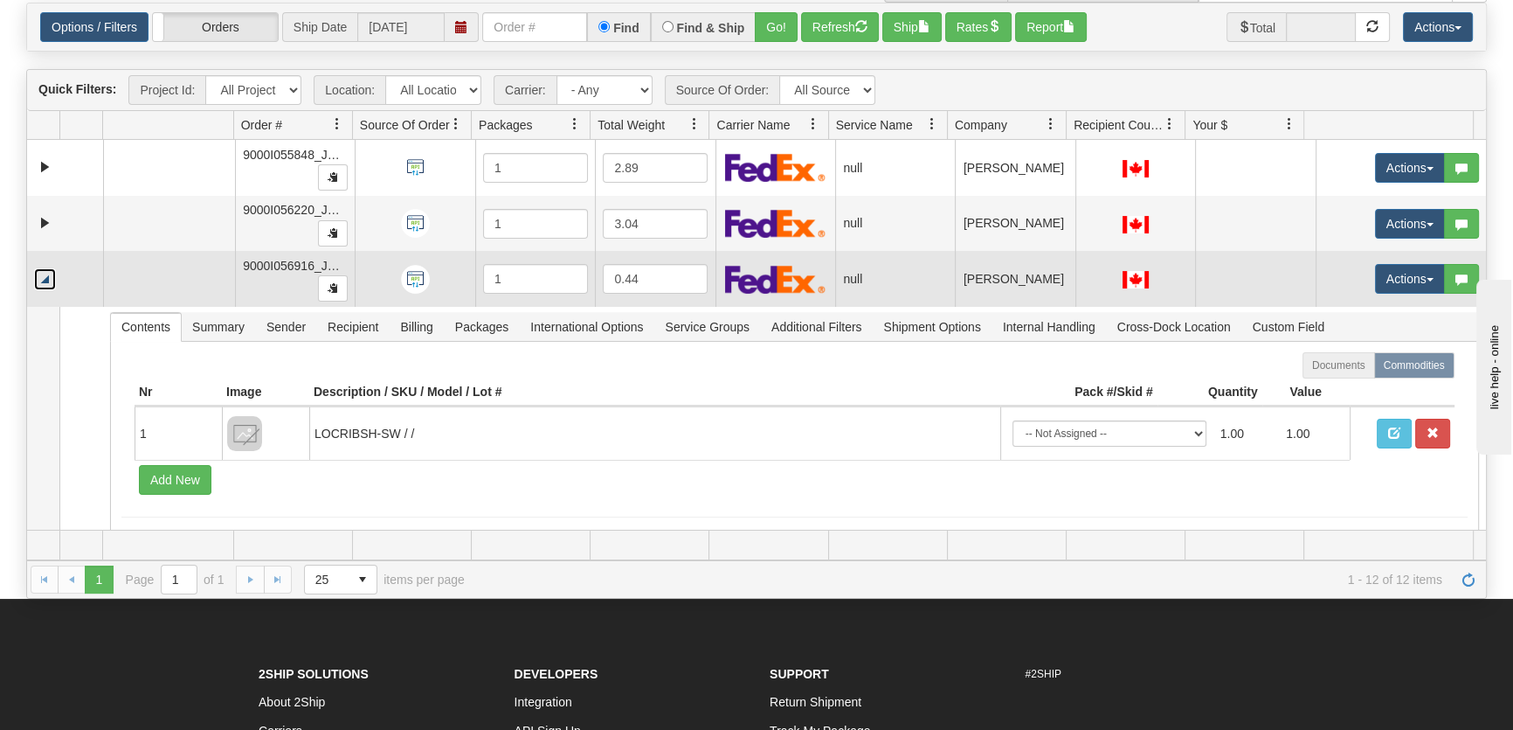
click at [46, 280] on link "Collapse" at bounding box center [45, 279] width 22 height 22
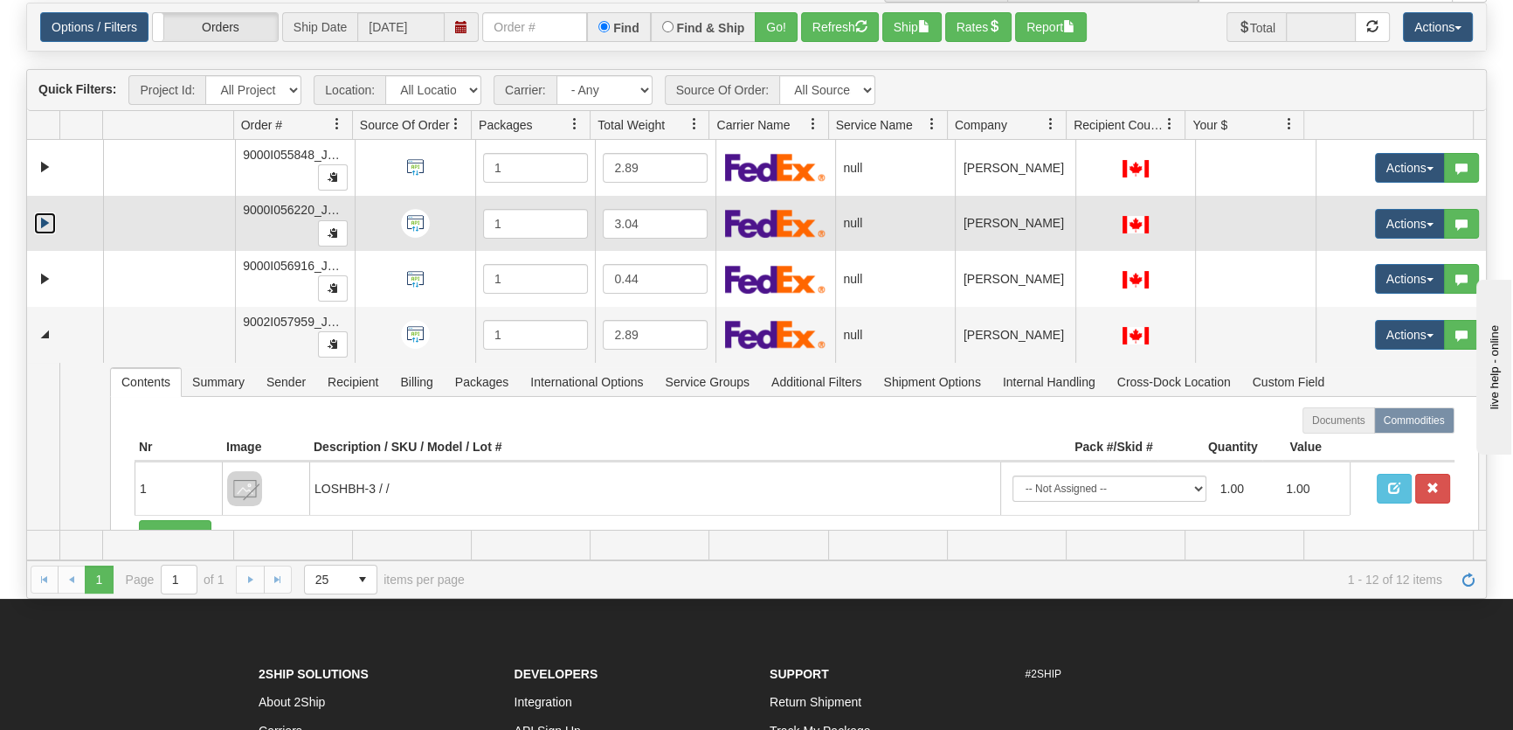
click at [43, 218] on link "Expand" at bounding box center [45, 223] width 22 height 22
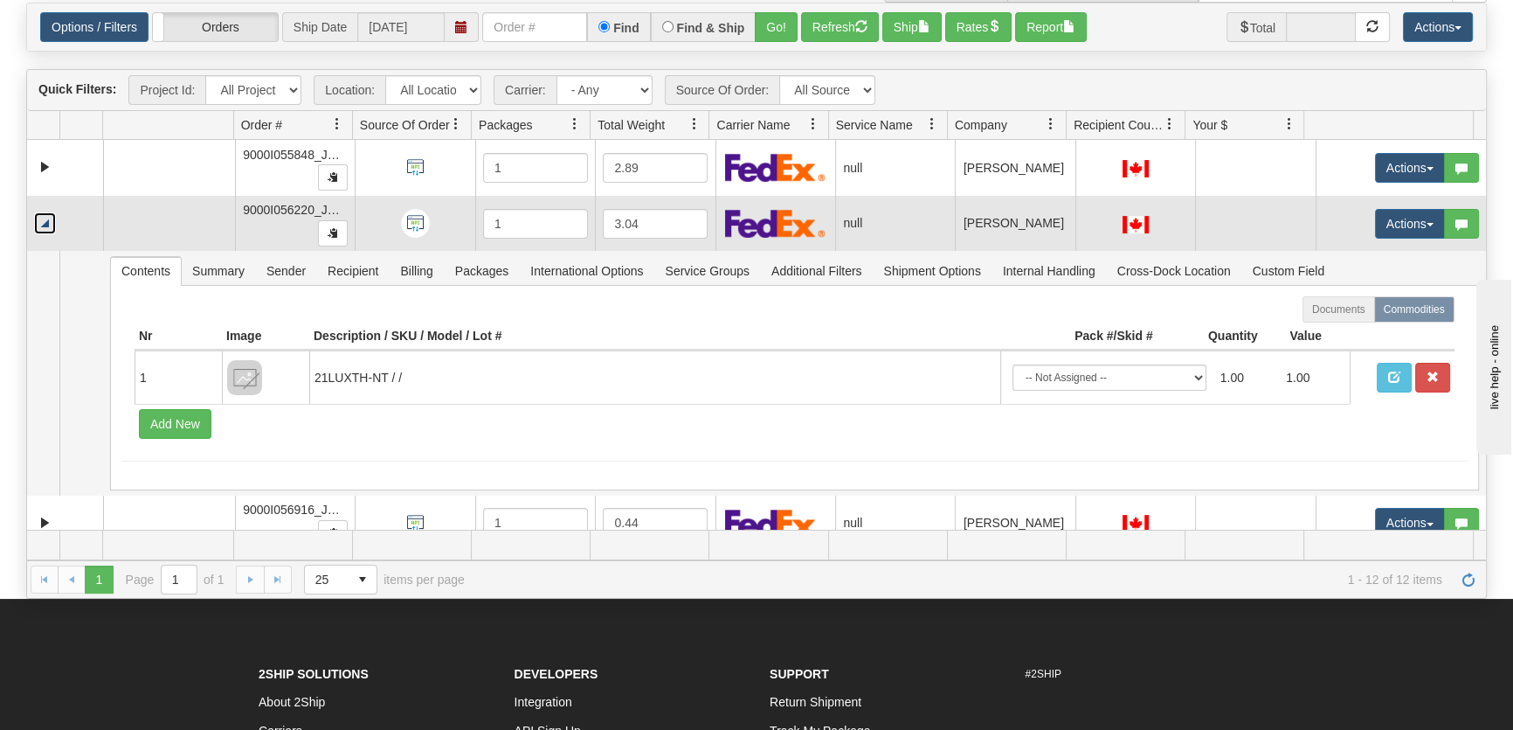
click at [38, 222] on link "Collapse" at bounding box center [45, 223] width 22 height 22
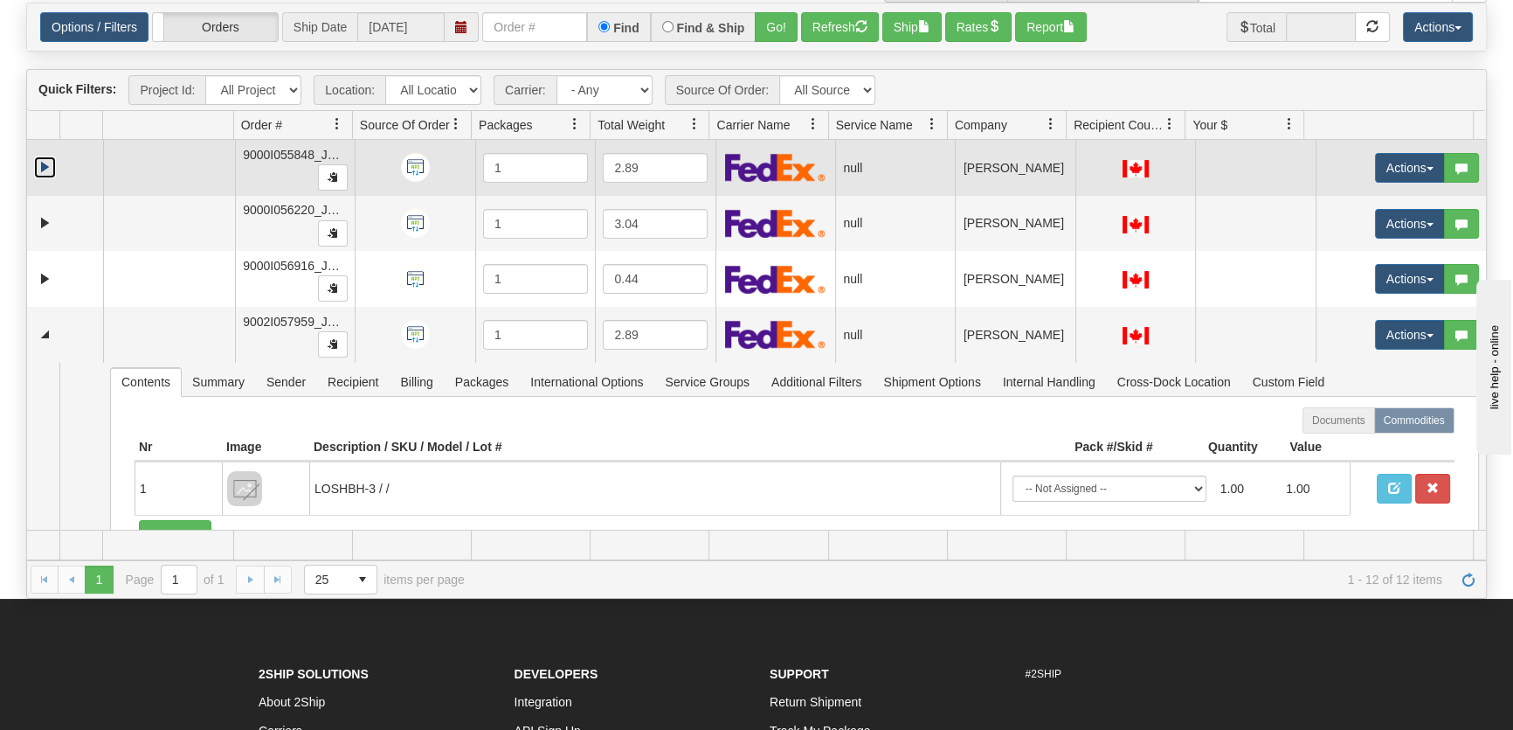
click at [45, 173] on link "Expand" at bounding box center [45, 167] width 22 height 22
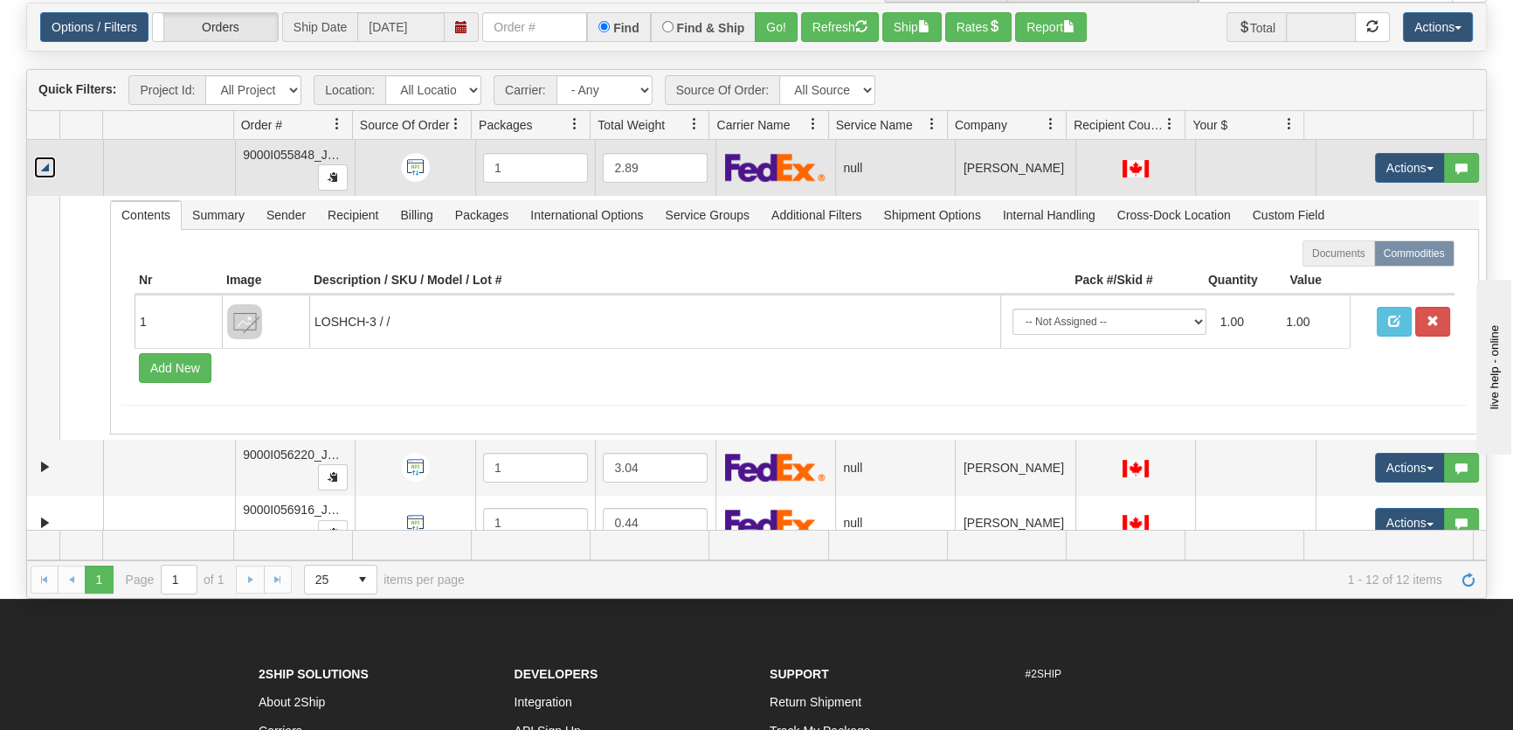
click at [45, 170] on link "Collapse" at bounding box center [45, 167] width 22 height 22
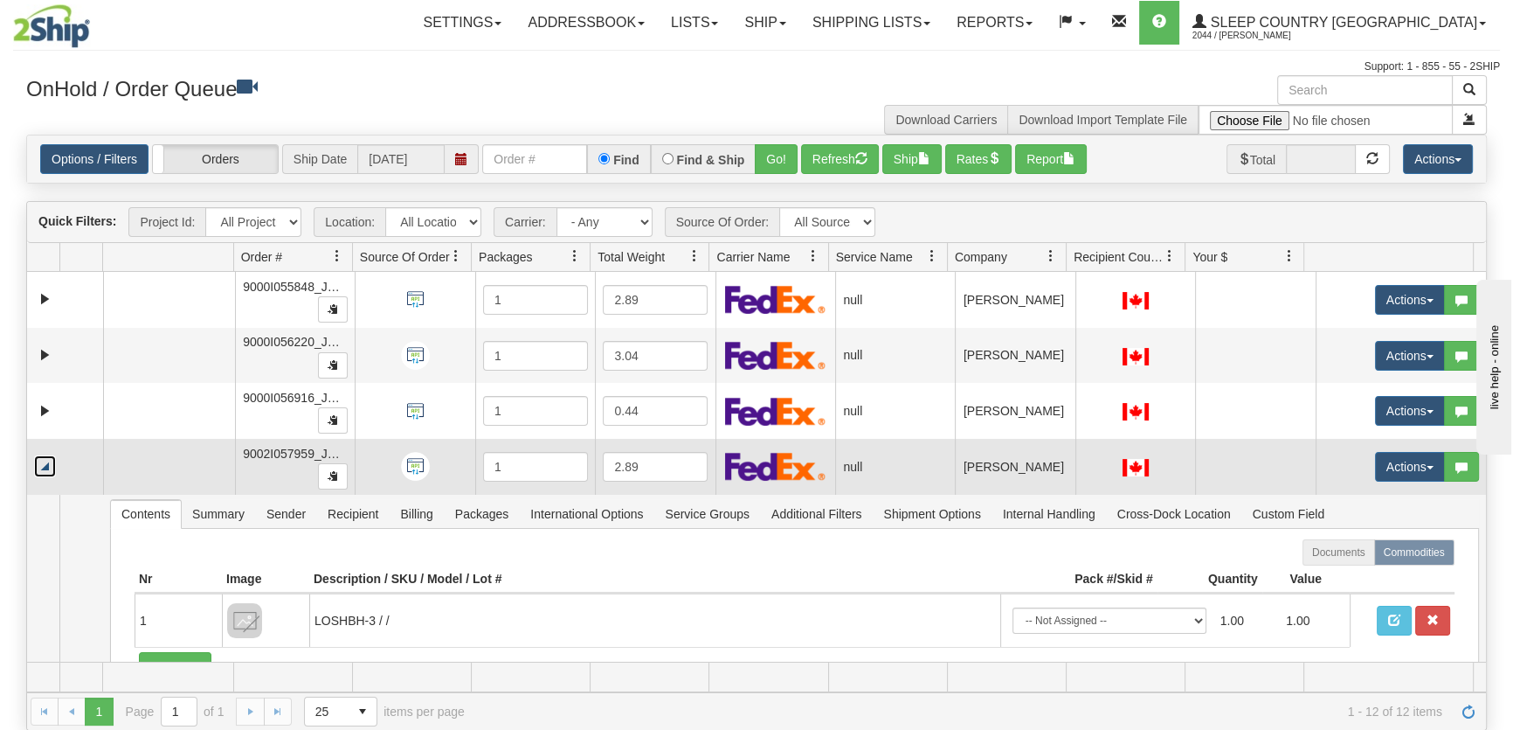
click at [46, 460] on link "Collapse" at bounding box center [45, 466] width 22 height 22
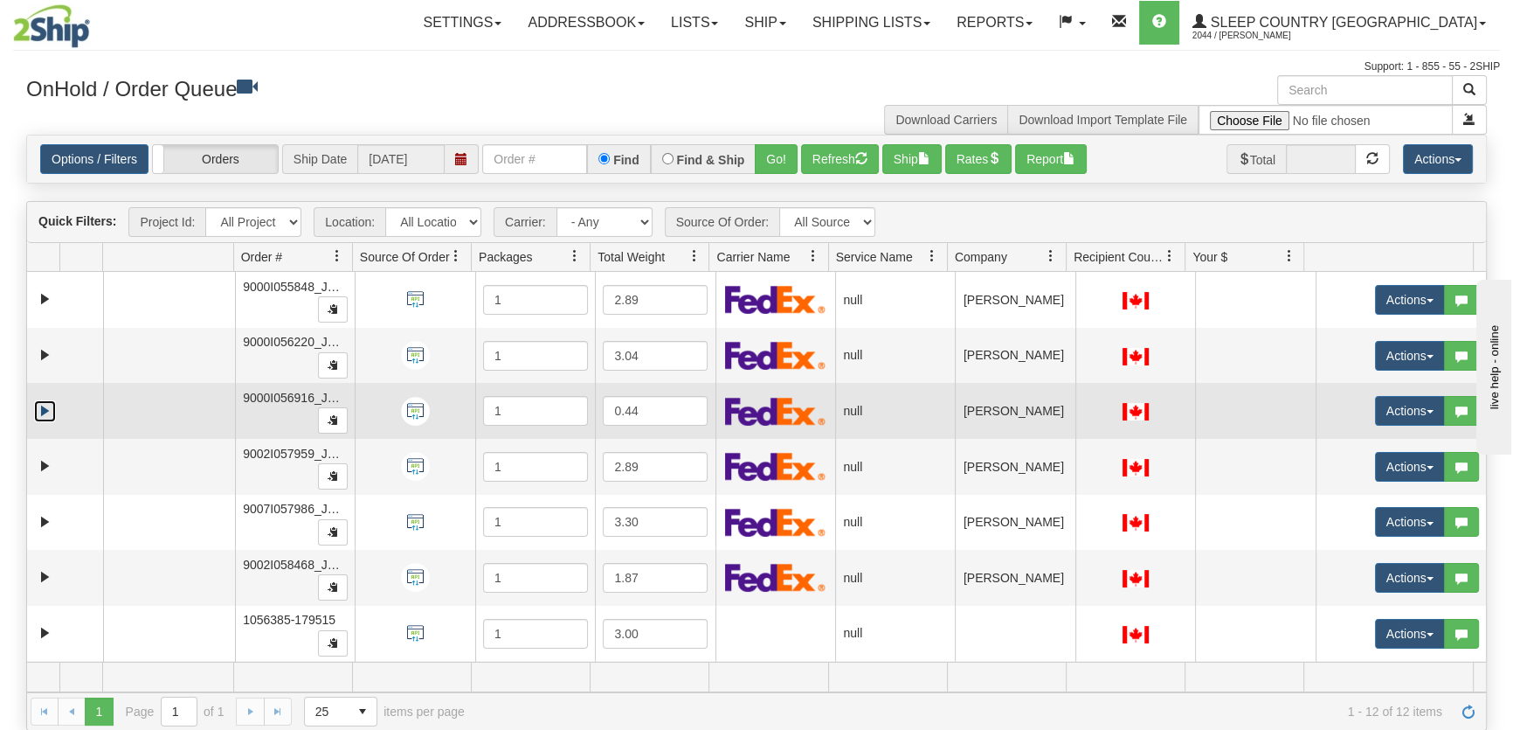
click at [44, 404] on link "Expand" at bounding box center [45, 411] width 22 height 22
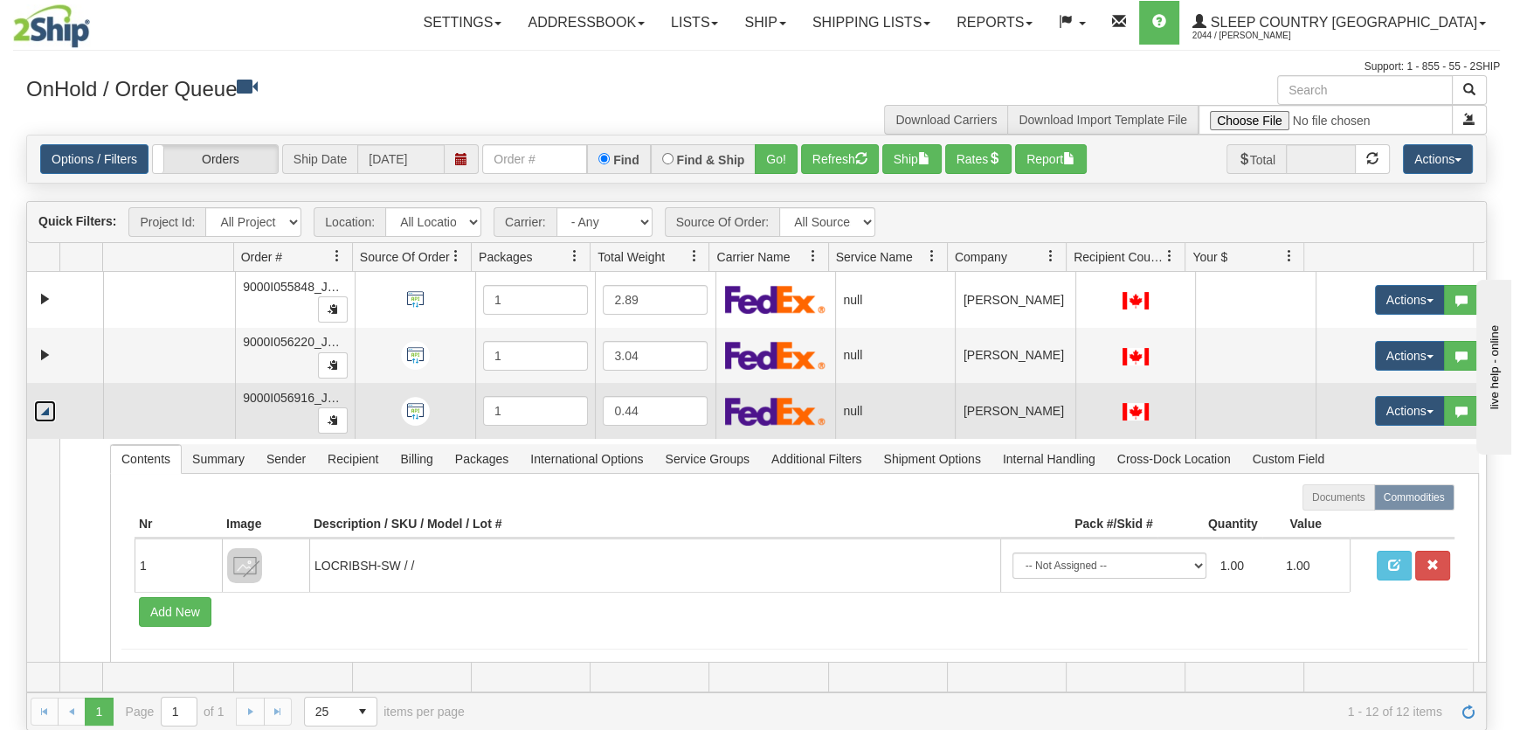
click at [44, 404] on link "Collapse" at bounding box center [45, 411] width 22 height 22
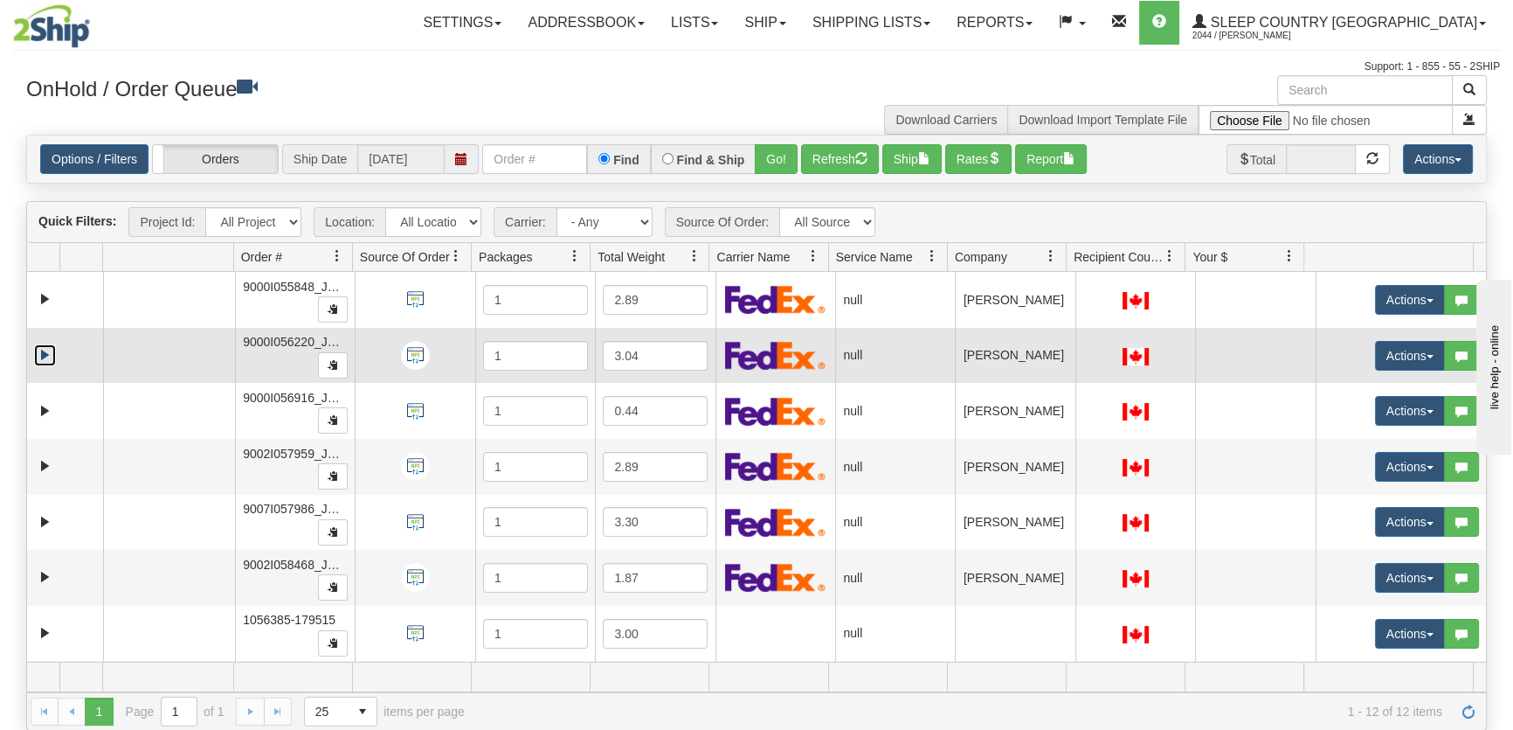
click at [44, 351] on link "Expand" at bounding box center [45, 355] width 22 height 22
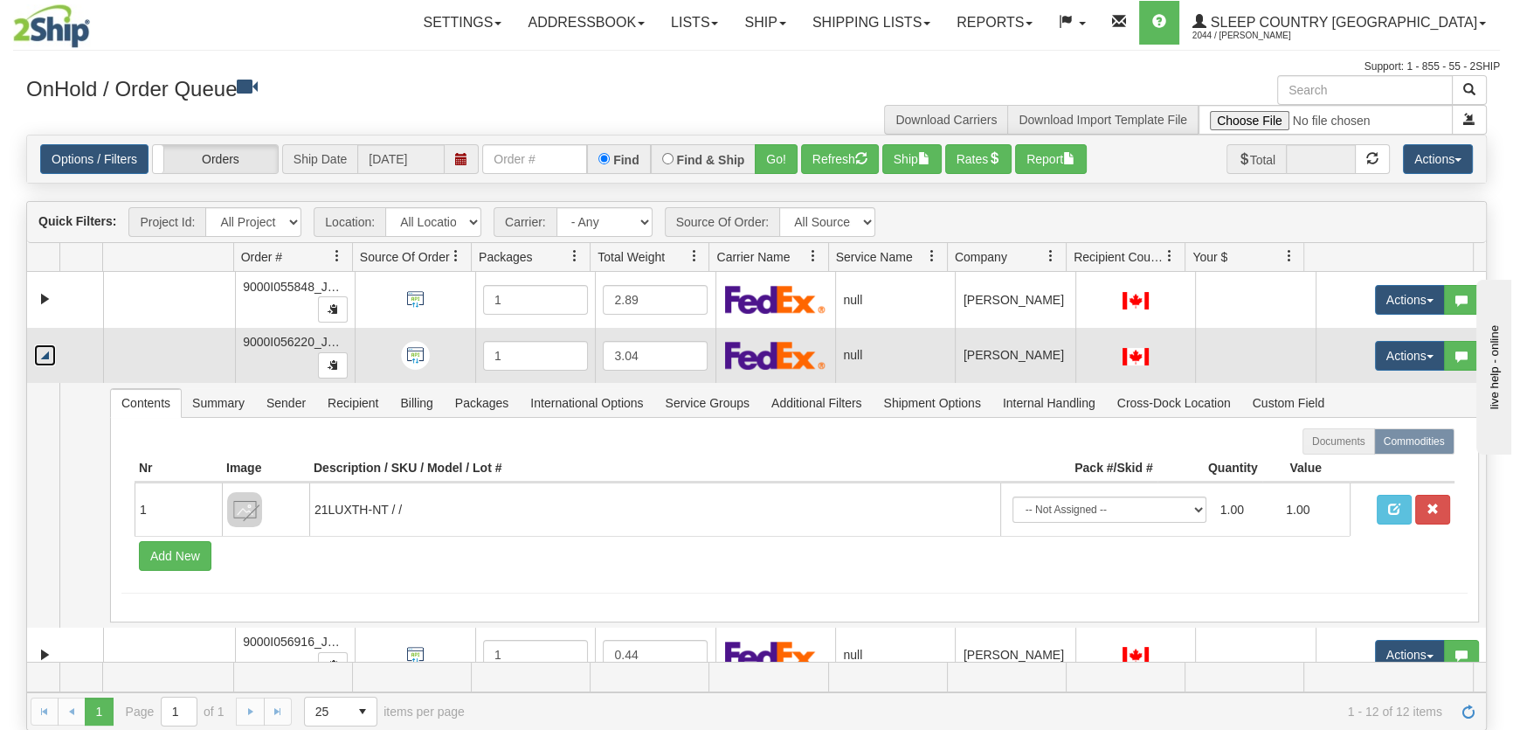
click at [44, 351] on link "Collapse" at bounding box center [45, 355] width 22 height 22
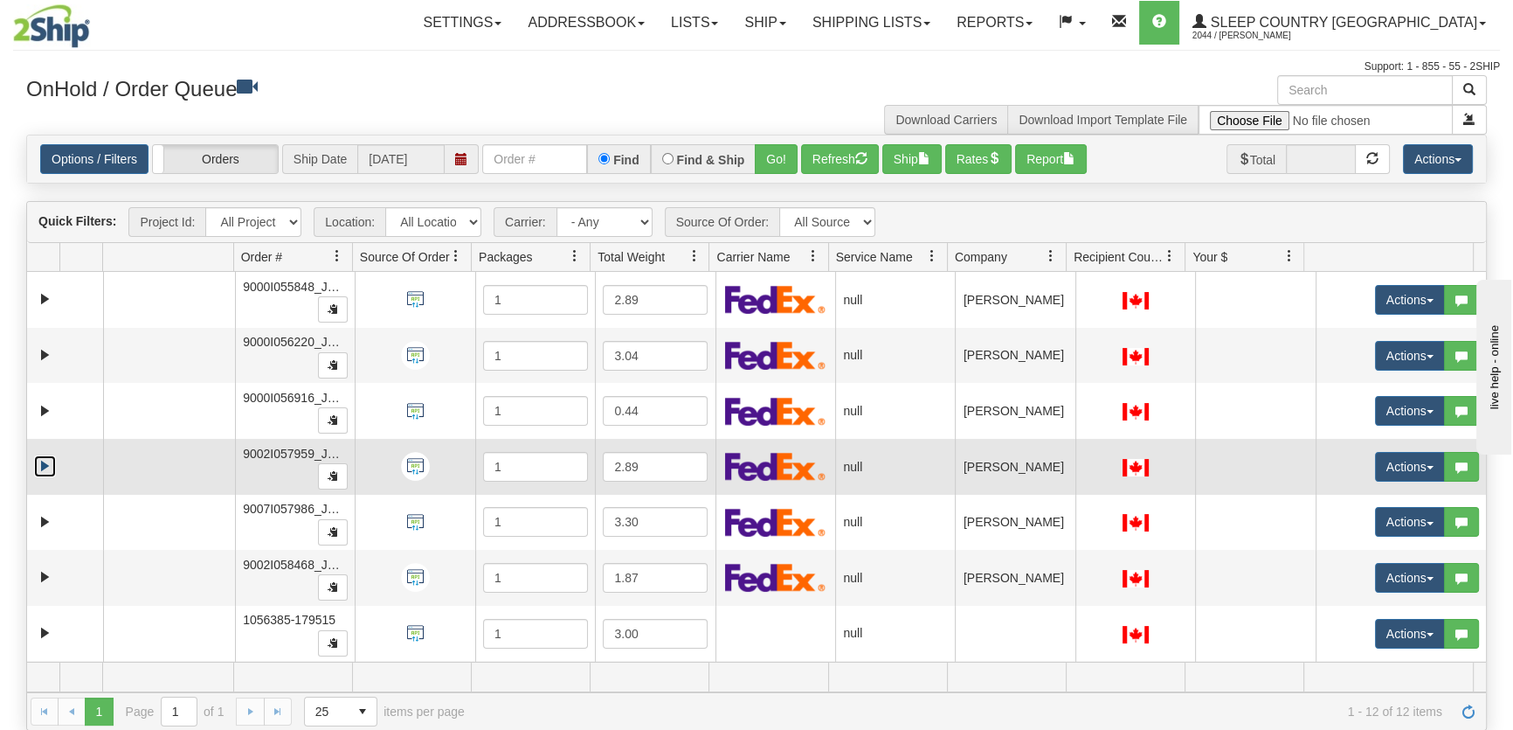
click at [50, 461] on link "Expand" at bounding box center [45, 466] width 22 height 22
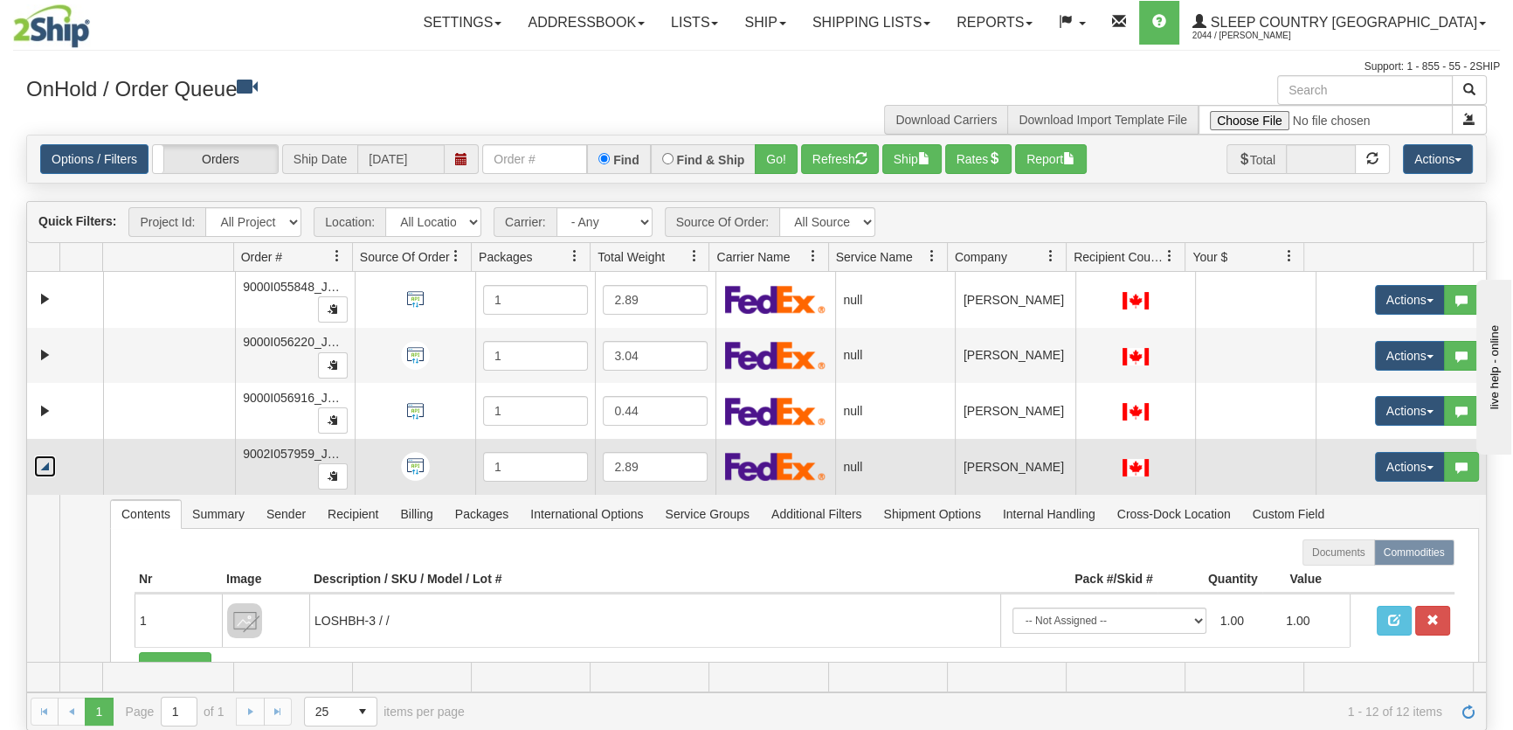
click at [50, 461] on link "Collapse" at bounding box center [45, 466] width 22 height 22
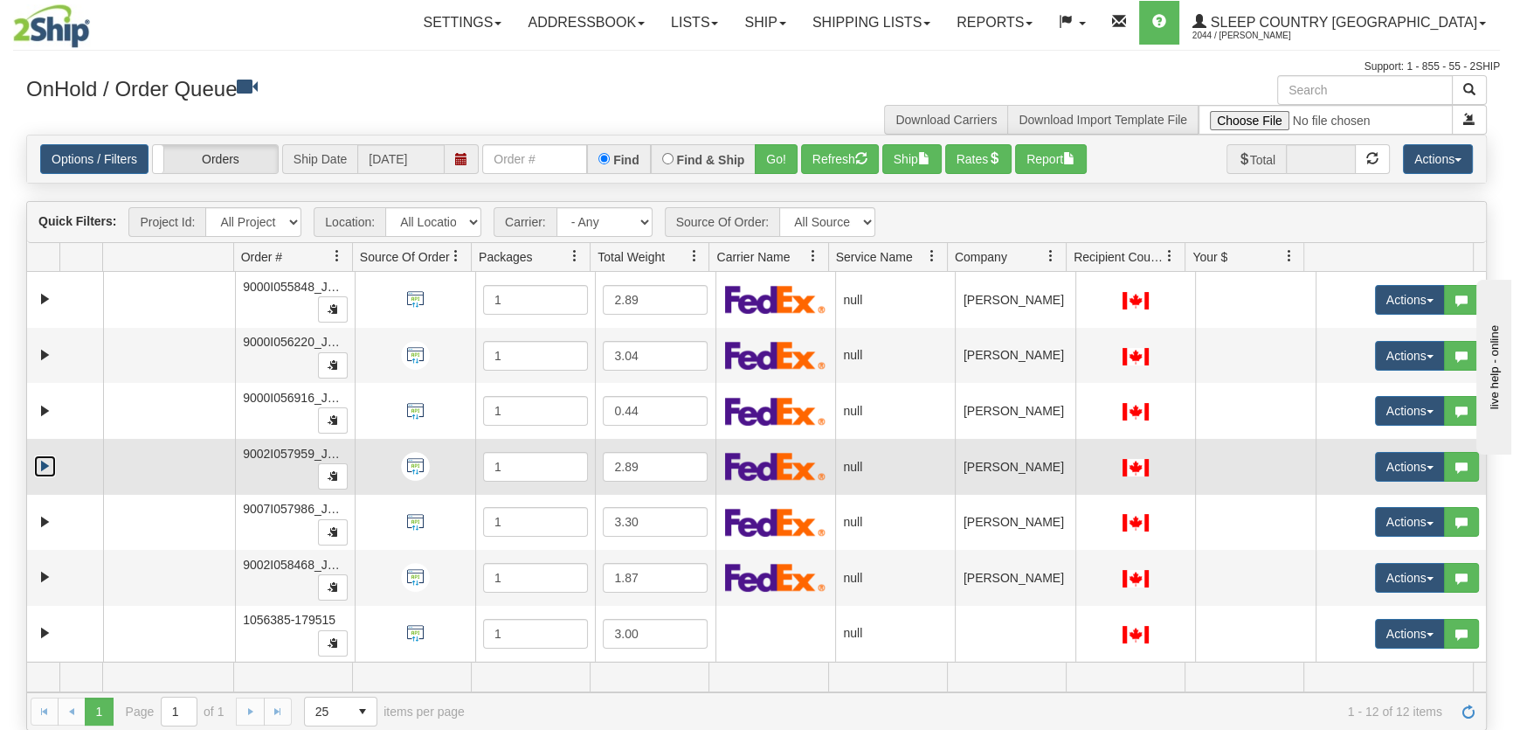
scroll to position [132, 0]
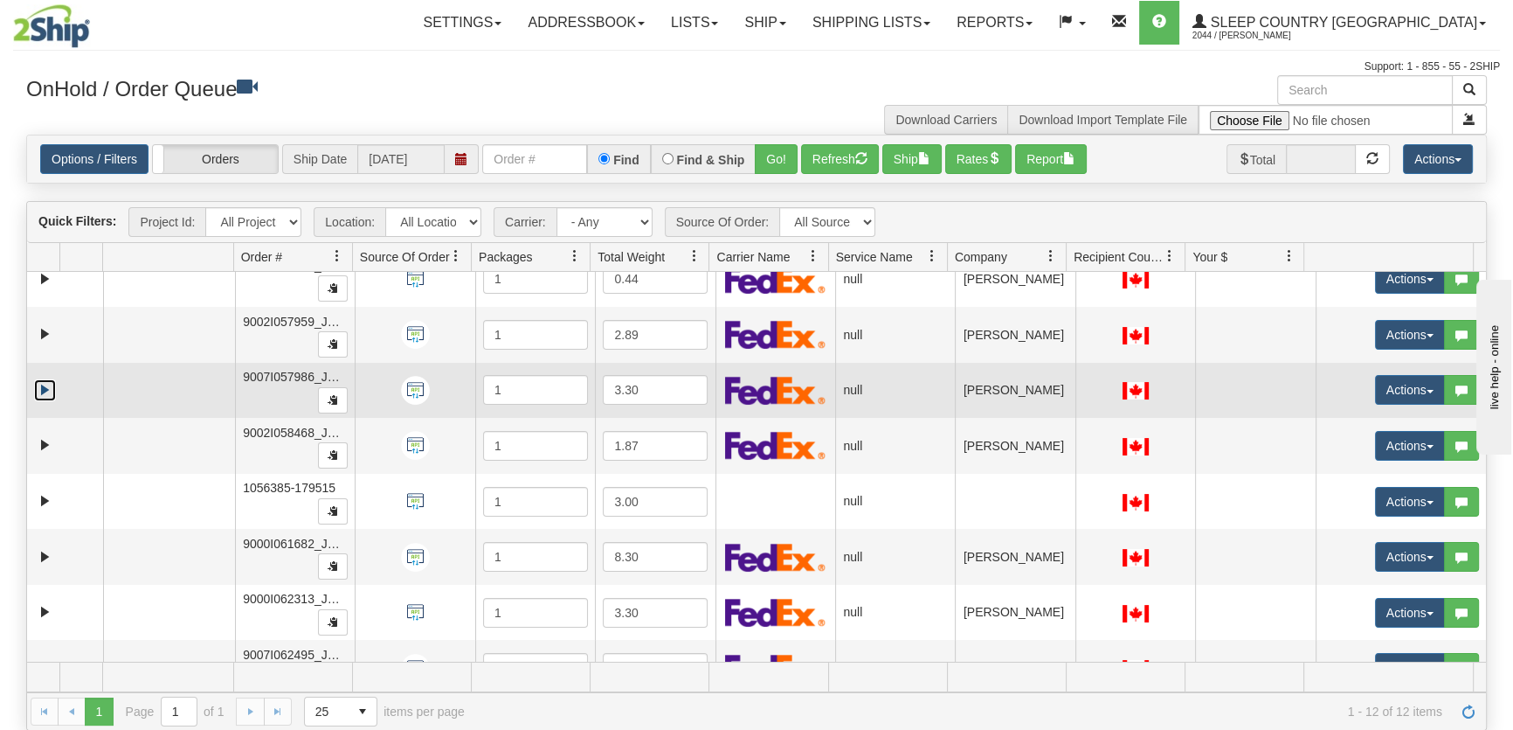
click at [37, 383] on link "Expand" at bounding box center [45, 390] width 22 height 22
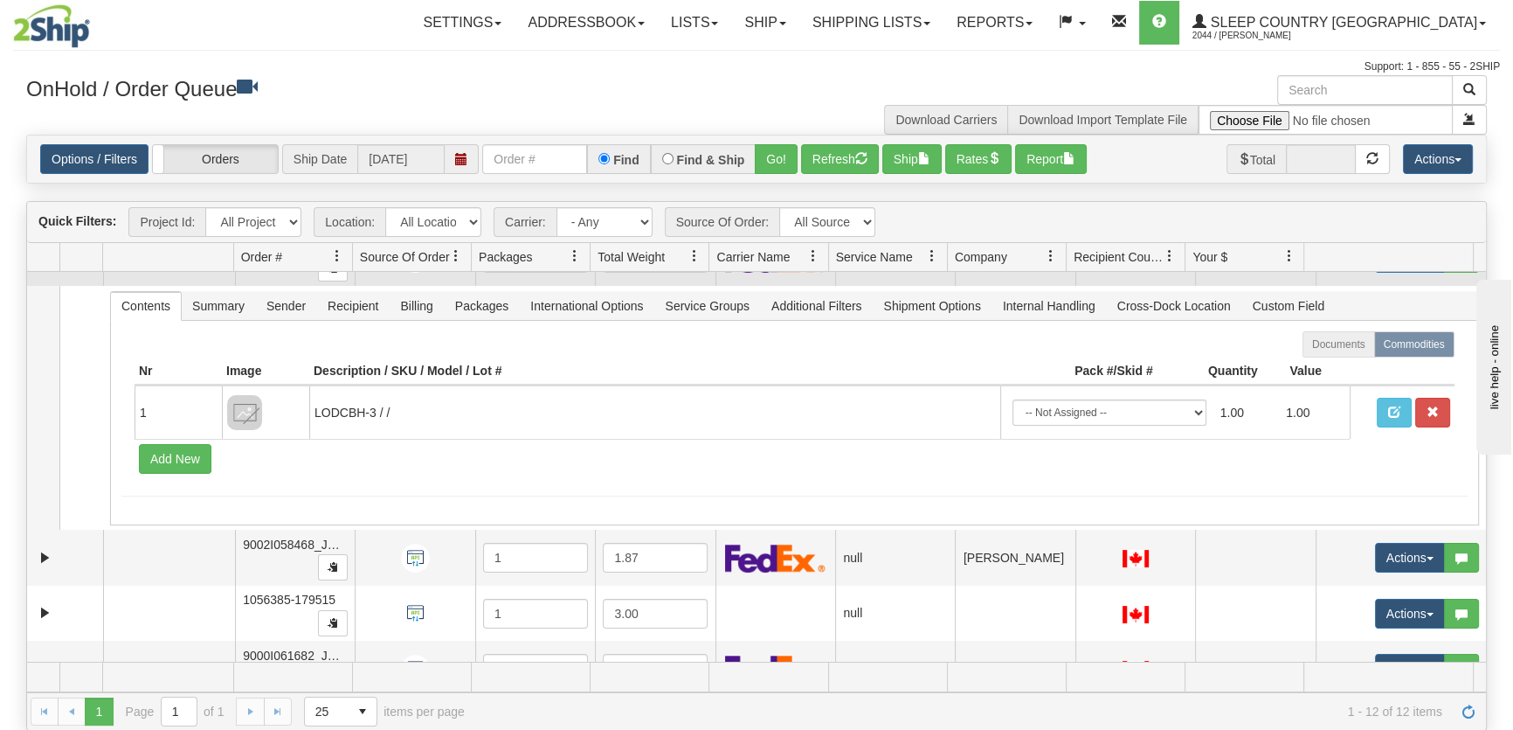
scroll to position [397, 0]
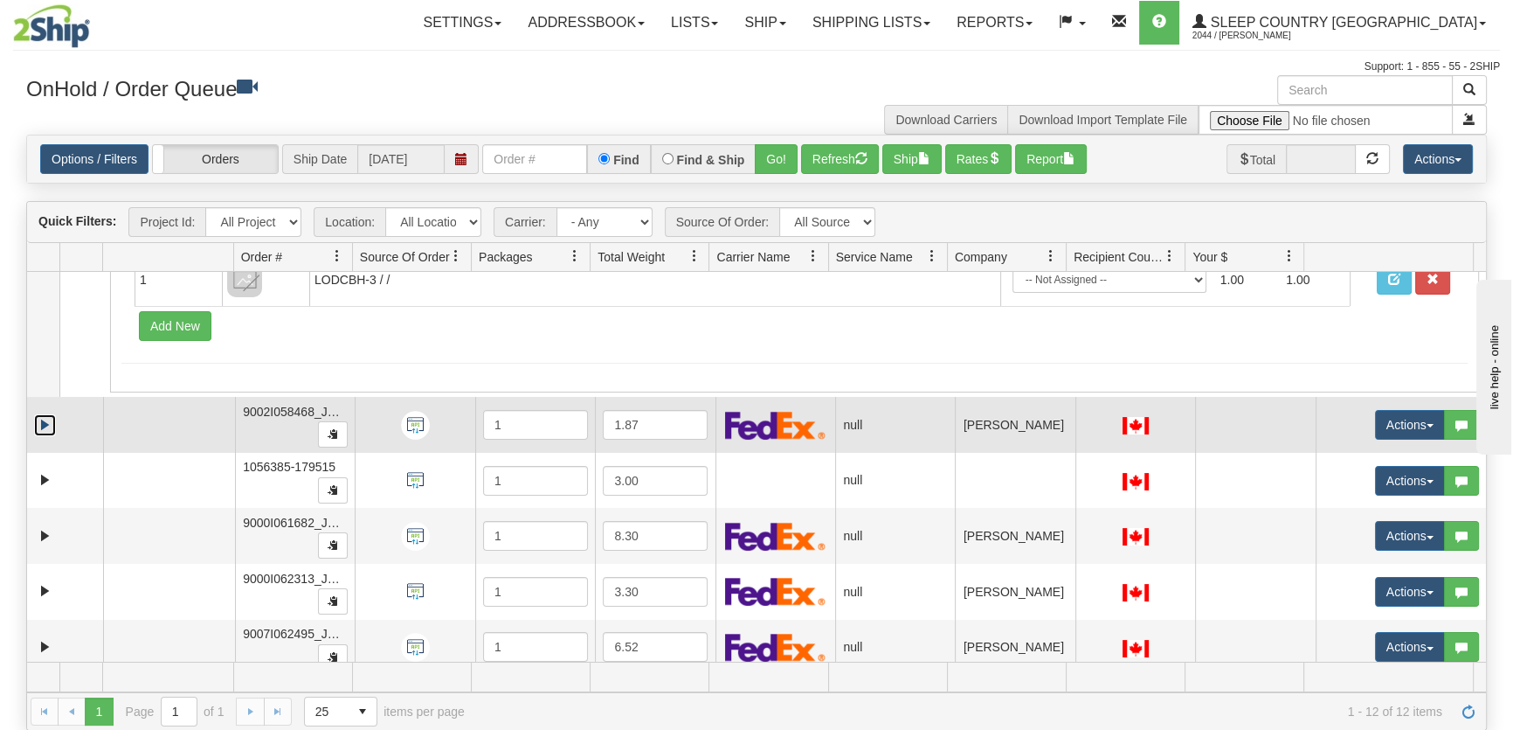
click at [45, 416] on link "Expand" at bounding box center [45, 425] width 22 height 22
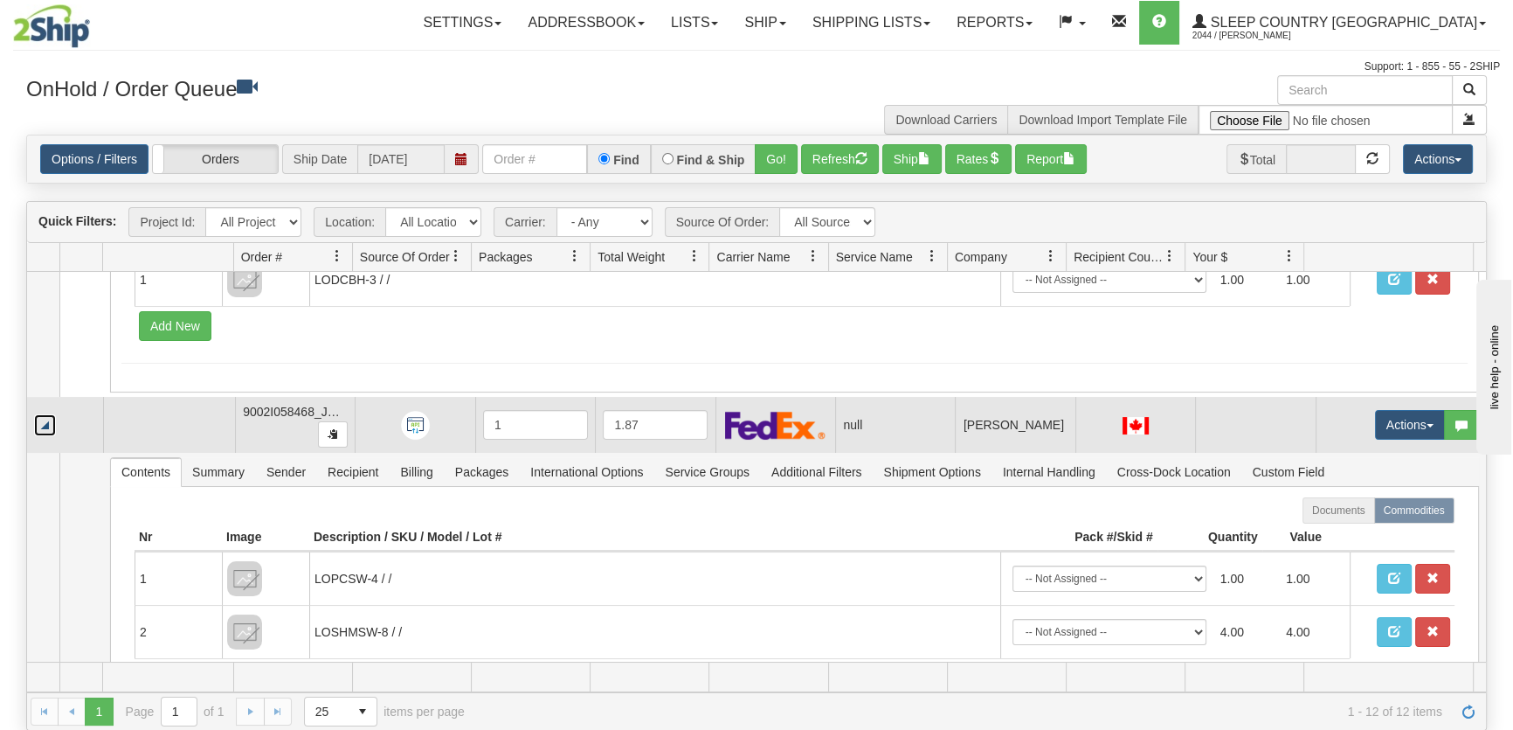
click at [45, 416] on link "Collapse" at bounding box center [45, 425] width 22 height 22
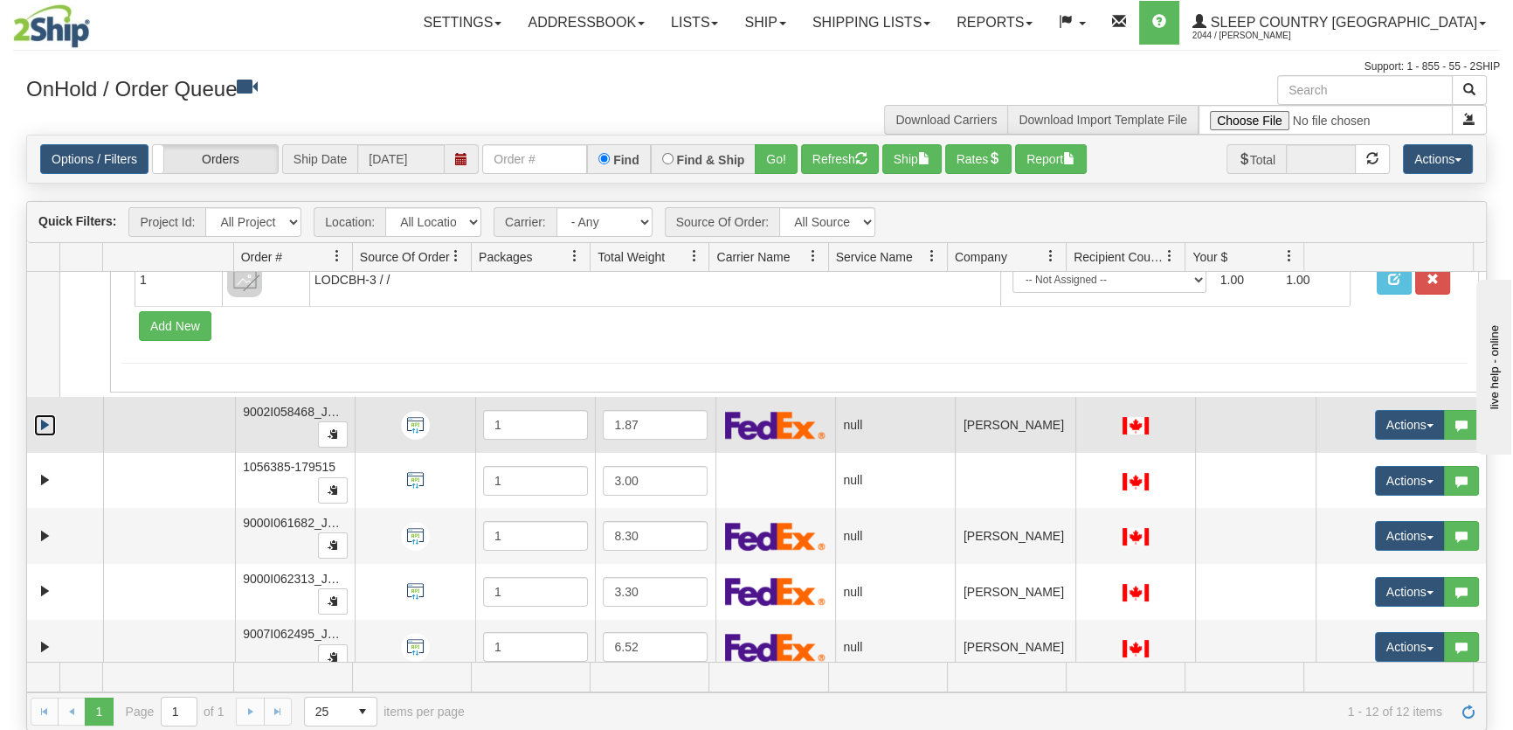
scroll to position [518, 0]
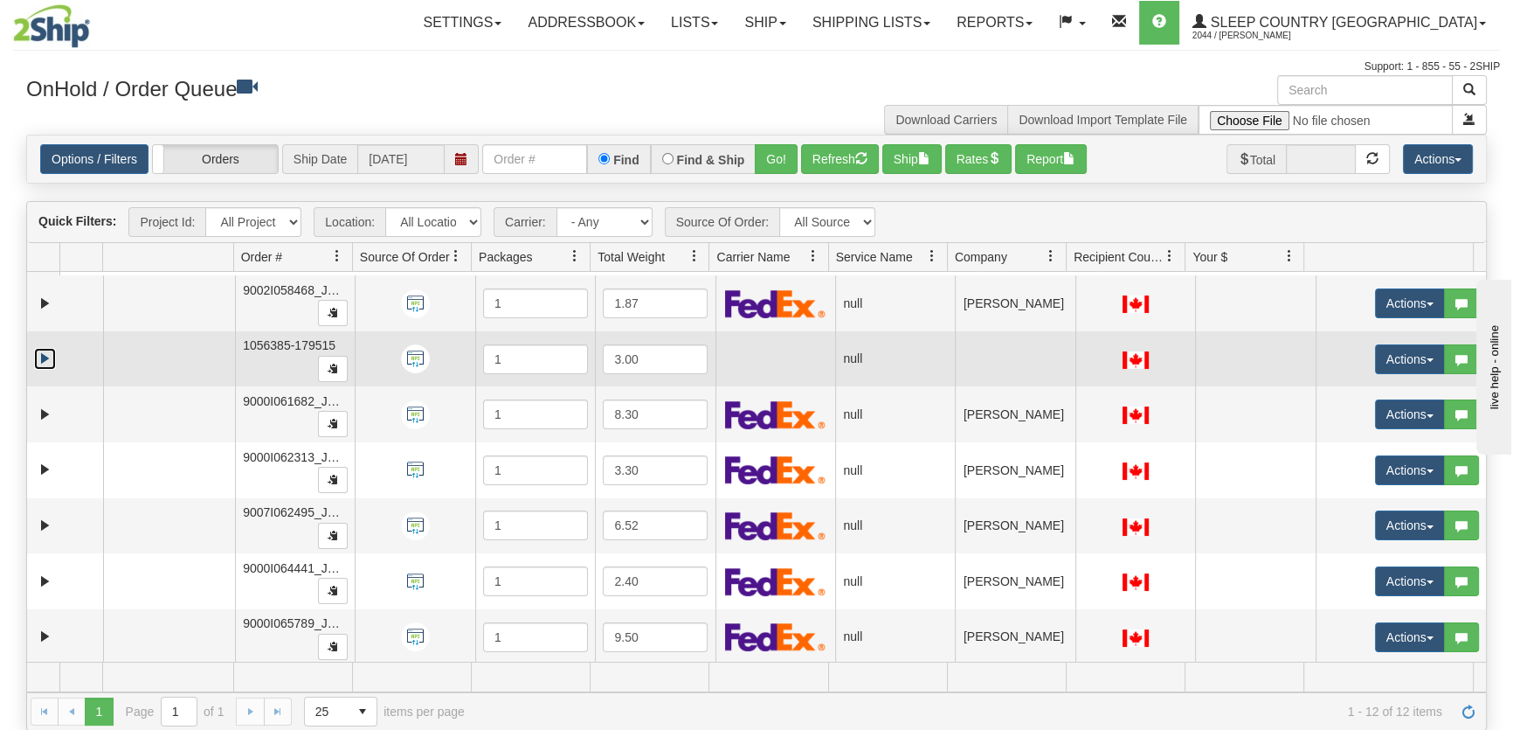
click at [41, 361] on link "Expand" at bounding box center [45, 359] width 22 height 22
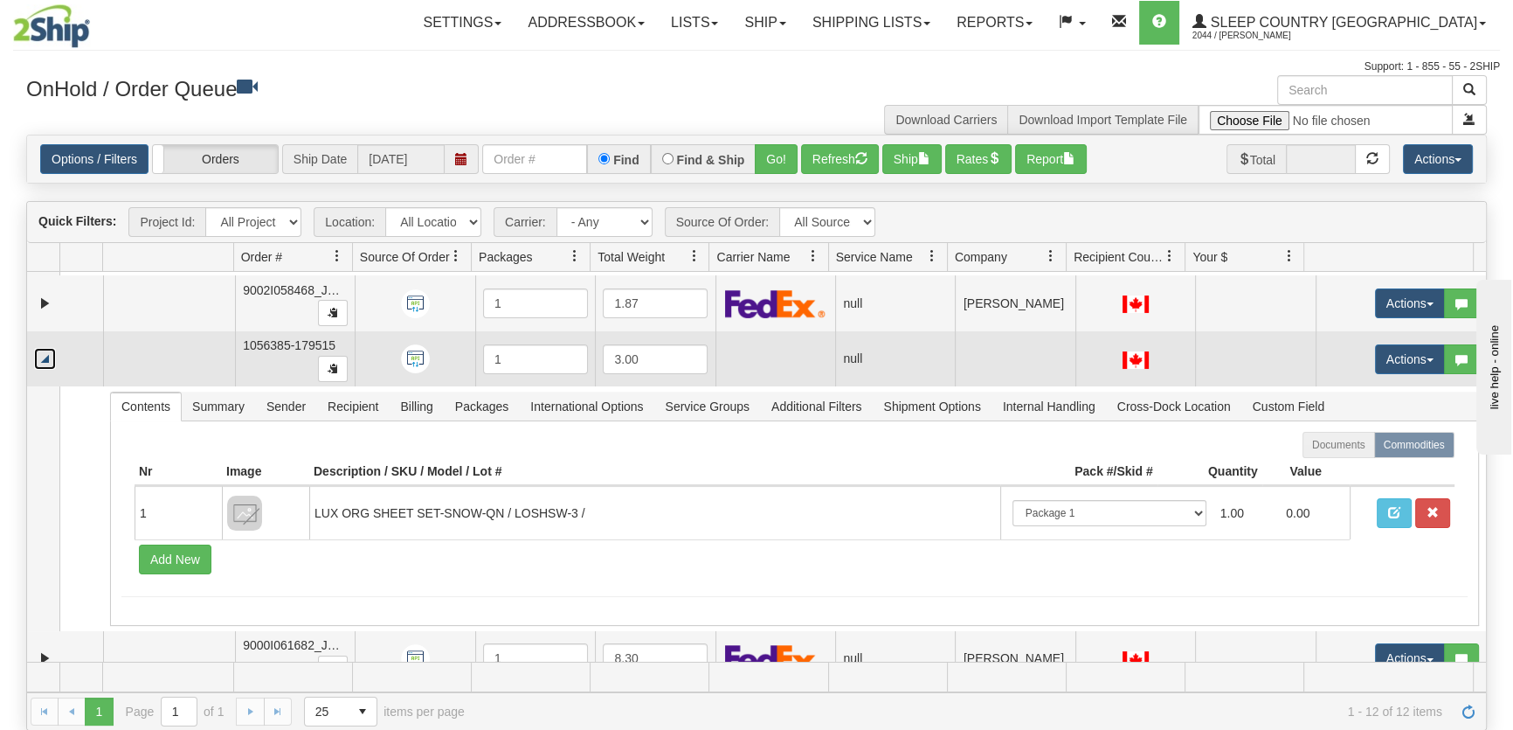
click at [41, 361] on link "Collapse" at bounding box center [45, 359] width 22 height 22
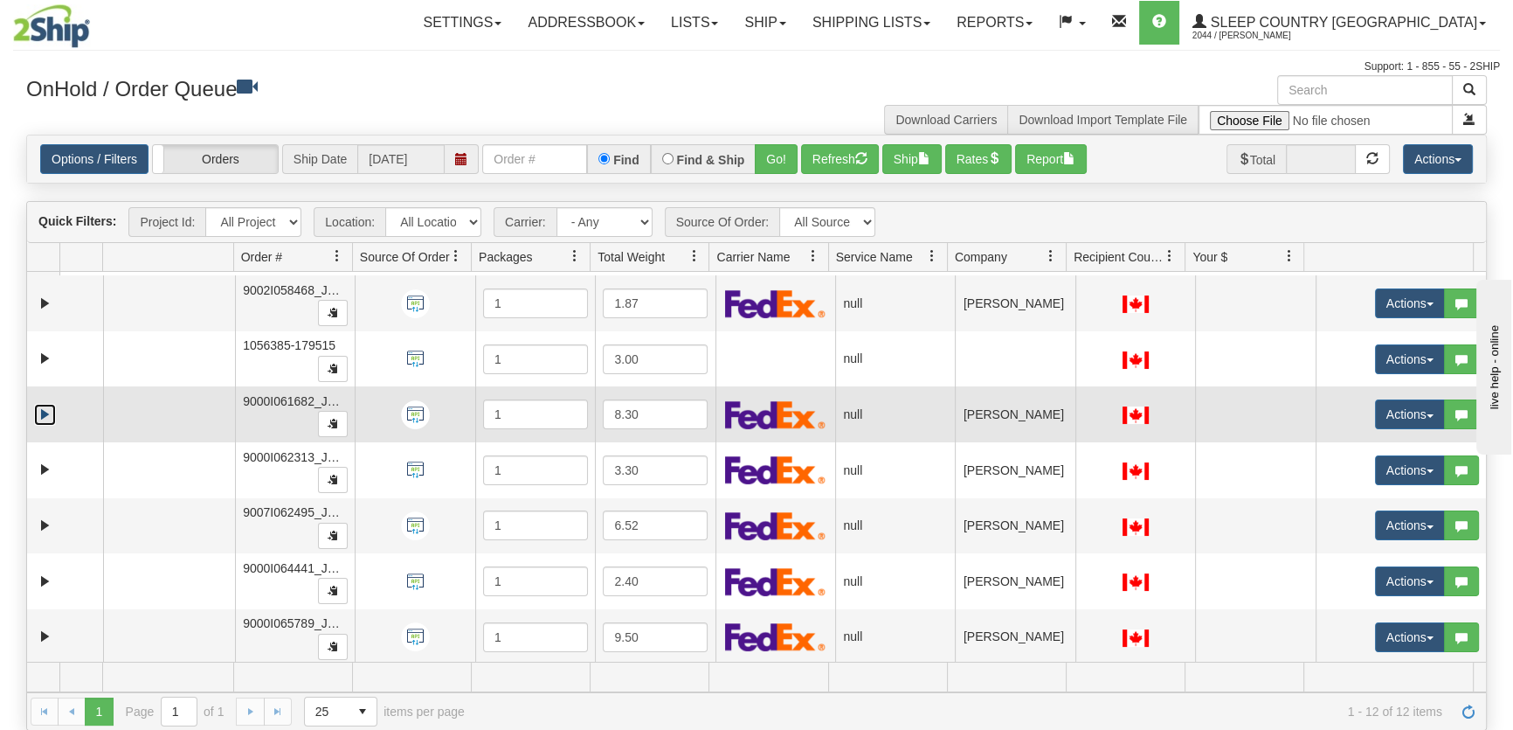
click at [49, 411] on link "Expand" at bounding box center [45, 415] width 22 height 22
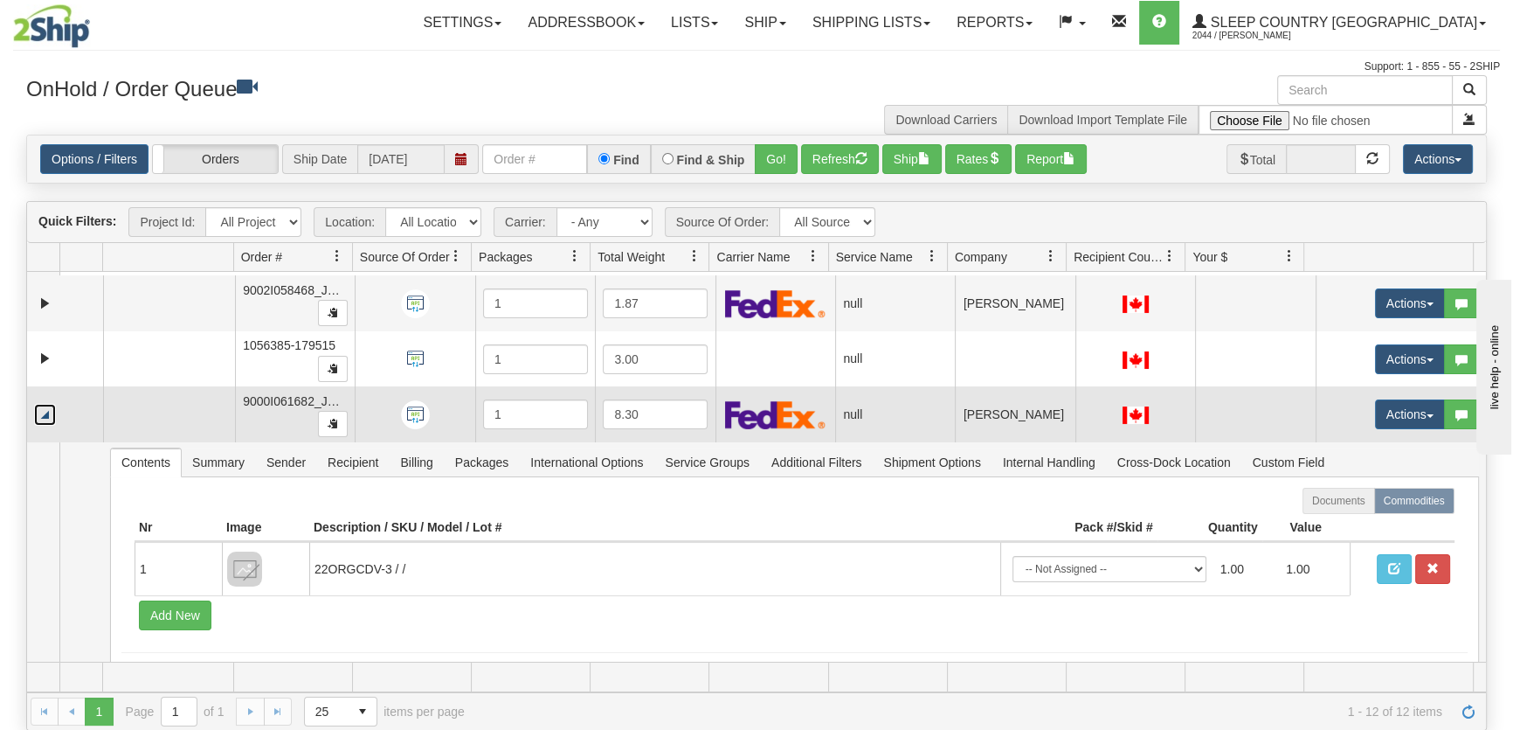
click at [49, 411] on link "Collapse" at bounding box center [45, 415] width 22 height 22
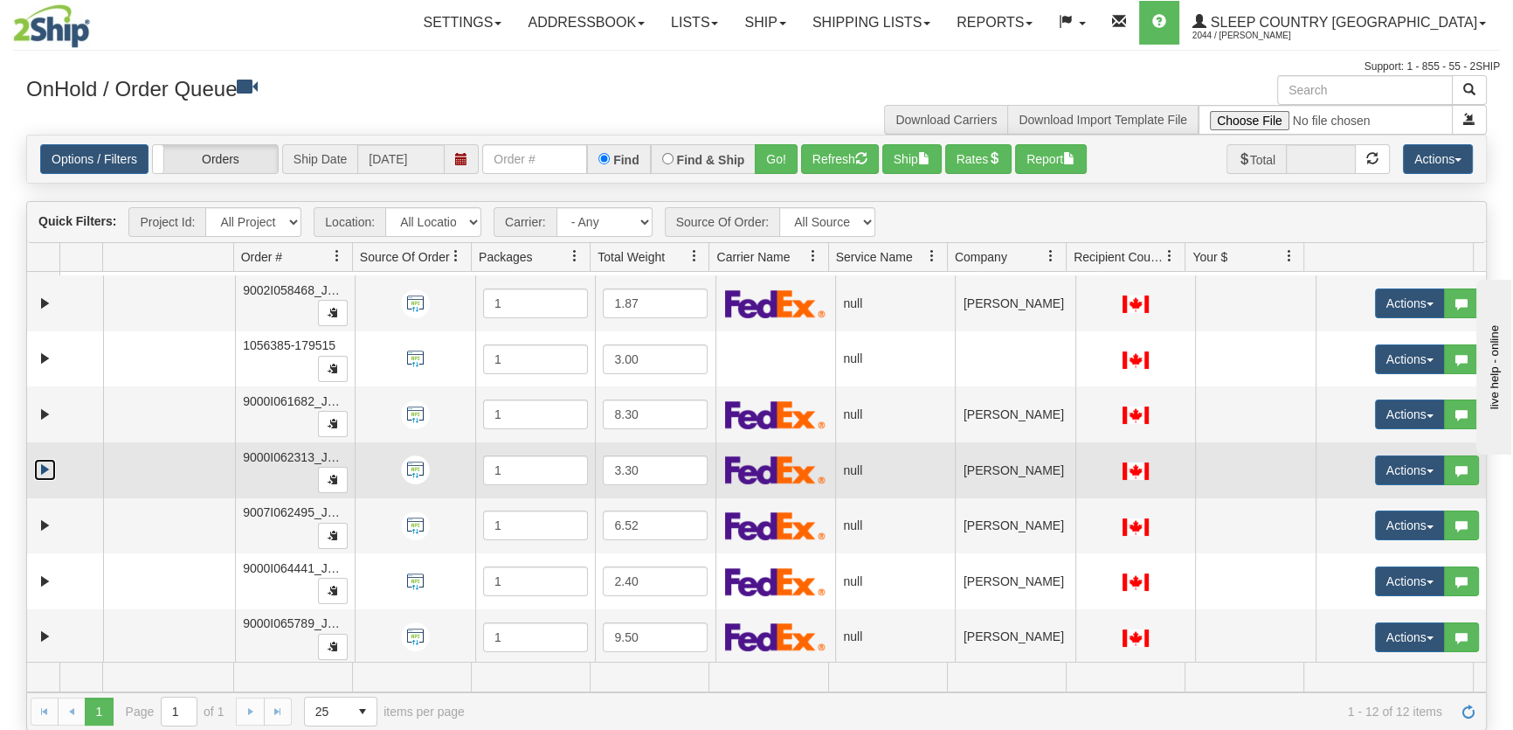
click at [44, 463] on link "Expand" at bounding box center [45, 470] width 22 height 22
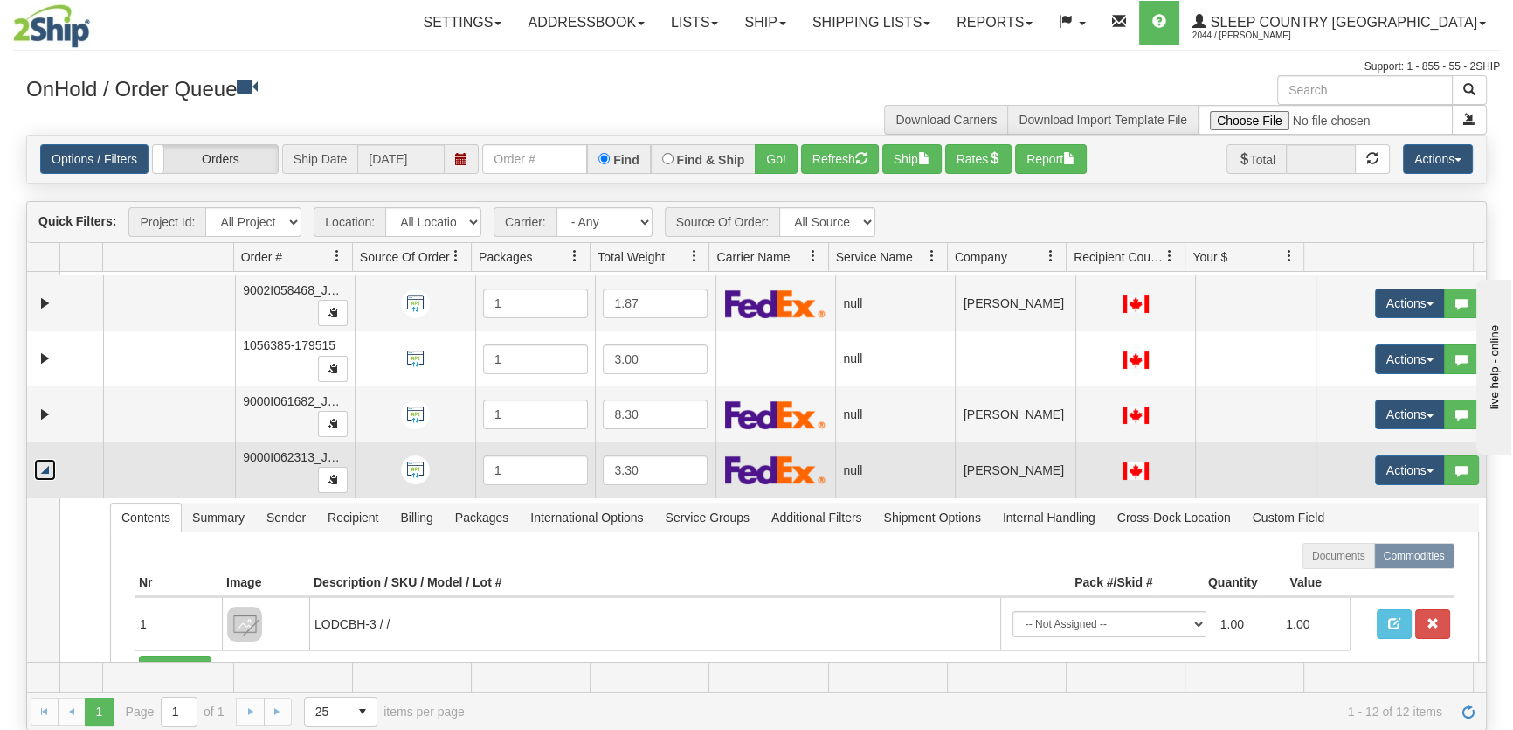
scroll to position [761, 0]
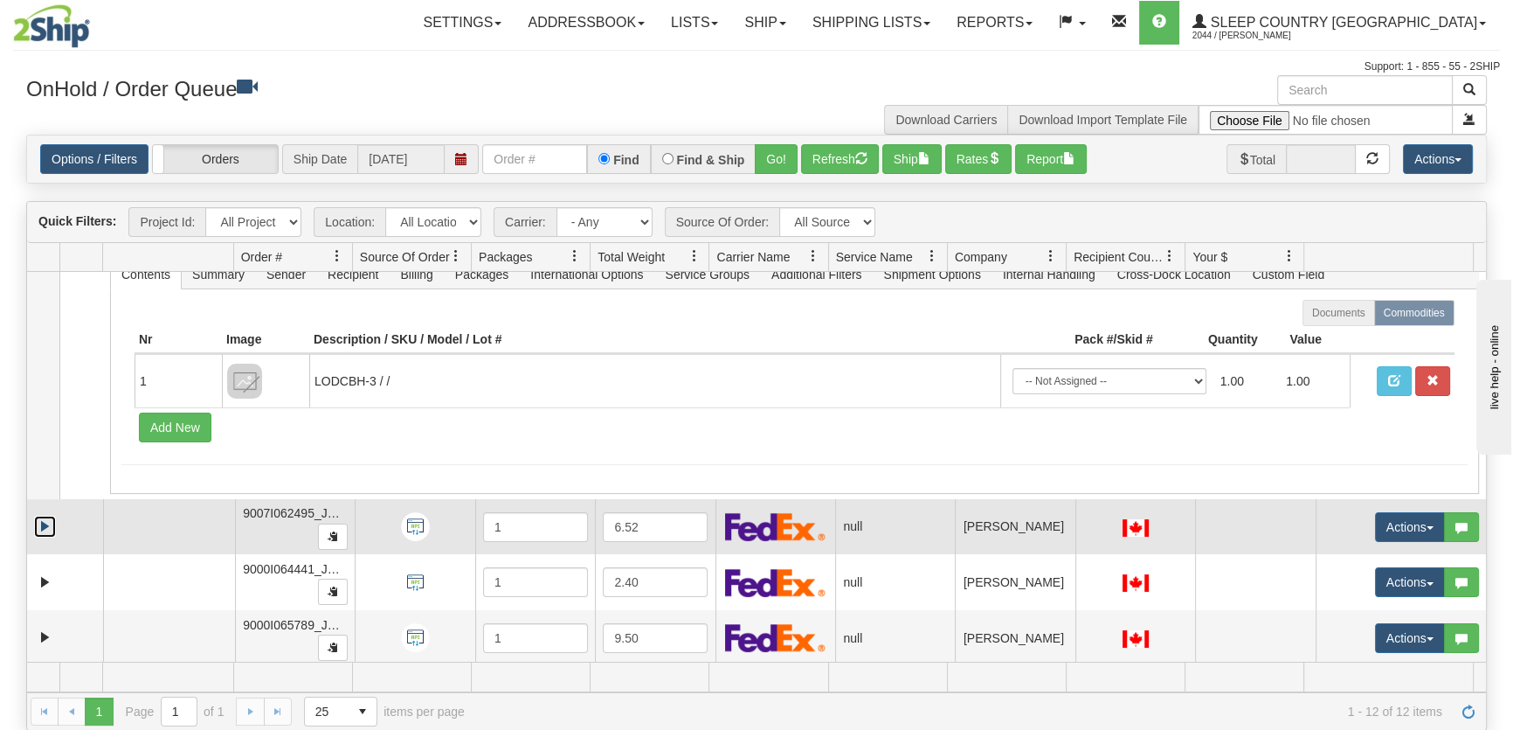
click at [50, 525] on link "Expand" at bounding box center [45, 526] width 22 height 22
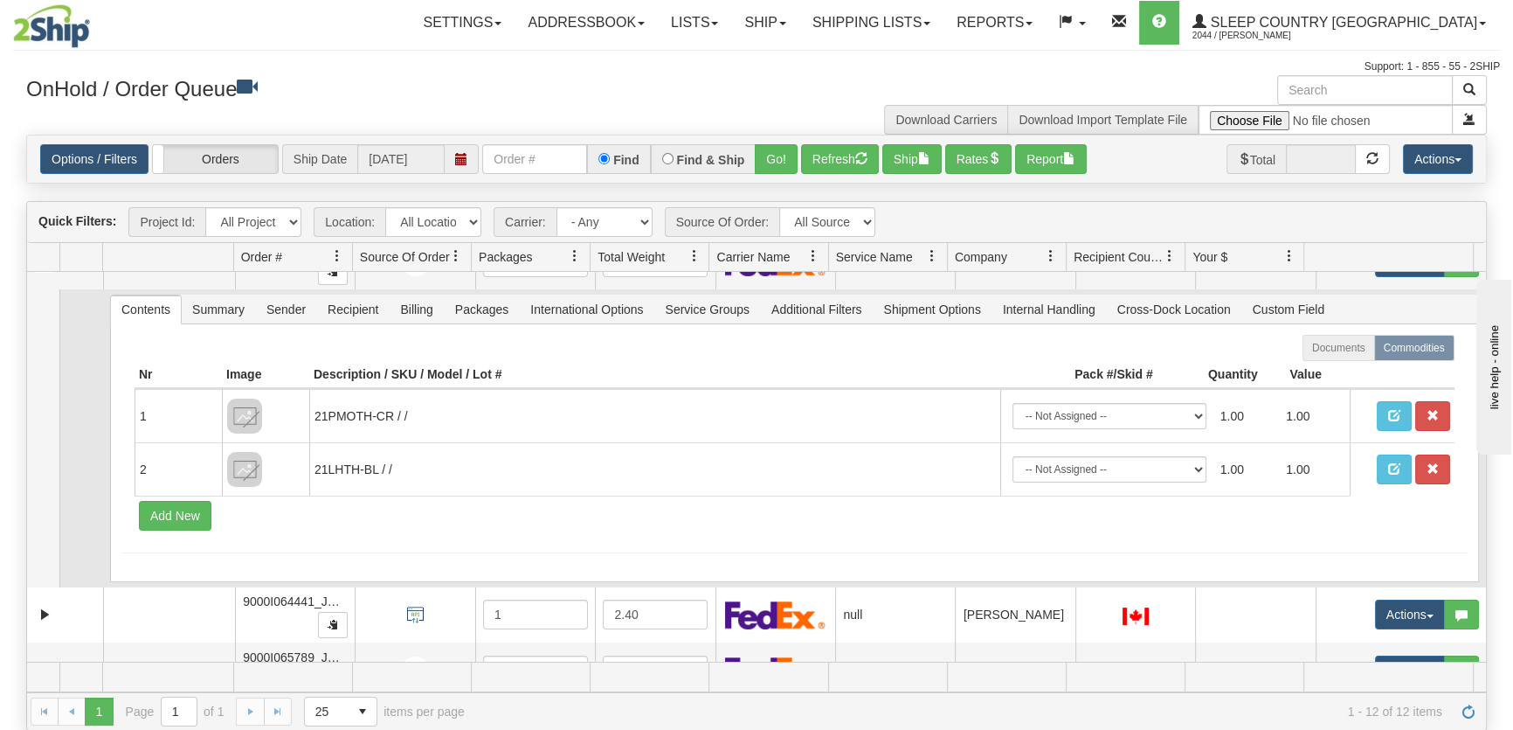
scroll to position [894, 0]
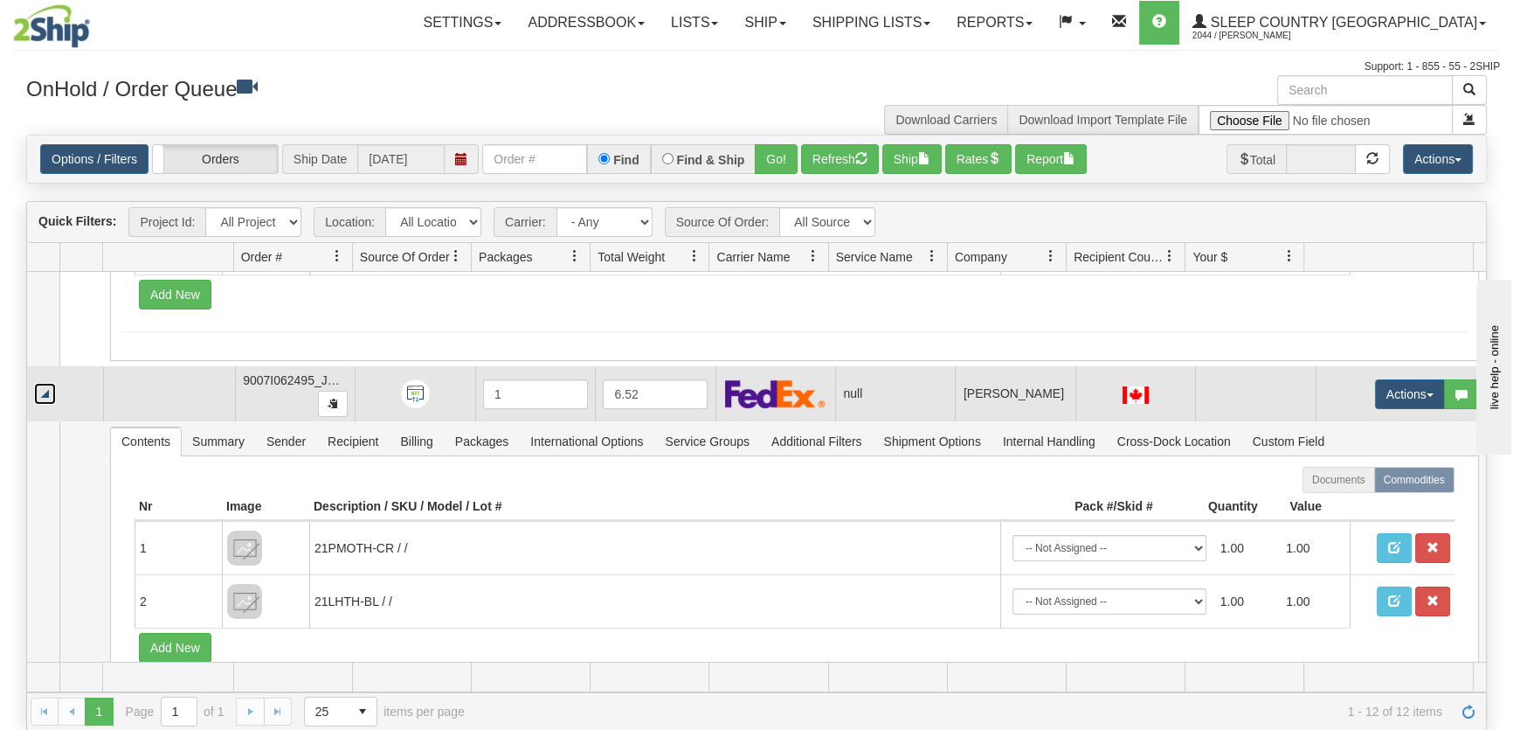
click at [45, 386] on link "Collapse" at bounding box center [45, 394] width 22 height 22
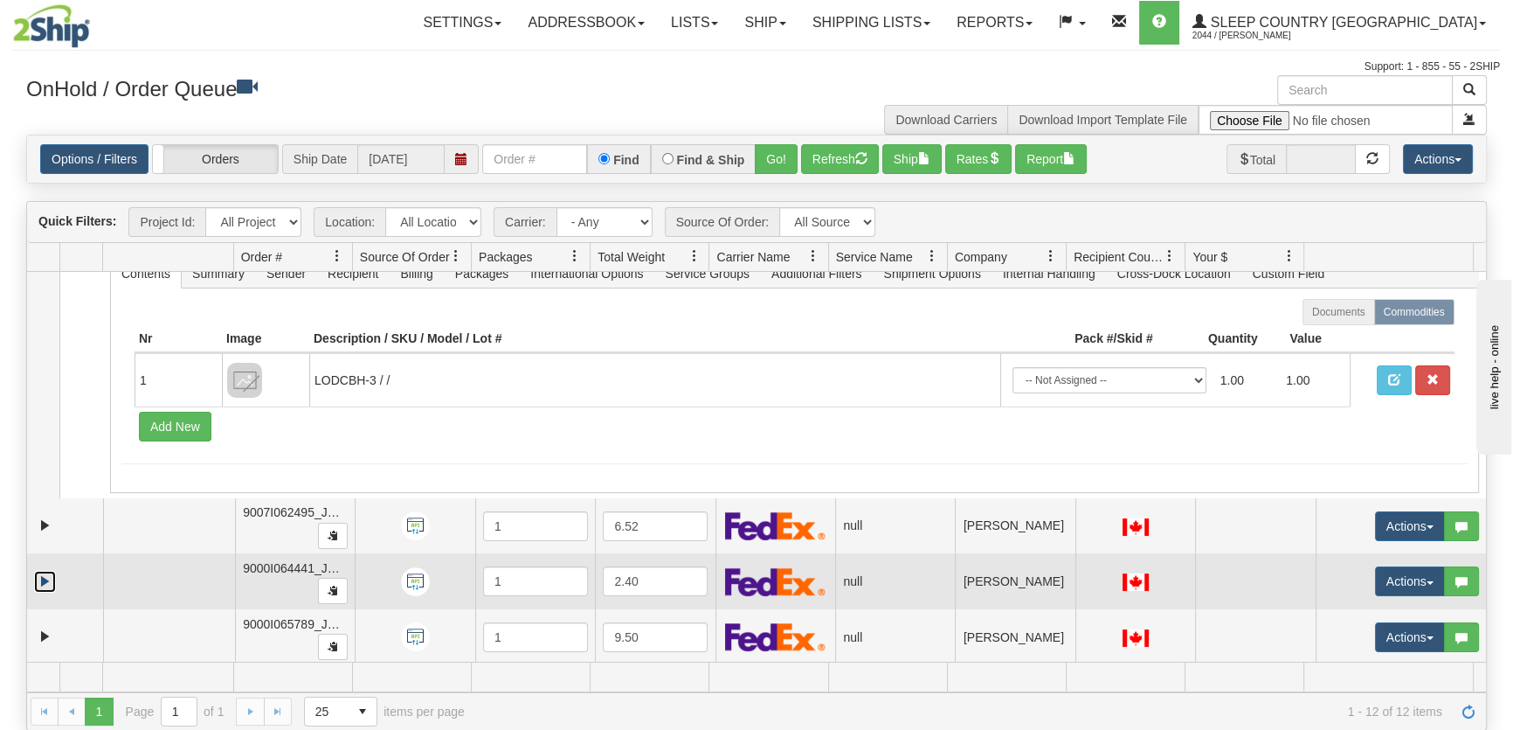
click at [44, 571] on link "Expand" at bounding box center [45, 582] width 22 height 22
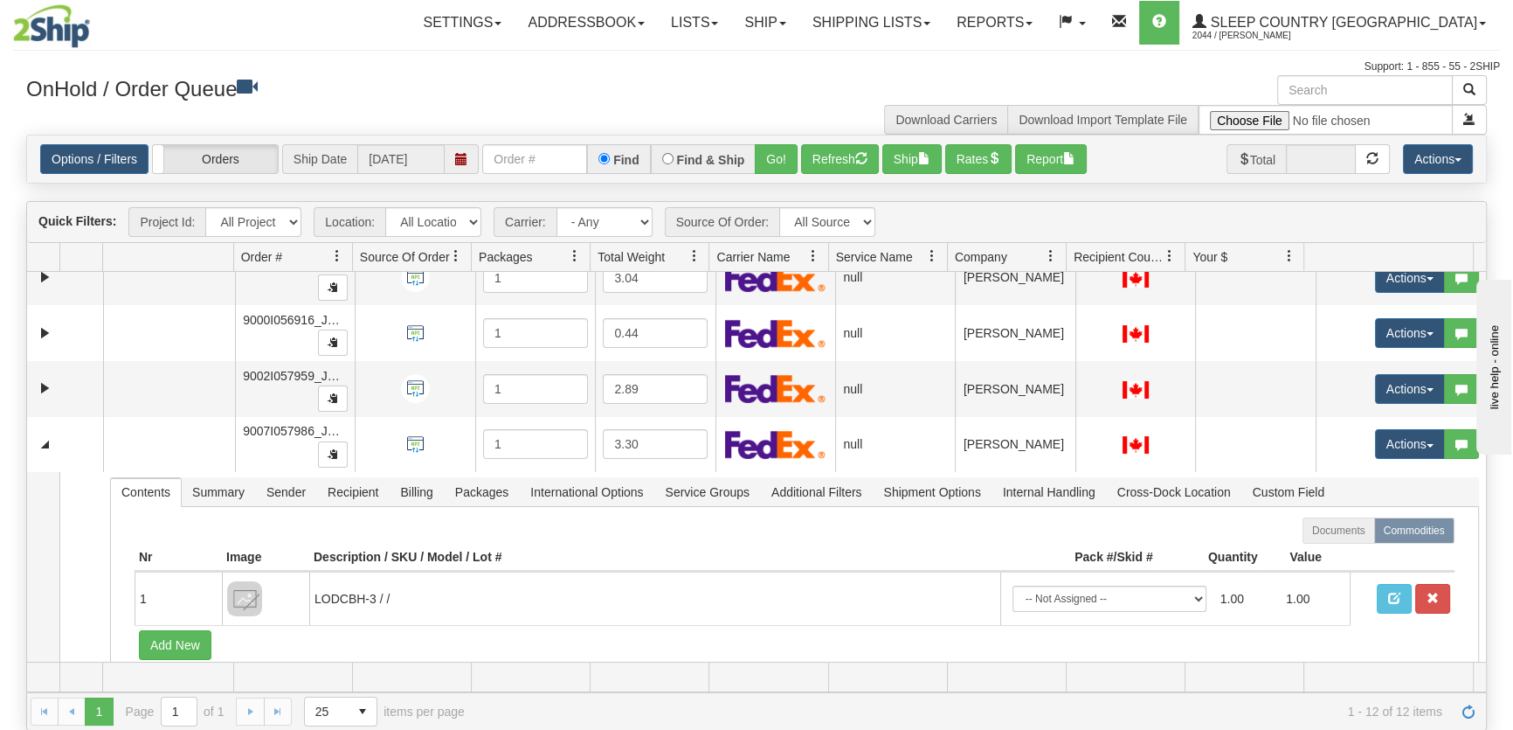
scroll to position [0, 0]
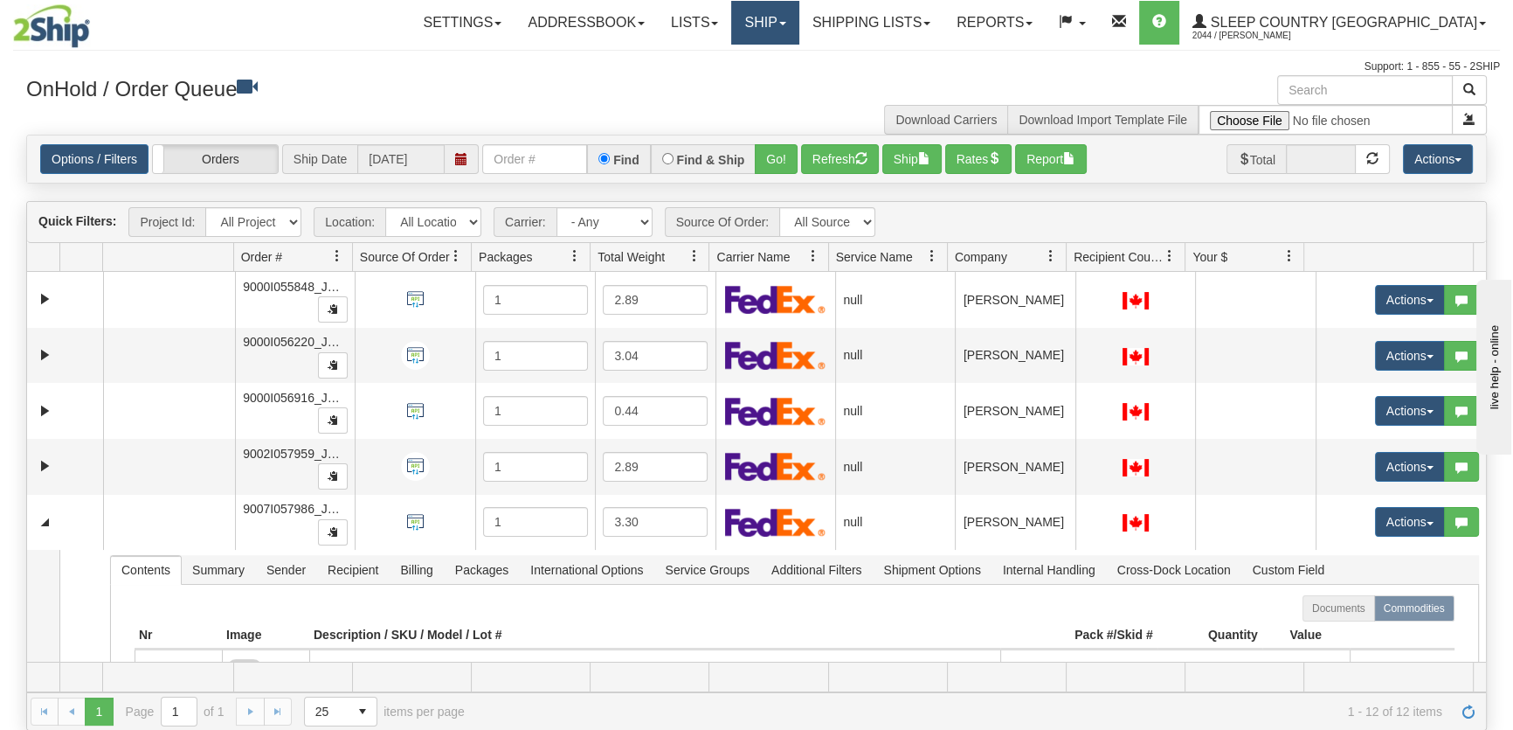
click at [799, 15] on link "Ship" at bounding box center [764, 23] width 67 height 44
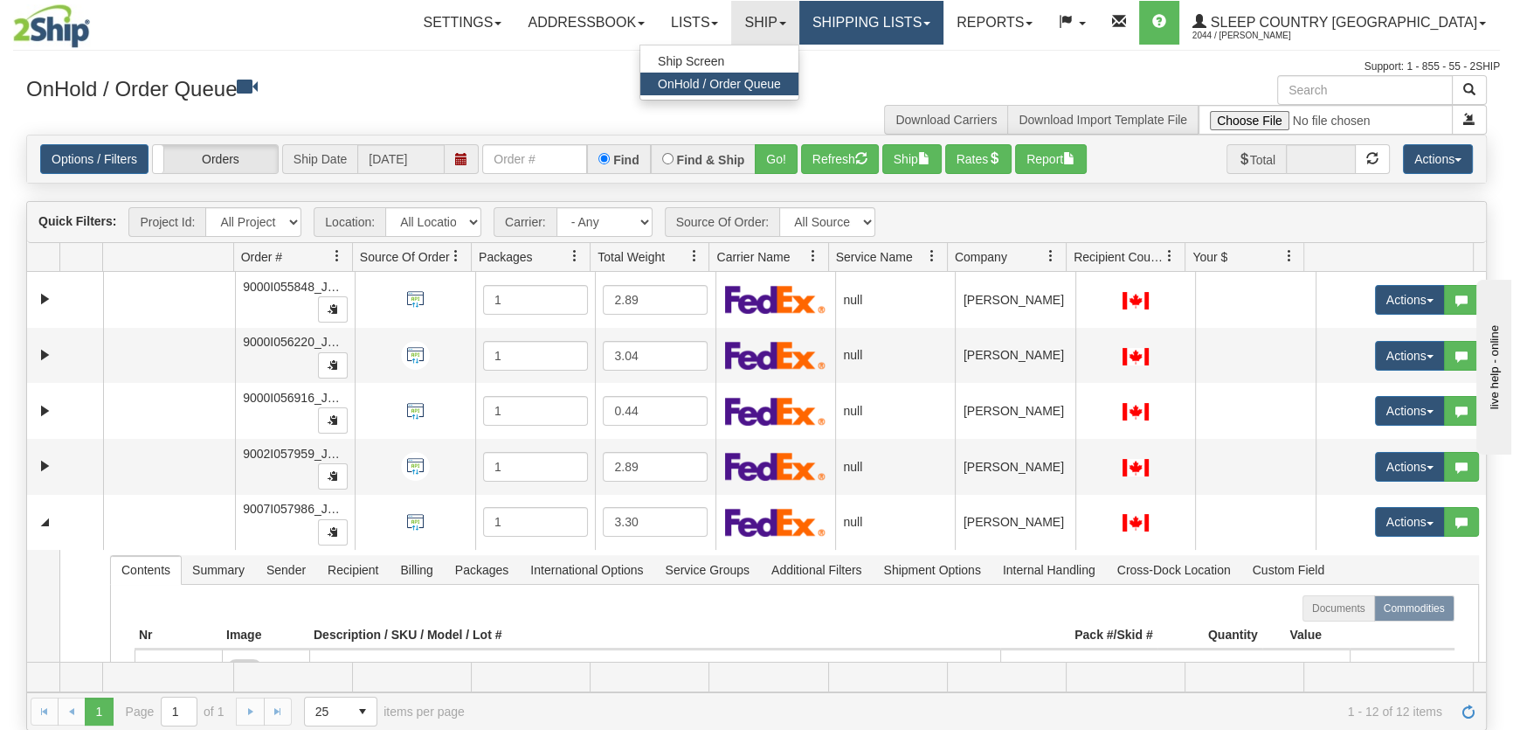
click at [942, 17] on link "Shipping lists" at bounding box center [871, 23] width 144 height 44
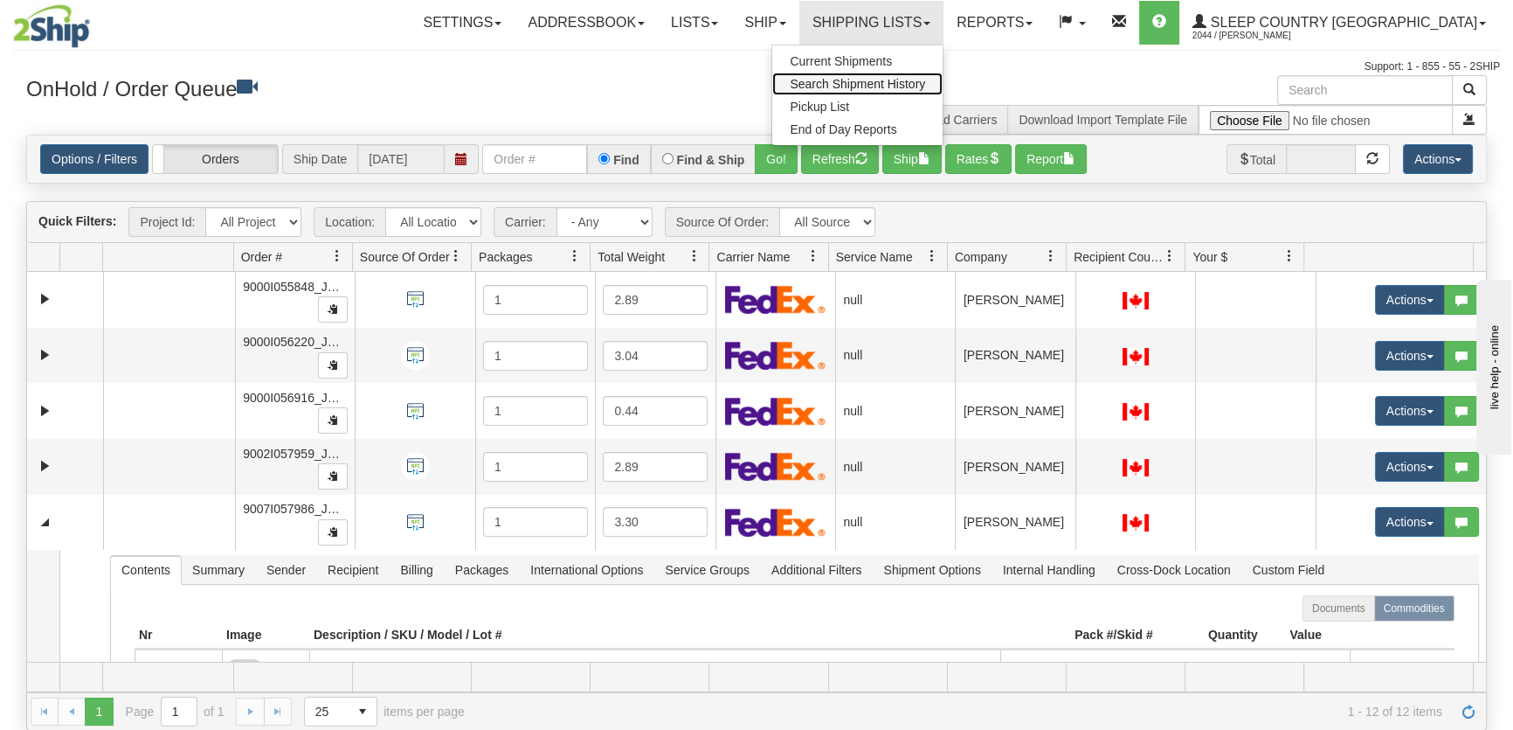
click at [925, 83] on span "Search Shipment History" at bounding box center [857, 84] width 135 height 14
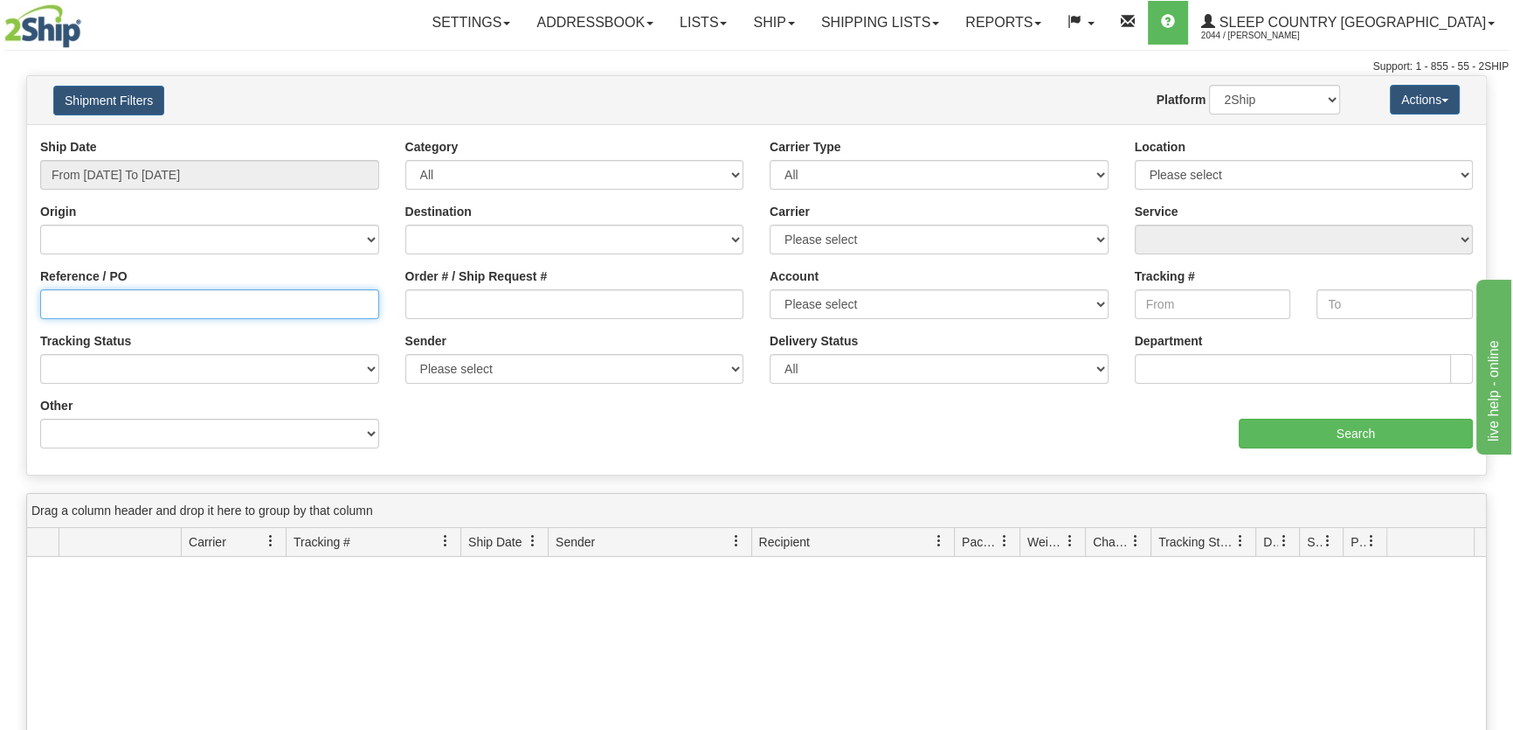
click at [119, 295] on input "Reference / PO" at bounding box center [209, 304] width 339 height 30
paste input "9000I010215"
type input "9000I010215"
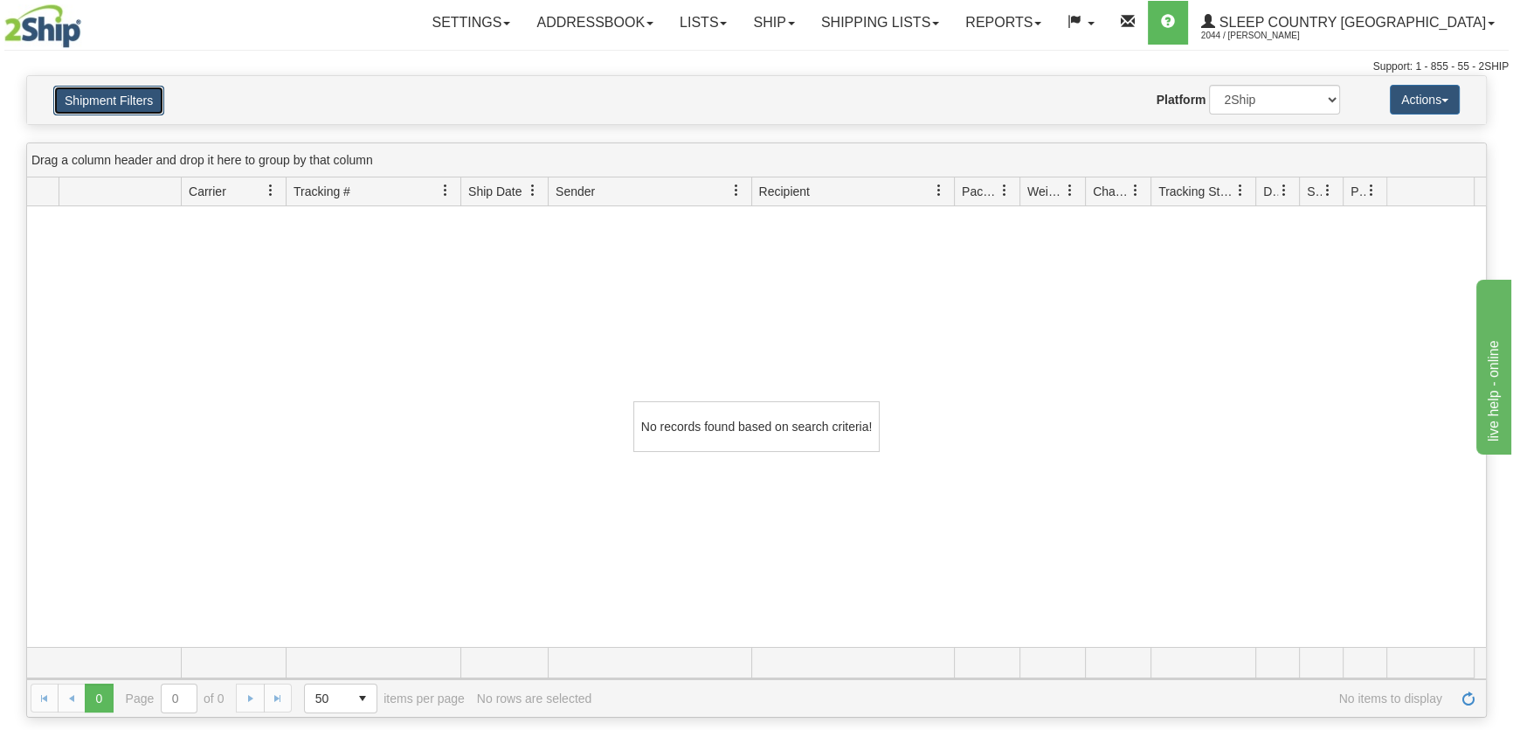
click at [153, 93] on button "Shipment Filters" at bounding box center [108, 101] width 111 height 30
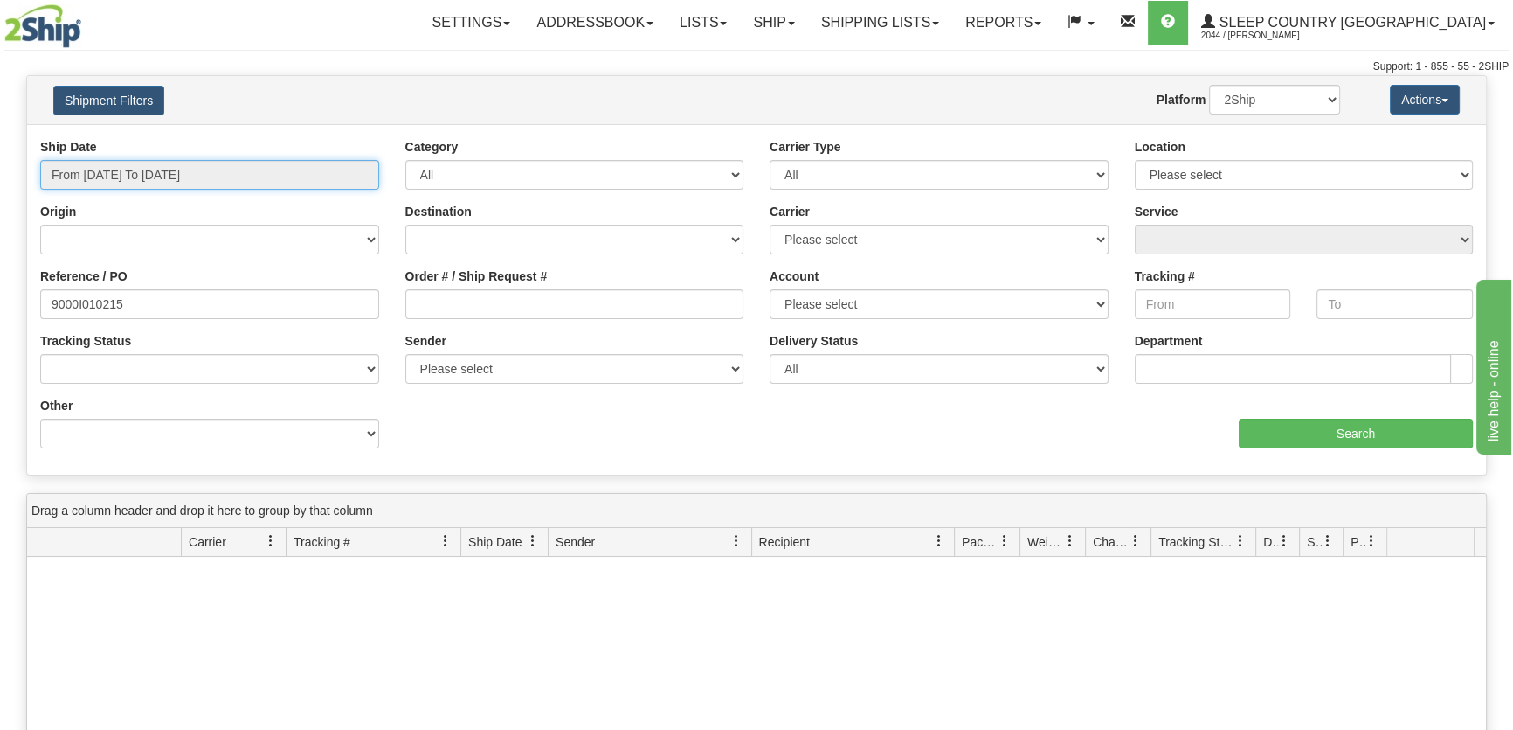
click at [156, 173] on input "From 09/04/2025 To 09/05/2025" at bounding box center [209, 175] width 339 height 30
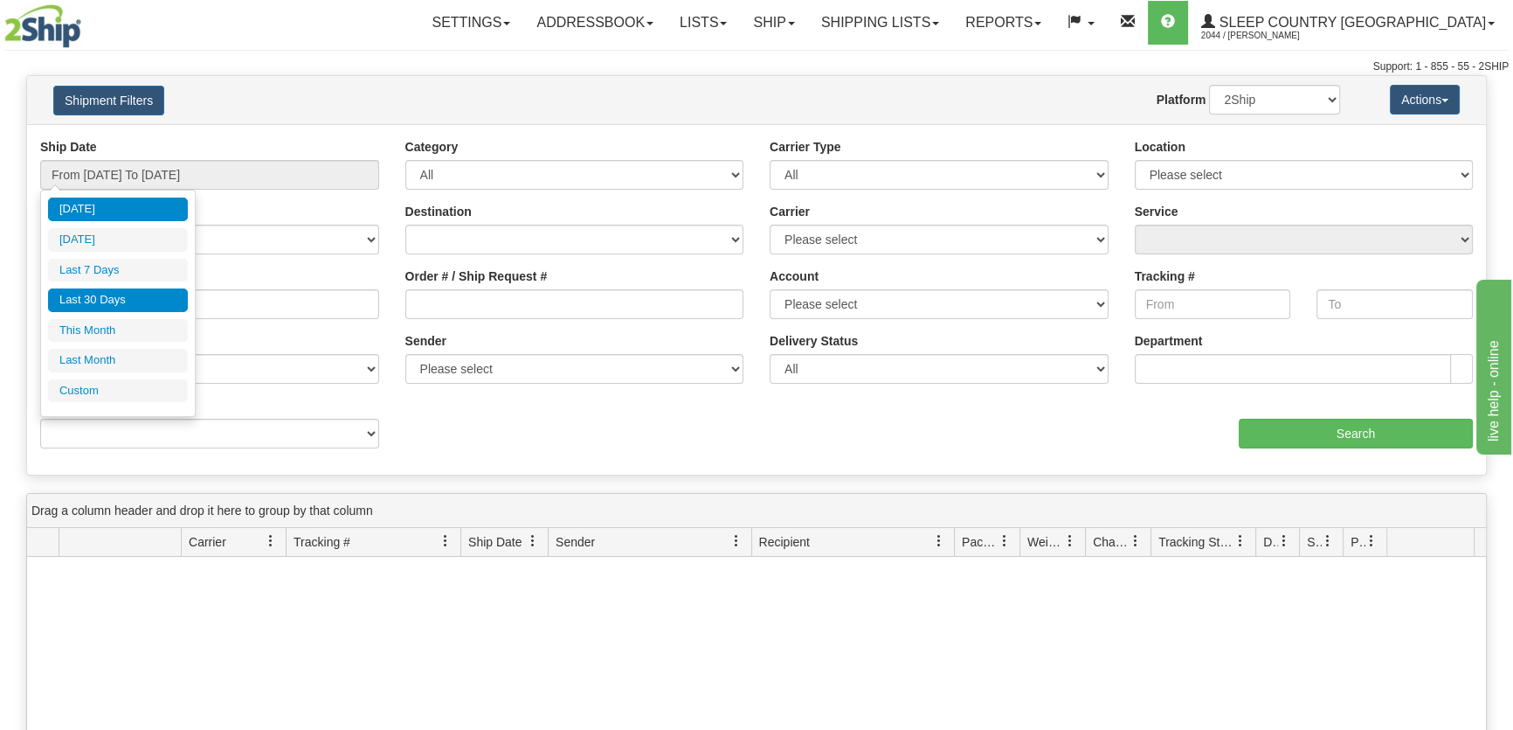
click at [149, 304] on li "Last 30 Days" at bounding box center [118, 300] width 140 height 24
type input "From 08/07/2025 To 09/05/2025"
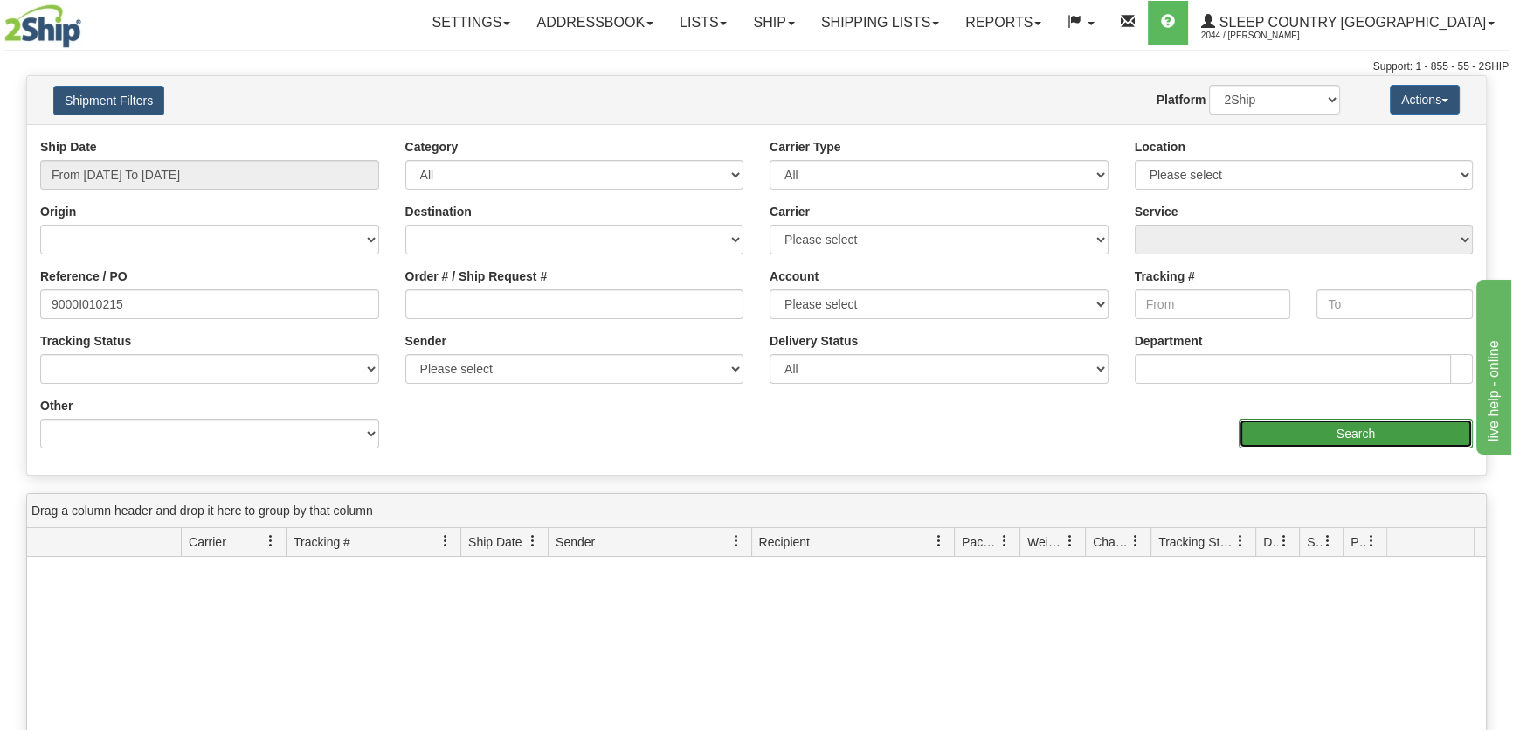
click at [1359, 442] on input "Search" at bounding box center [1356, 433] width 234 height 30
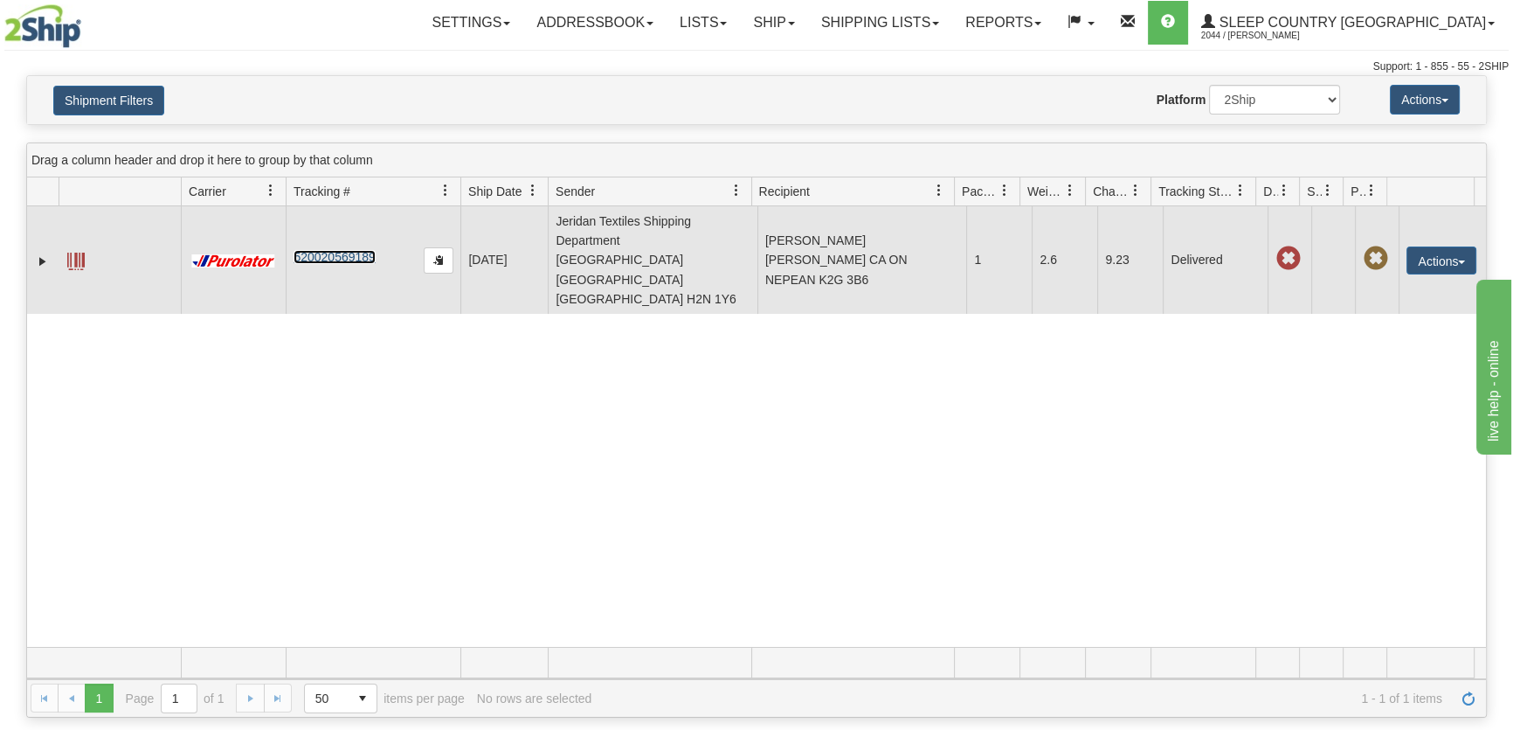
click at [315, 250] on link "520020569189" at bounding box center [334, 257] width 81 height 14
drag, startPoint x: 806, startPoint y: 261, endPoint x: 750, endPoint y: 261, distance: 55.0
click at [757, 261] on td "KYLE BELANGER KYLE BELANGER CA ON NEPEAN K2G 3B6" at bounding box center [862, 259] width 210 height 107
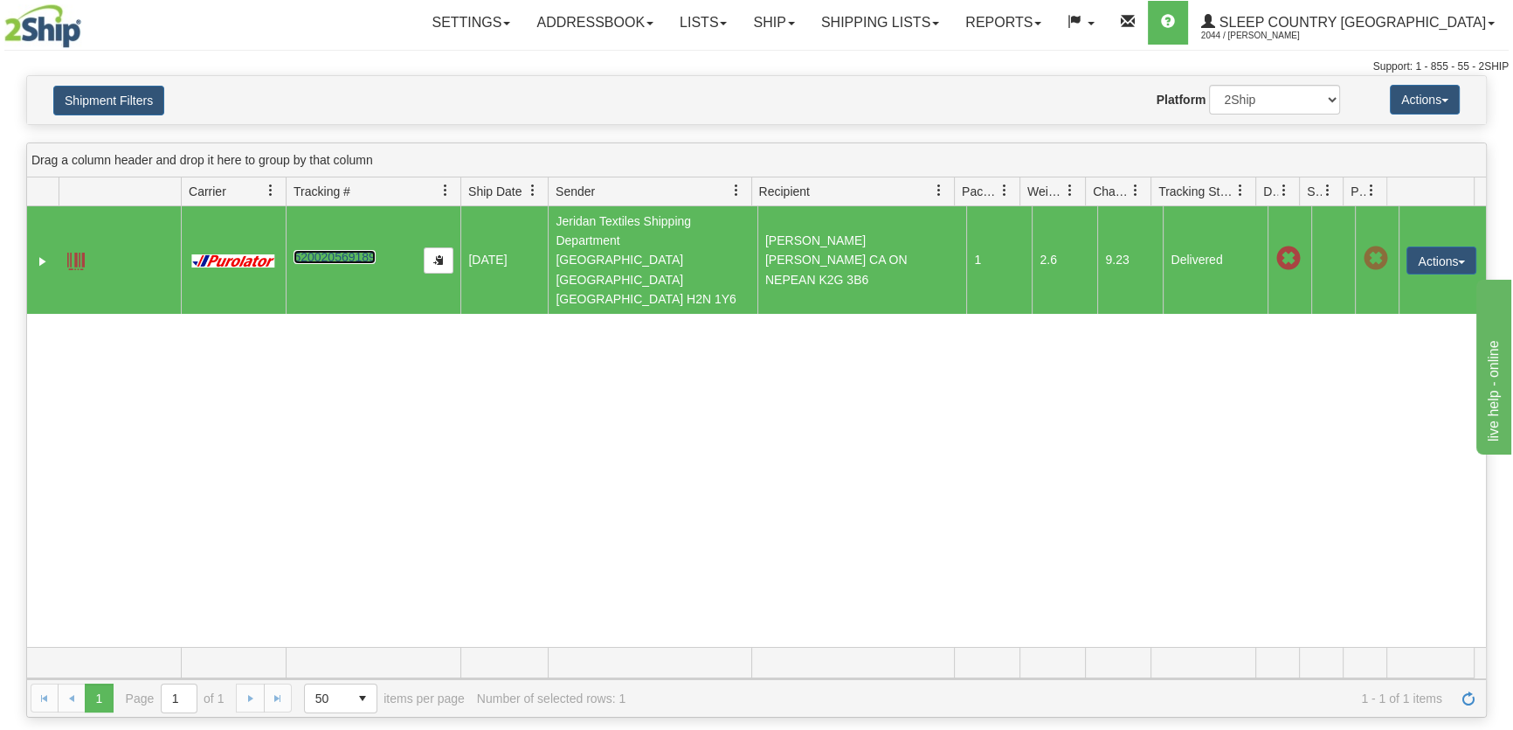
click at [78, 252] on span at bounding box center [75, 260] width 17 height 17
